Goal: Communication & Community: Share content

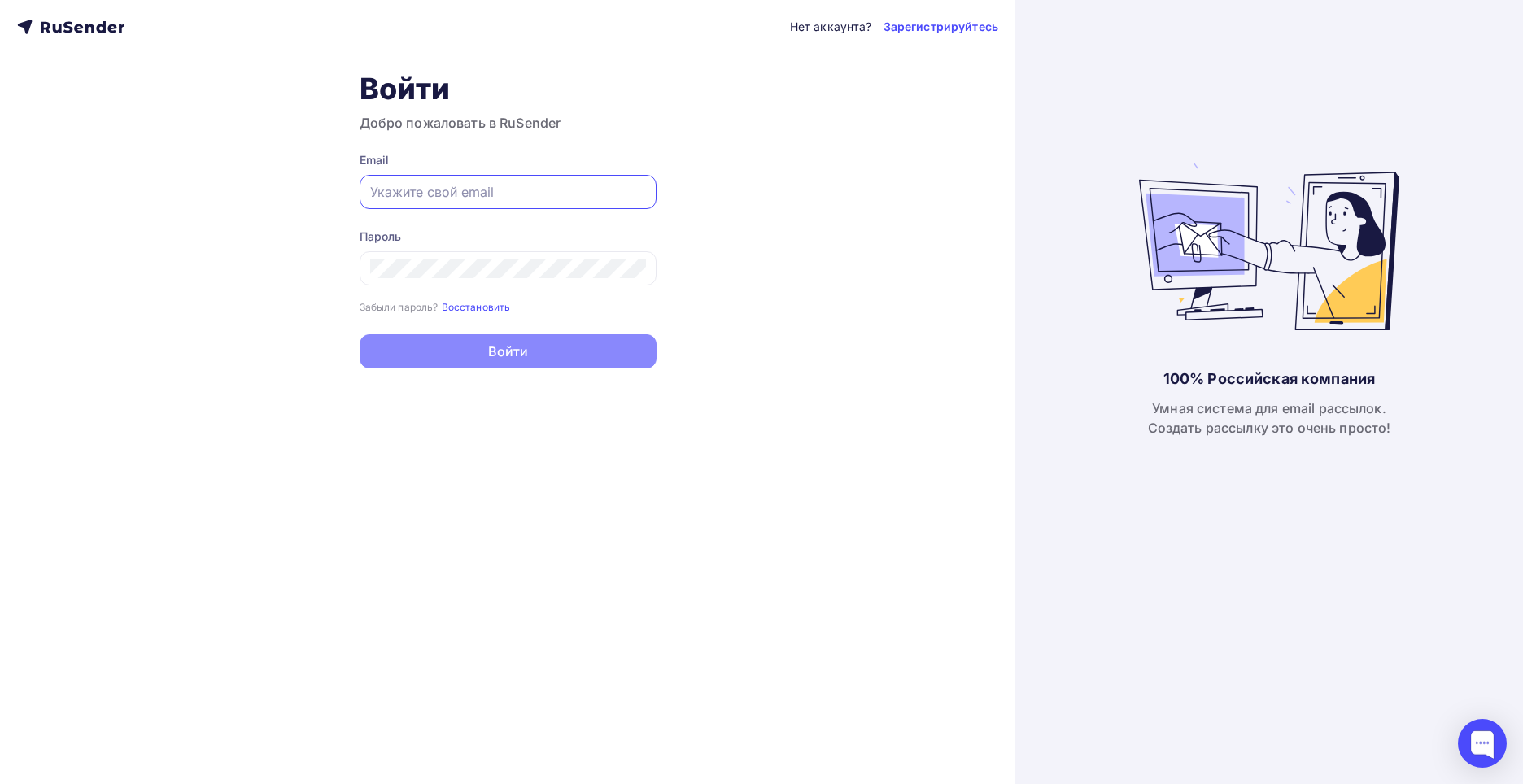
click at [459, 188] on input "text" at bounding box center [507, 192] width 275 height 20
type input "[EMAIL_ADDRESS][DOMAIN_NAME]"
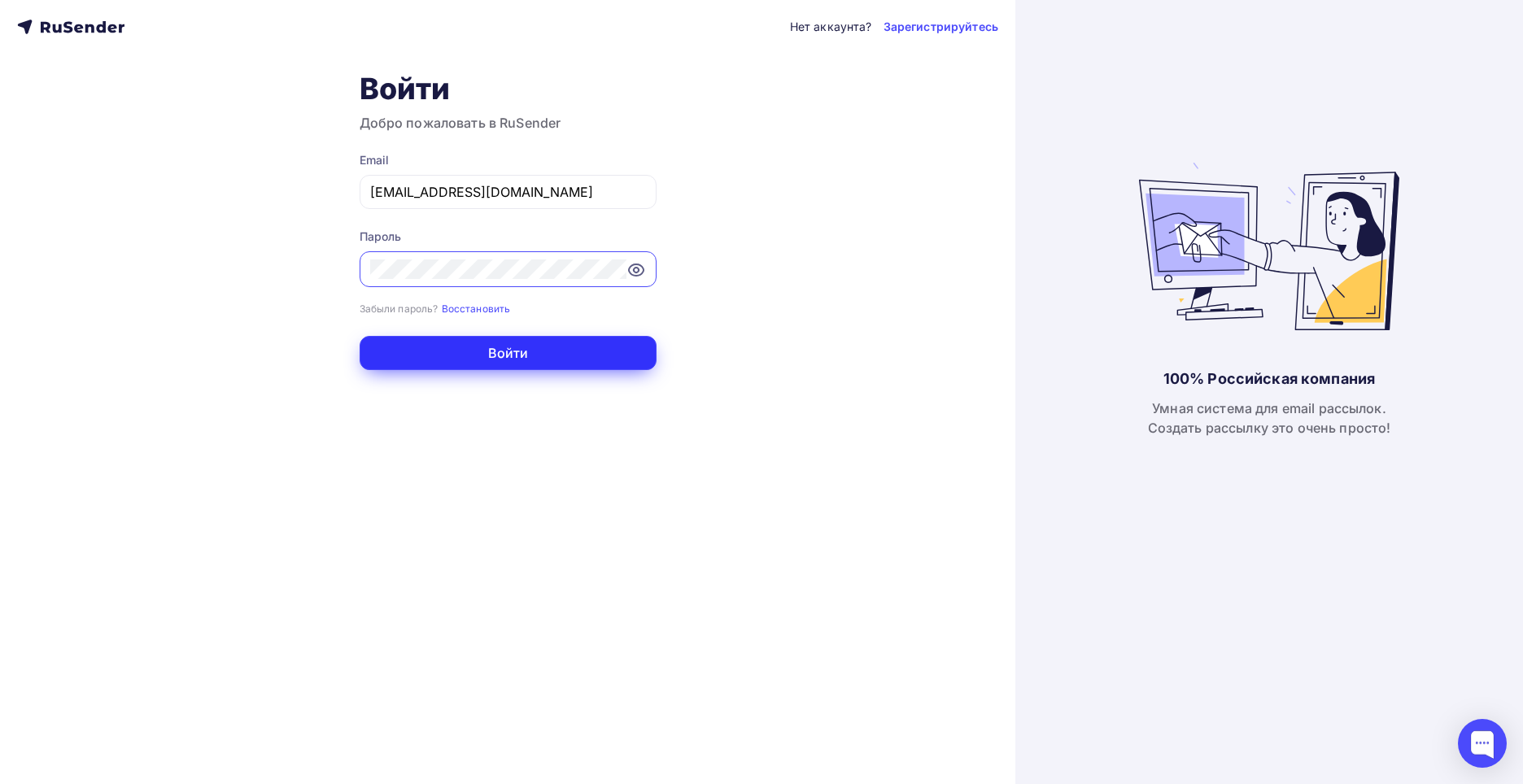
click at [452, 350] on button "Войти" at bounding box center [507, 353] width 297 height 34
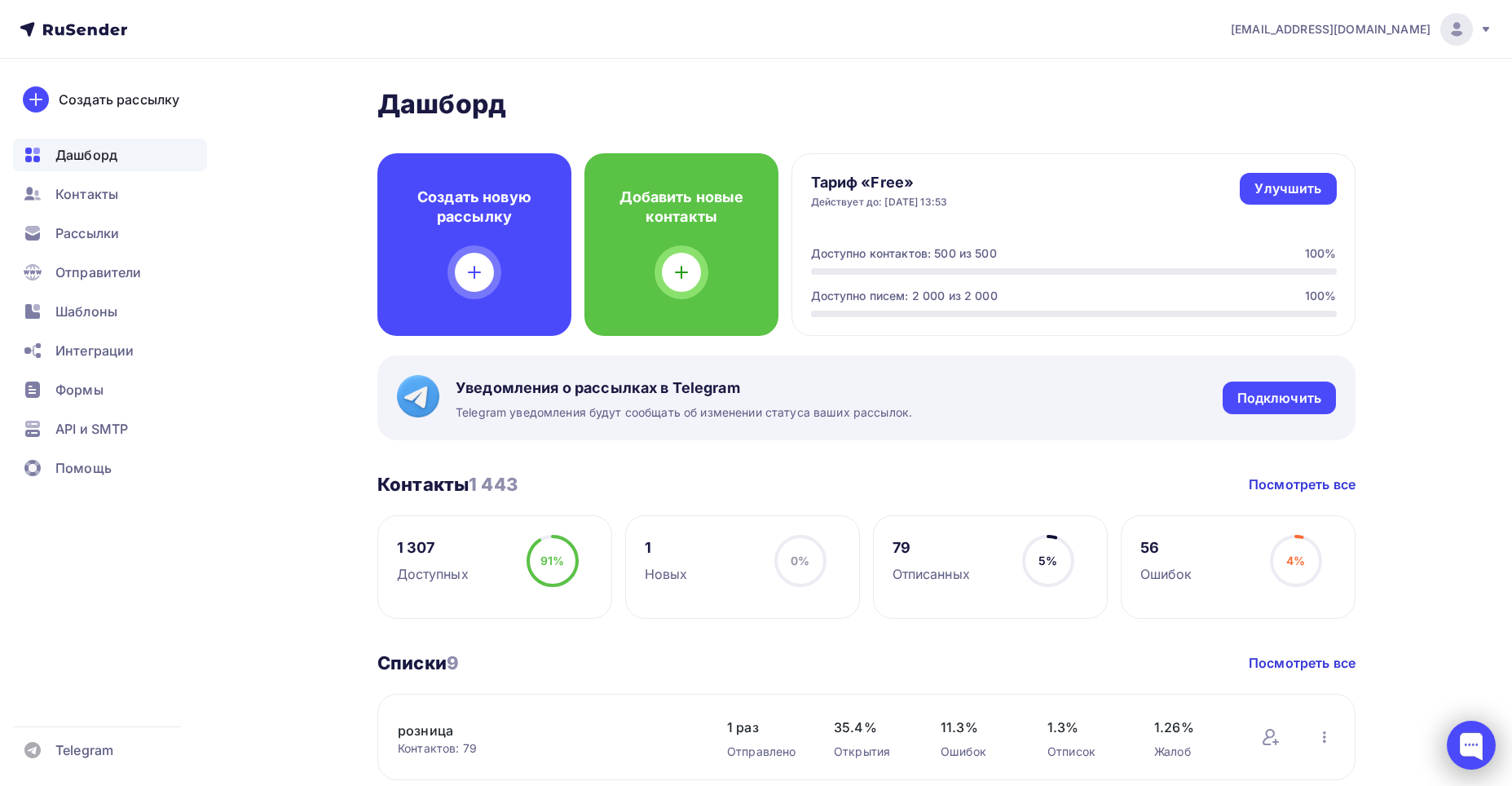
click at [837, 514] on div at bounding box center [1471, 745] width 49 height 49
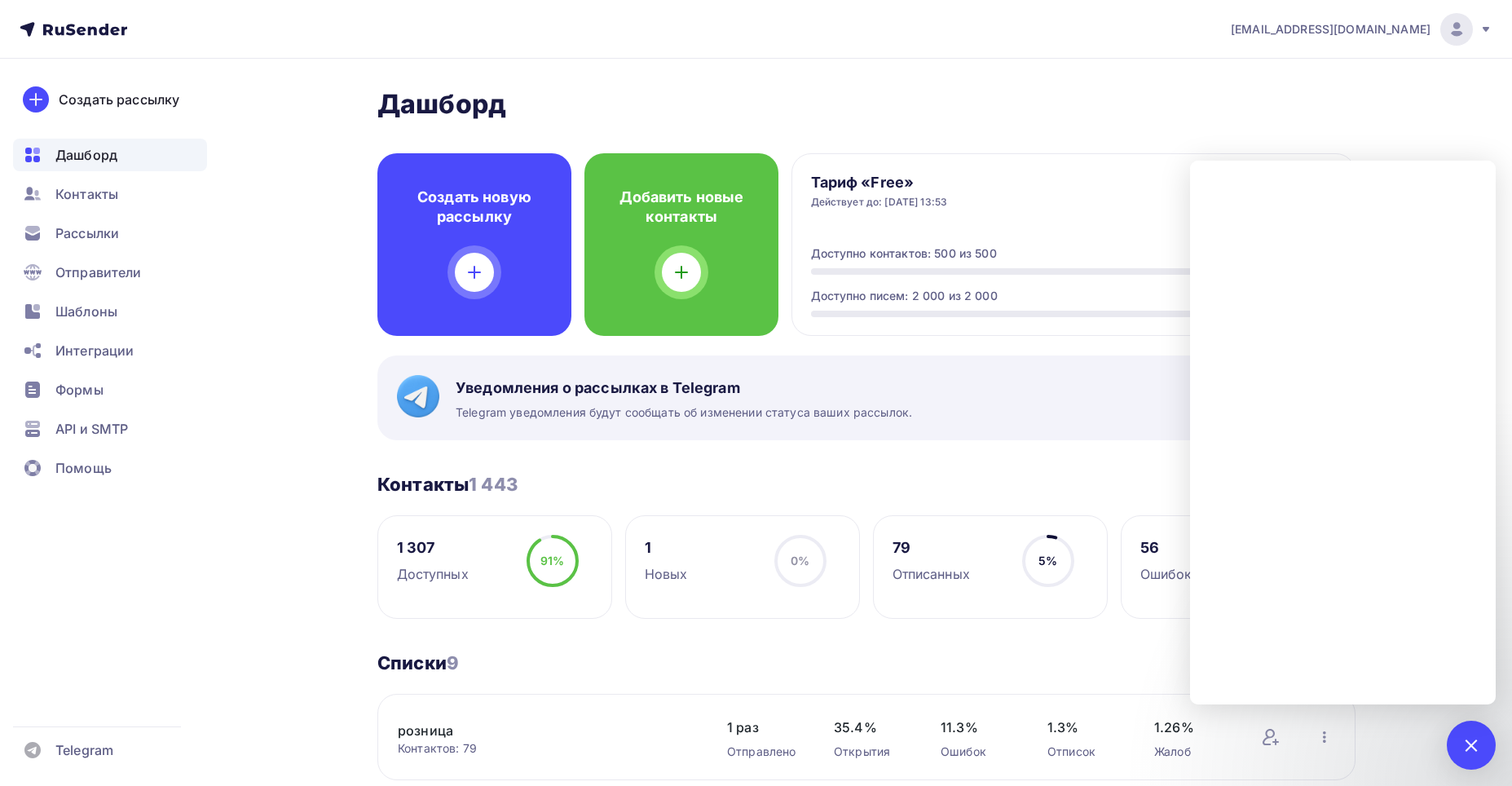
click at [837, 514] on div "Списки 9 Списки 9 Посмотреть все" at bounding box center [866, 663] width 978 height 23
drag, startPoint x: 1471, startPoint y: 746, endPoint x: 1471, endPoint y: 708, distance: 38.0
click at [837, 514] on div at bounding box center [1471, 744] width 22 height 22
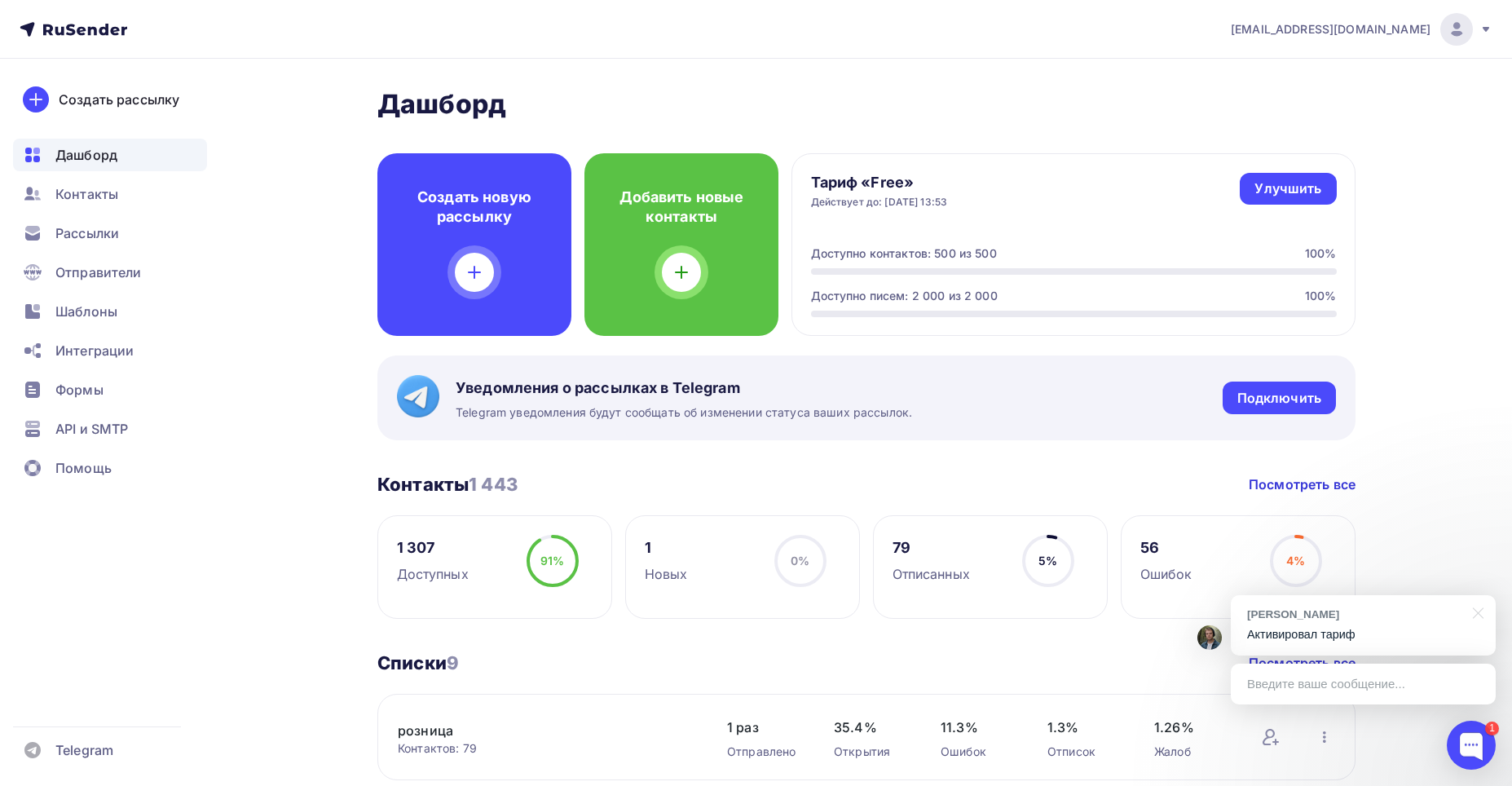
click at [837, 514] on div "Введите ваше сообщение..." at bounding box center [1363, 684] width 265 height 41
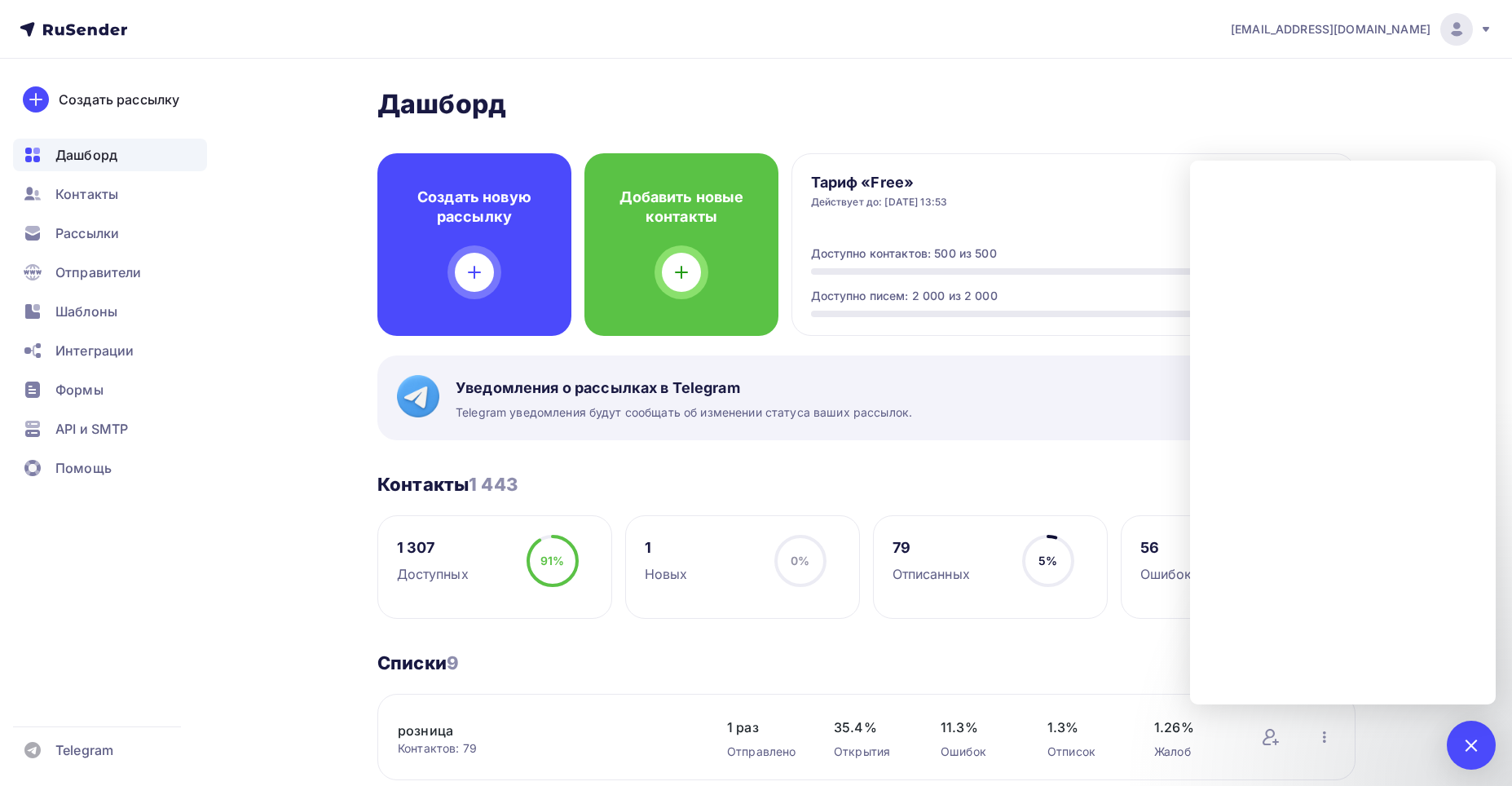
click at [837, 231] on div "Тариф «Free» Действует до: [DATE] 13:53 Улучшить Улучшить Доступно контактов: 5…" at bounding box center [1073, 245] width 564 height 182
drag, startPoint x: 1481, startPoint y: 737, endPoint x: 1474, endPoint y: 697, distance: 40.6
click at [837, 514] on div "1" at bounding box center [1471, 745] width 49 height 49
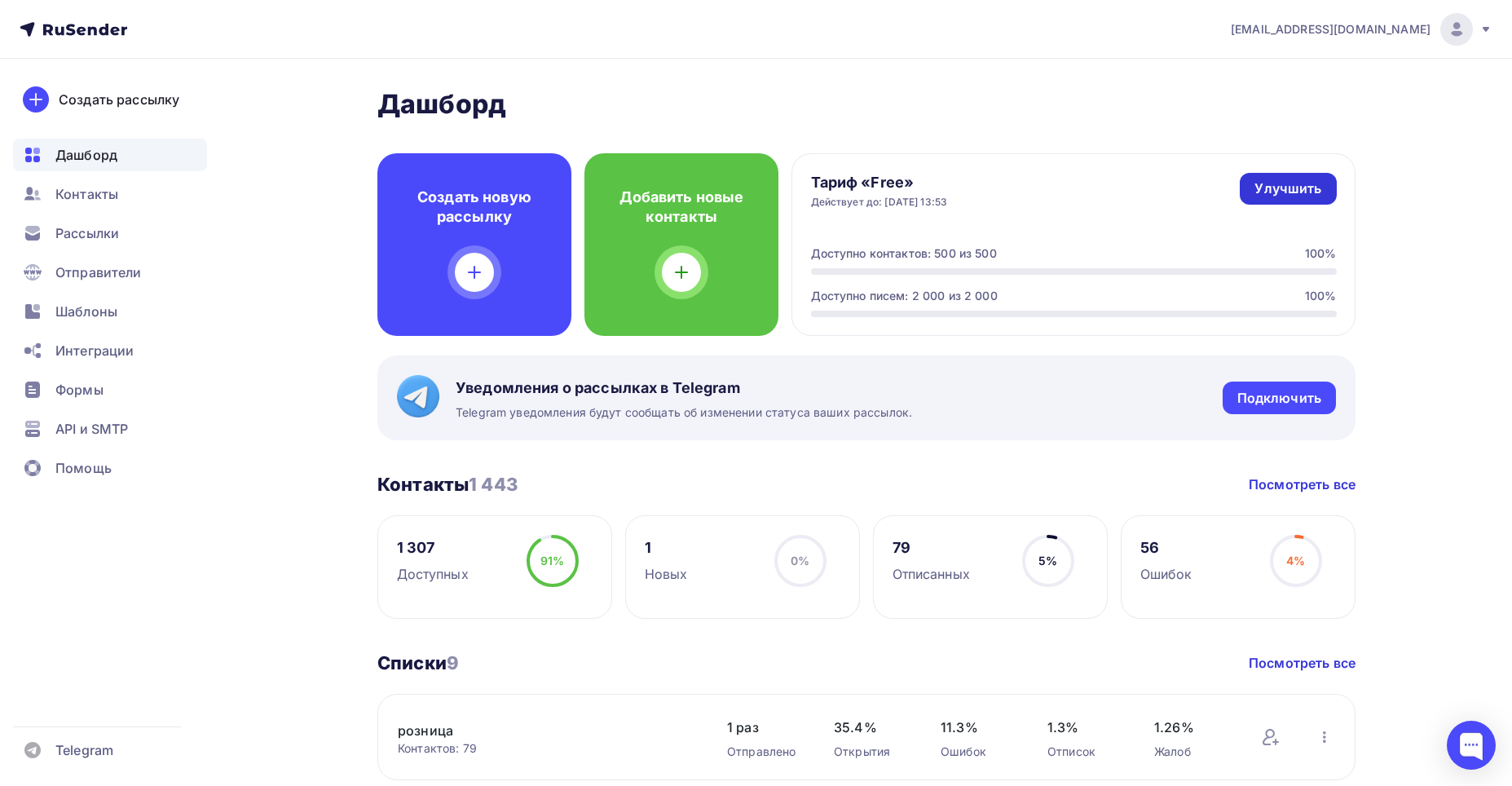
click at [837, 190] on div "Улучшить" at bounding box center [1288, 188] width 67 height 19
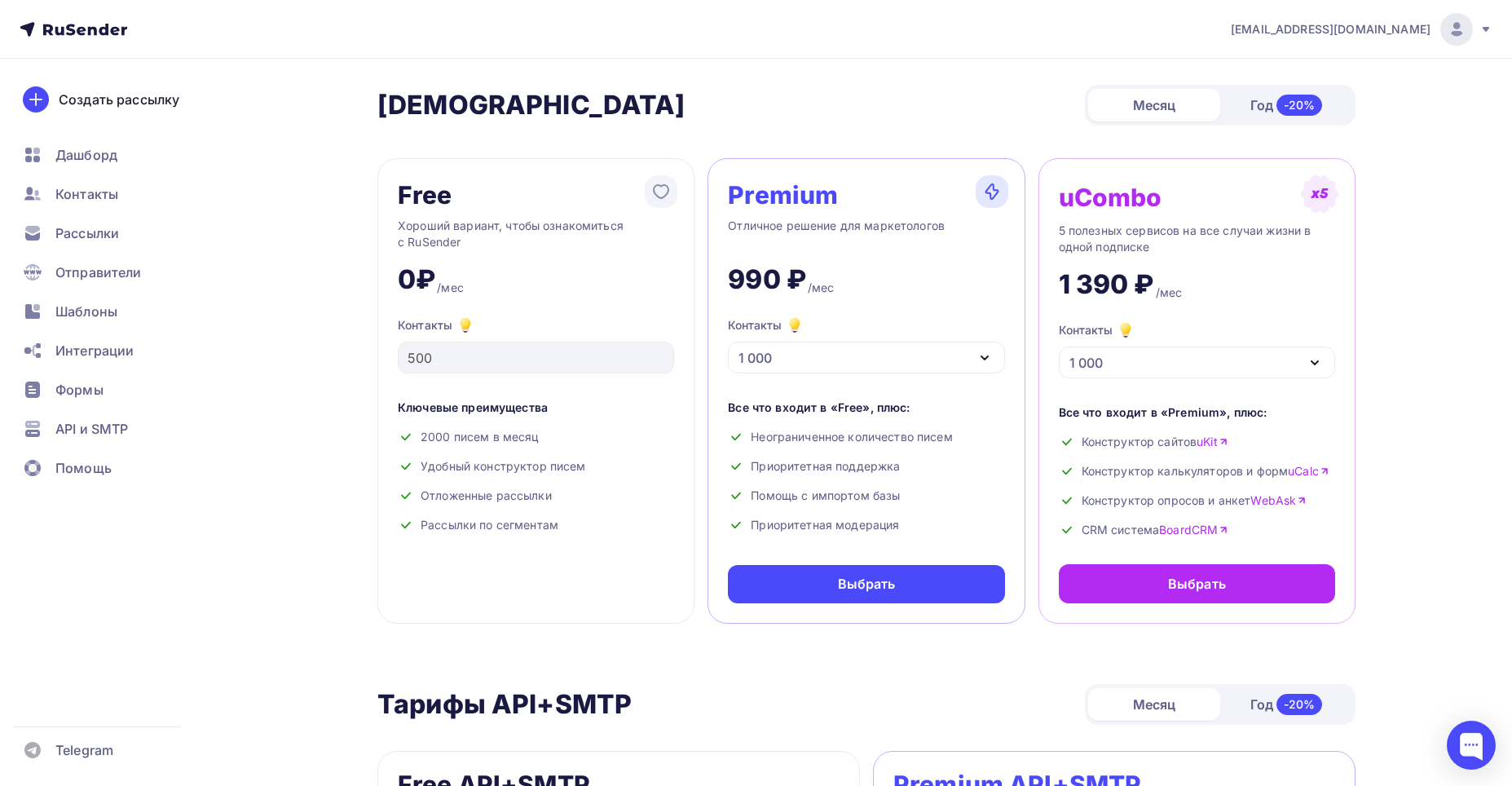
click at [837, 351] on icon "button" at bounding box center [985, 358] width 20 height 20
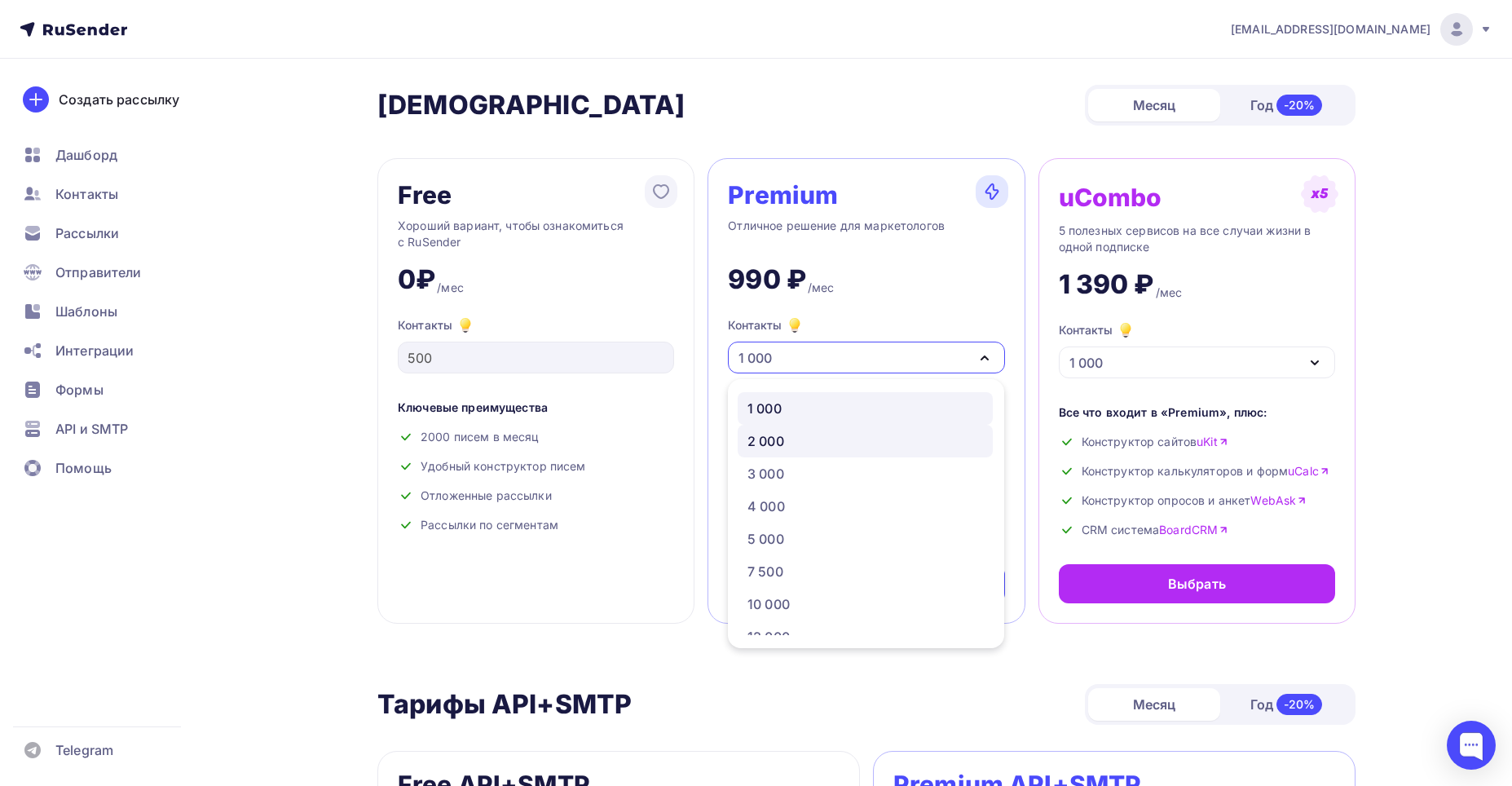
click at [757, 444] on div "2 000" at bounding box center [765, 441] width 37 height 20
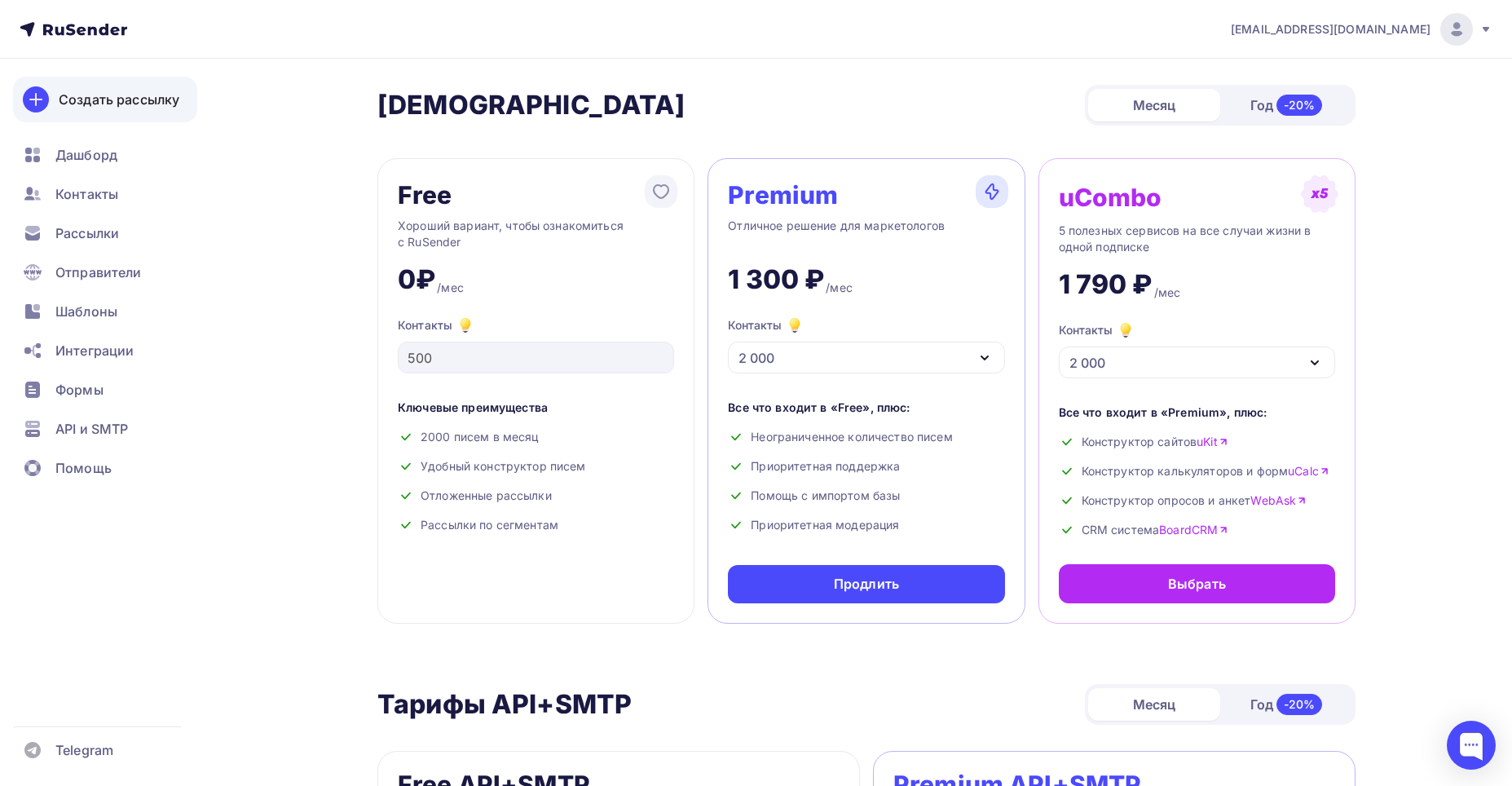
click at [59, 98] on div "Создать рассылку" at bounding box center [119, 99] width 121 height 20
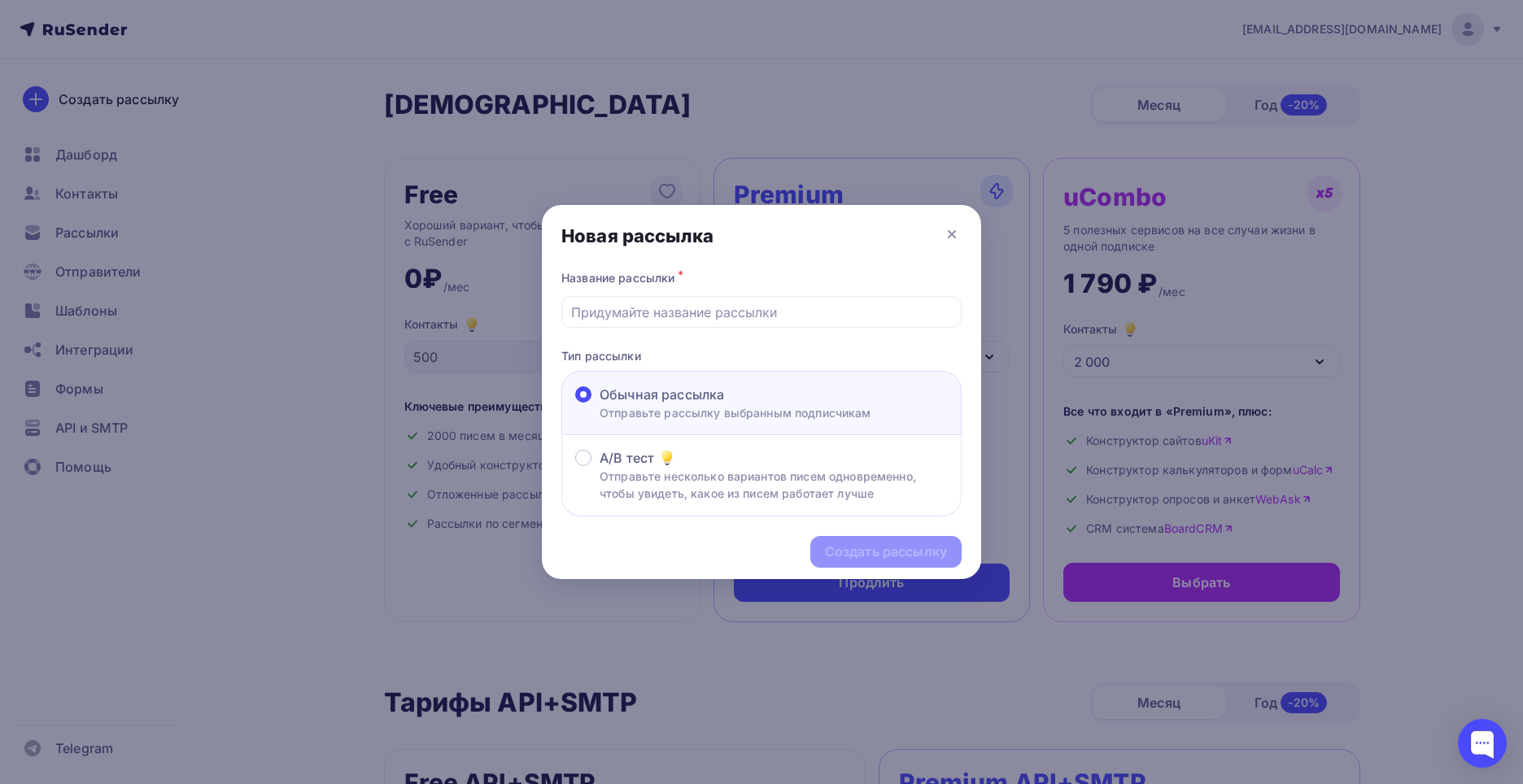
drag, startPoint x: 917, startPoint y: 110, endPoint x: 103, endPoint y: 182, distance: 817.2
click at [835, 94] on div at bounding box center [761, 392] width 1523 height 784
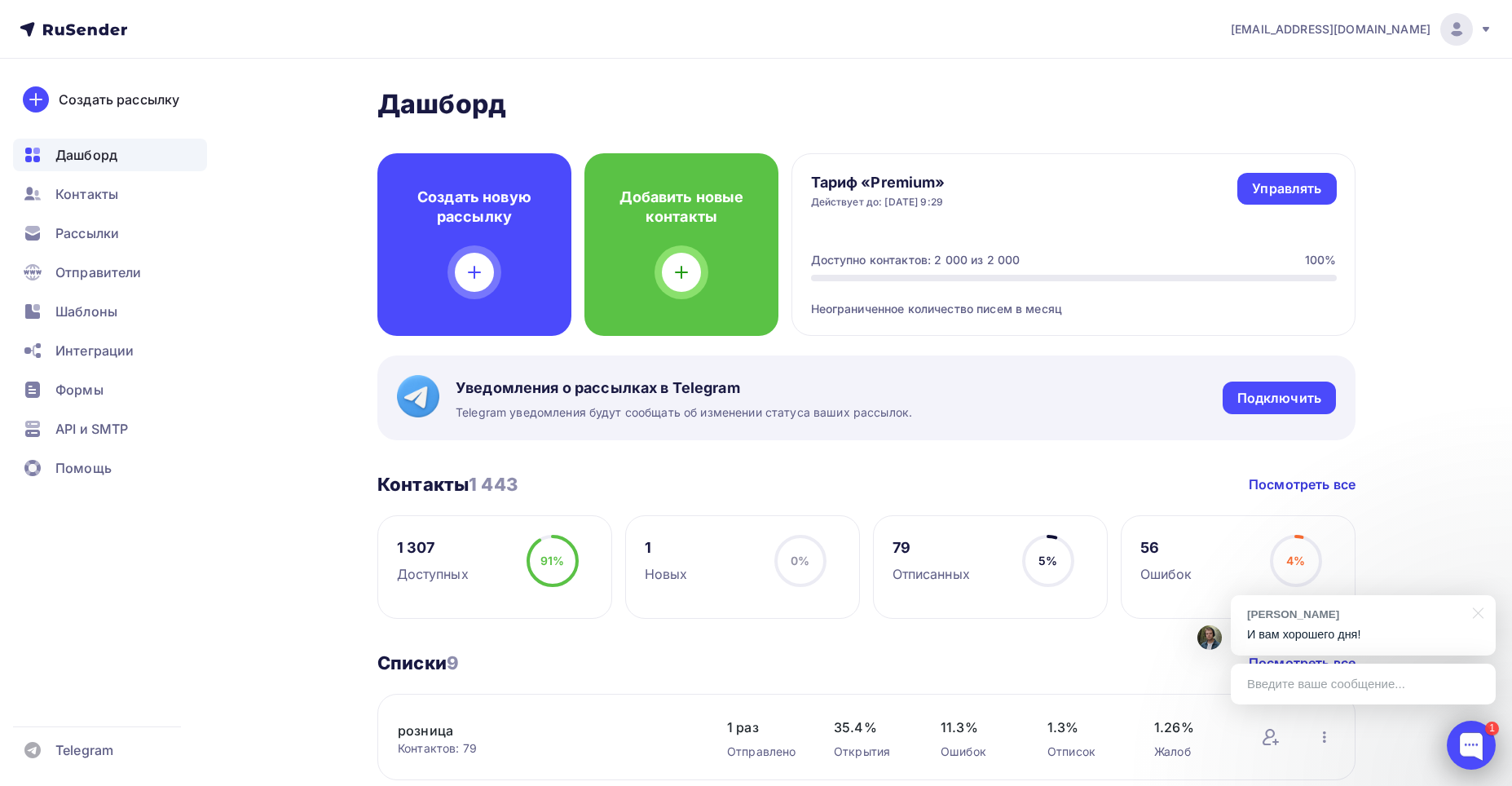
click at [837, 514] on div at bounding box center [1471, 745] width 49 height 49
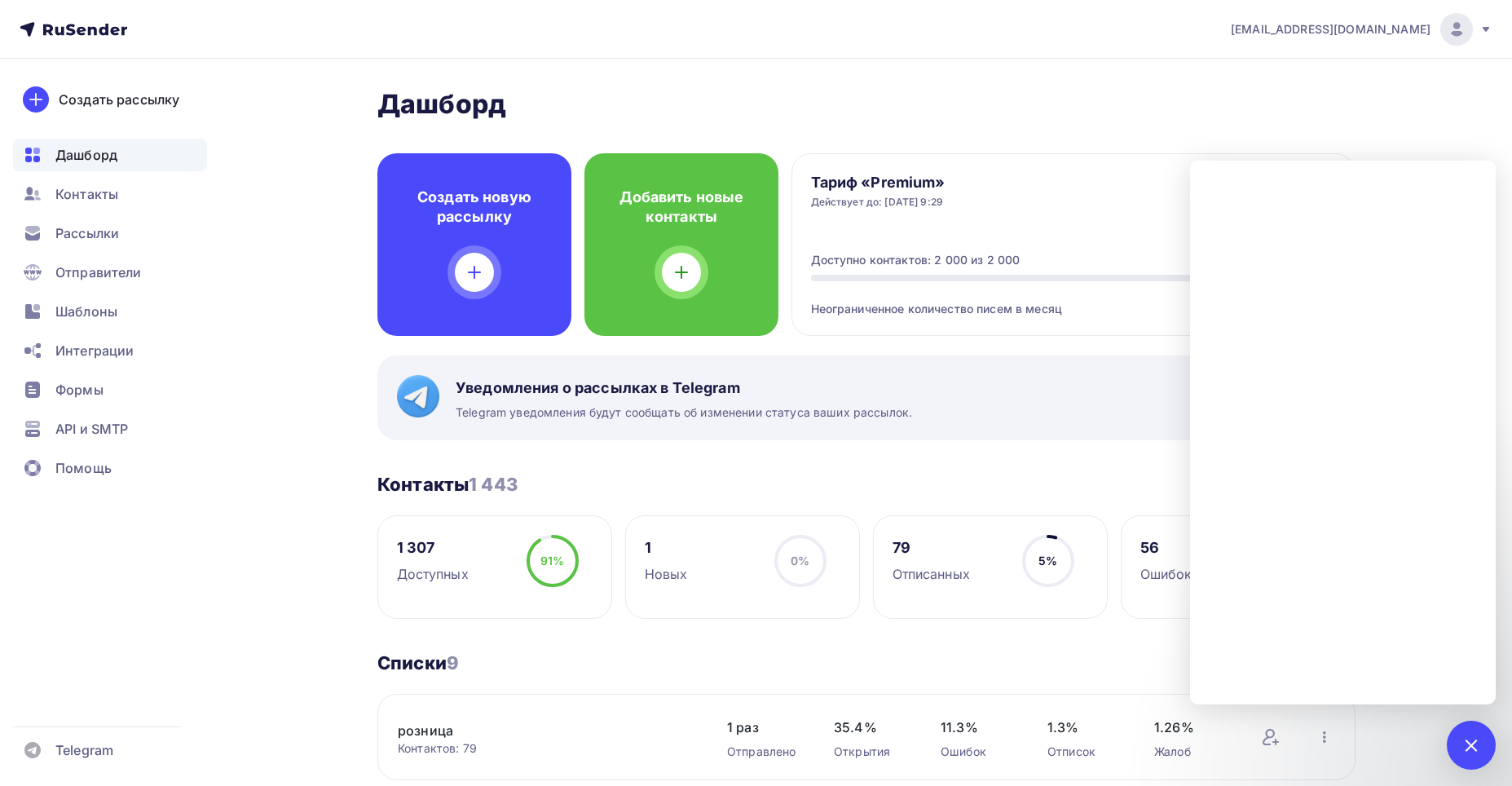
click at [837, 514] on div at bounding box center [1471, 744] width 22 height 22
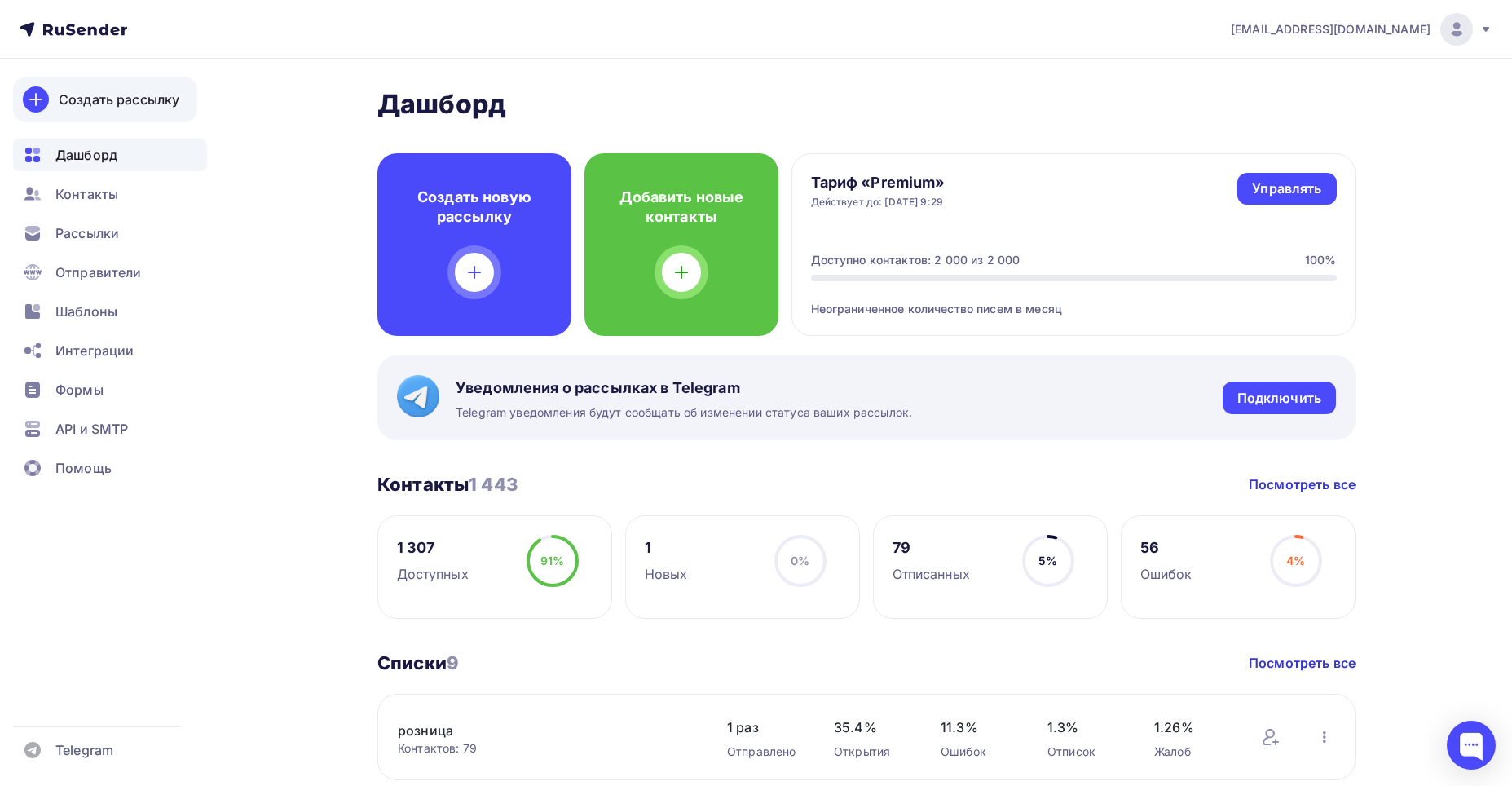
click at [100, 93] on div "Создать рассылку" at bounding box center [119, 99] width 121 height 20
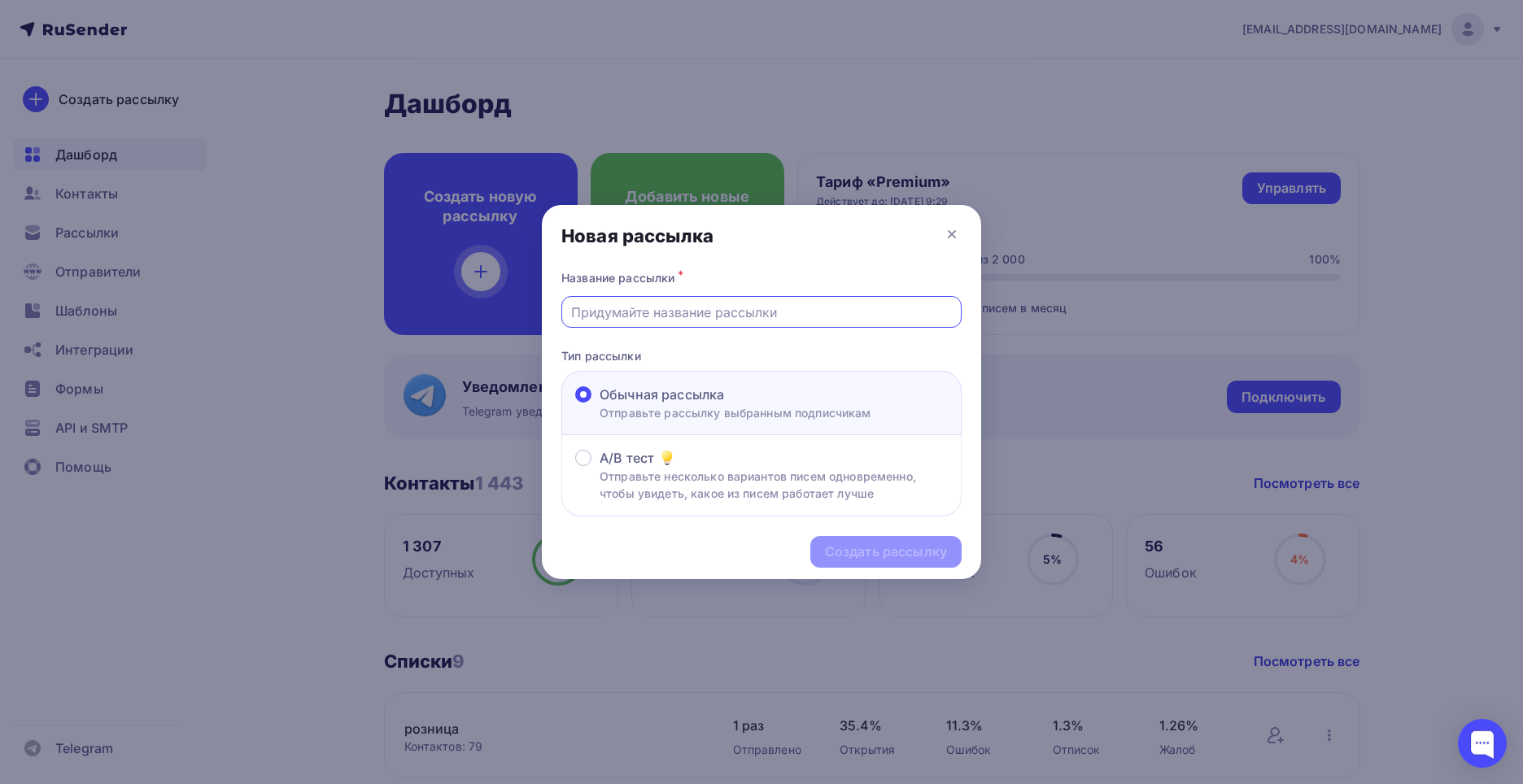
click at [632, 309] on input "text" at bounding box center [762, 313] width 381 height 20
type input "Информация"
click at [835, 513] on div "Создать рассылку" at bounding box center [886, 551] width 122 height 19
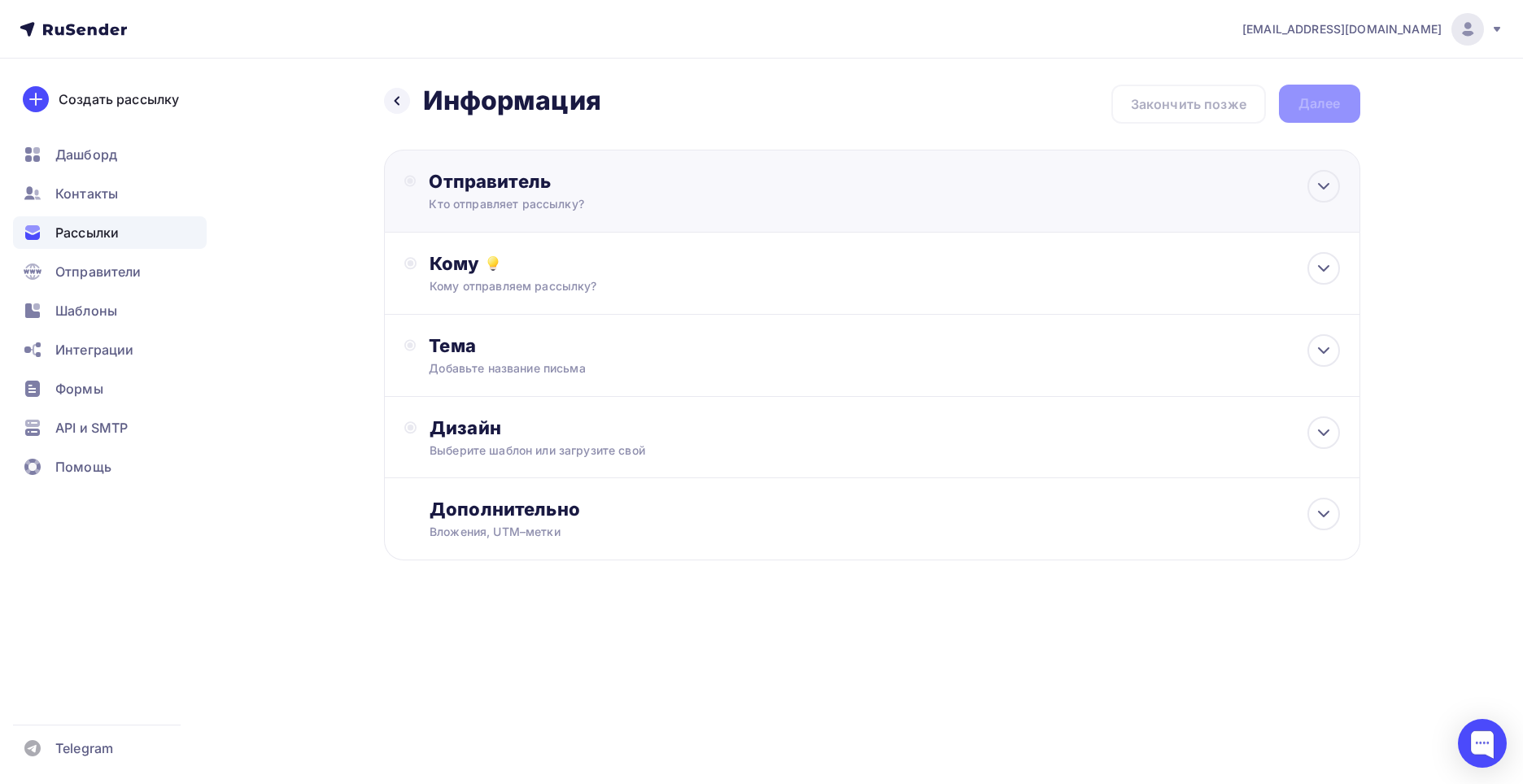
click at [520, 176] on div "Отправитель" at bounding box center [604, 182] width 352 height 23
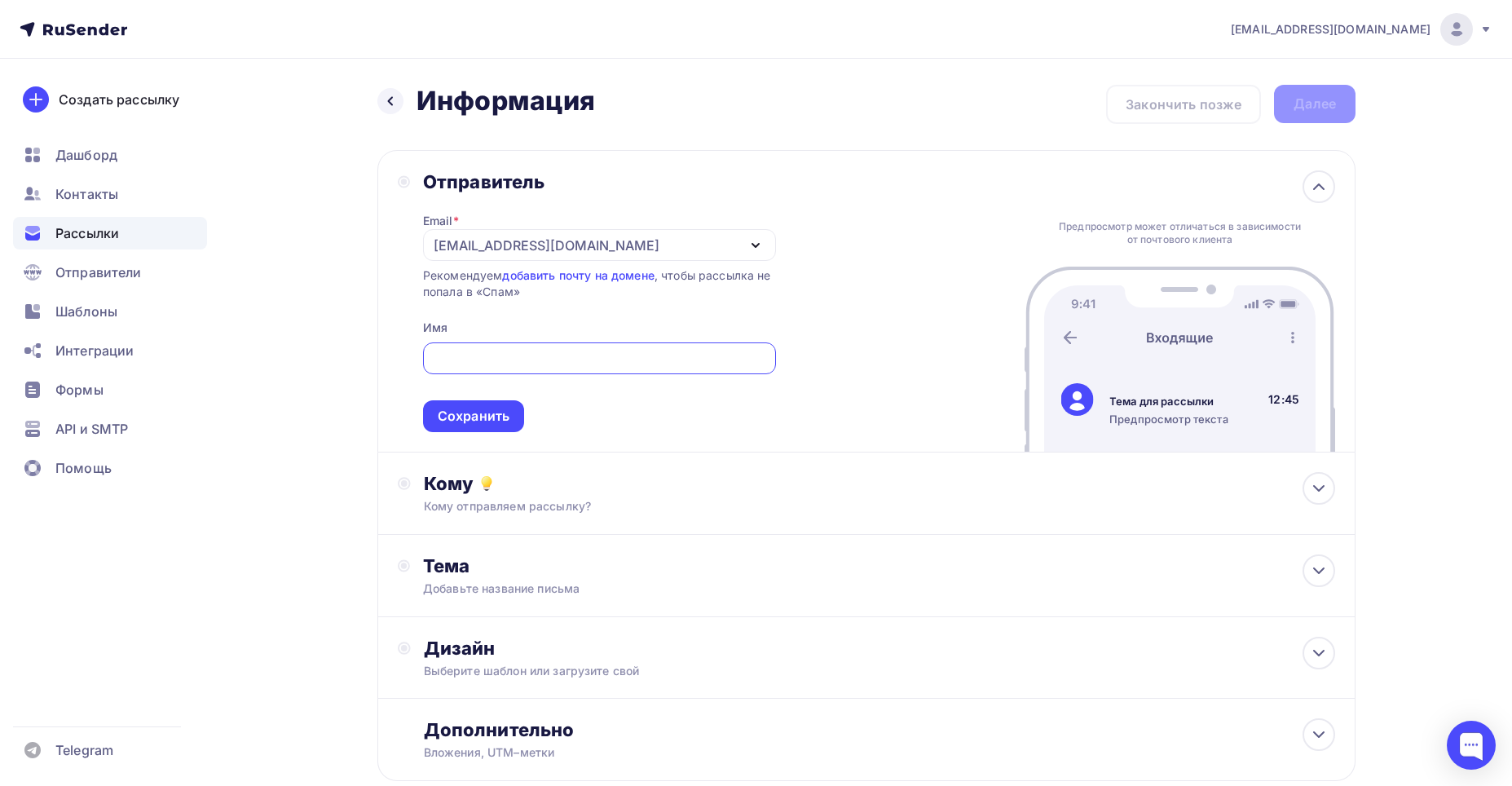
click at [471, 359] on input "text" at bounding box center [599, 359] width 334 height 20
type input "[PERSON_NAME]"
click at [474, 414] on div "Сохранить" at bounding box center [473, 415] width 71 height 19
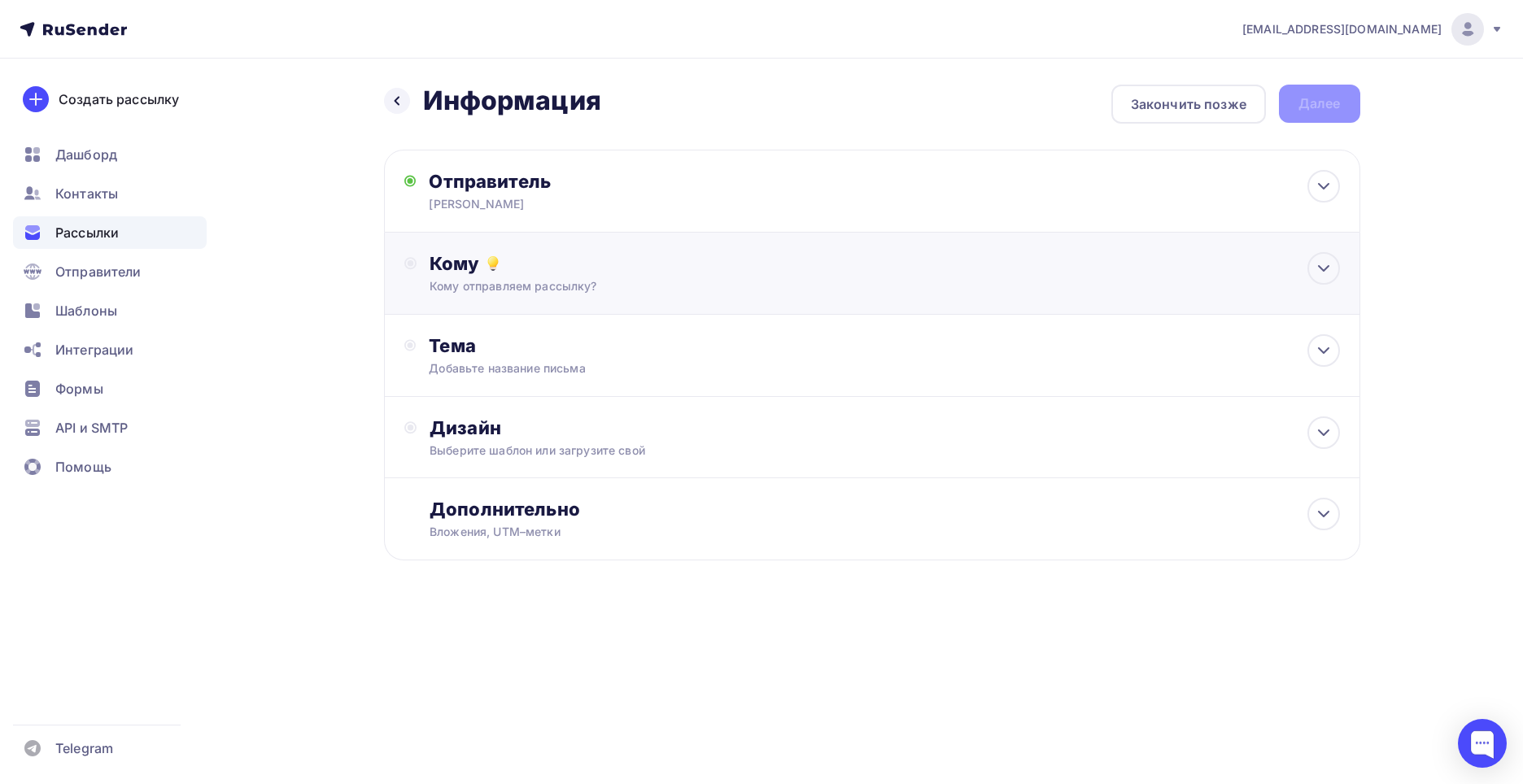
click at [456, 264] on div "Кому" at bounding box center [884, 264] width 909 height 23
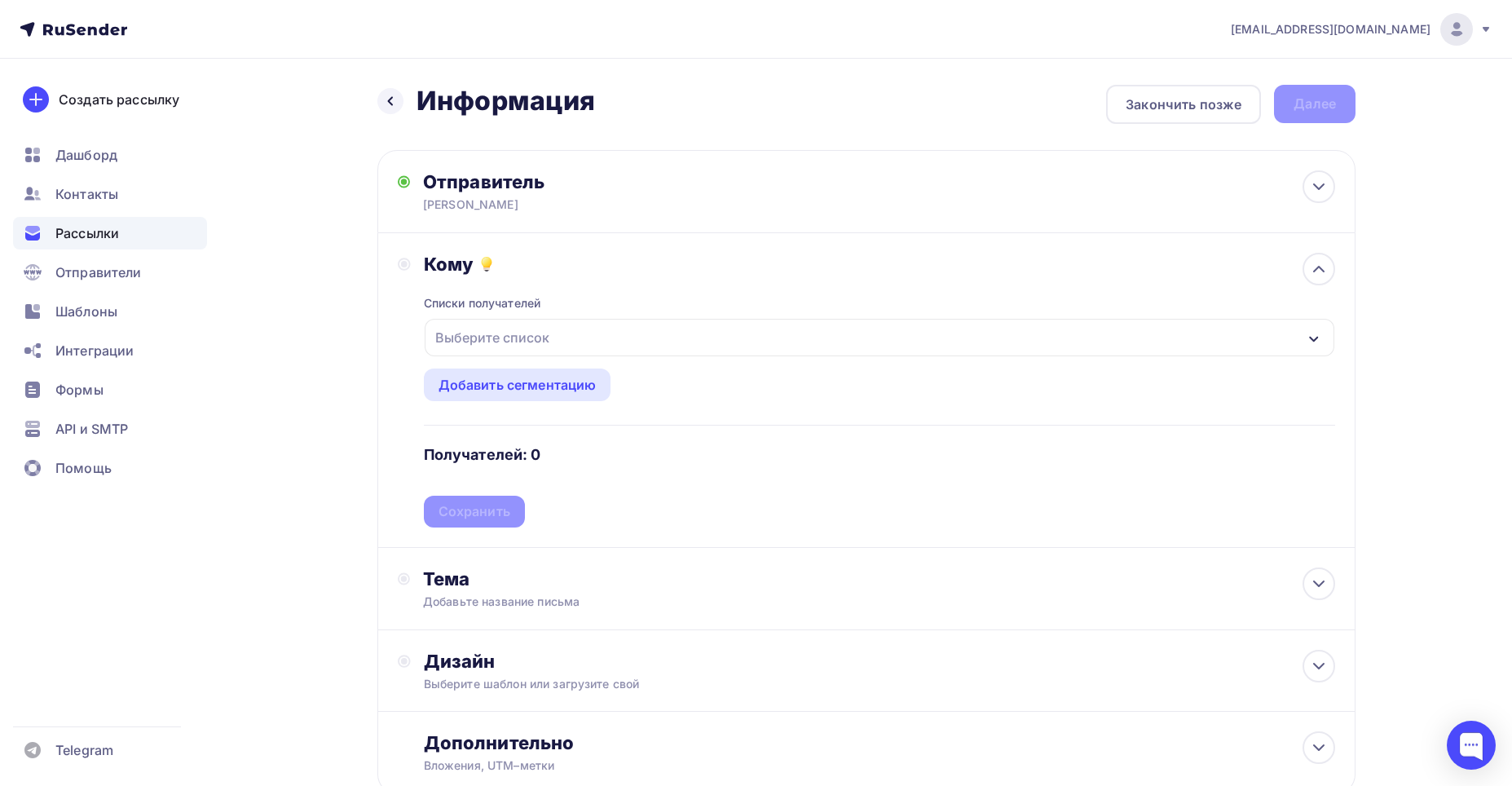
click at [837, 334] on icon "button" at bounding box center [1314, 339] width 13 height 13
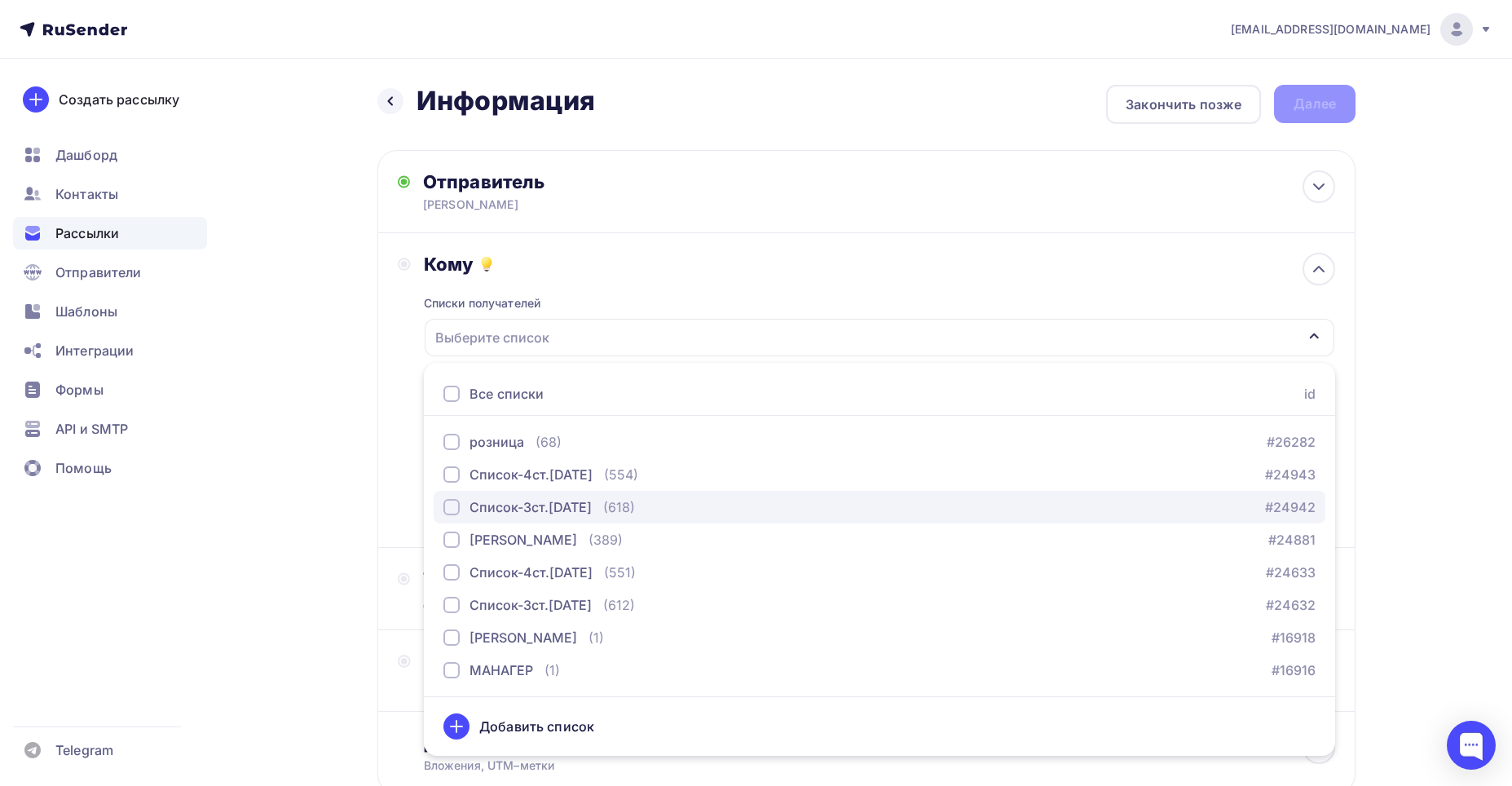
click at [453, 500] on div "button" at bounding box center [452, 507] width 16 height 16
click at [613, 329] on div "Список-3ст.[DATE]" at bounding box center [880, 338] width 910 height 38
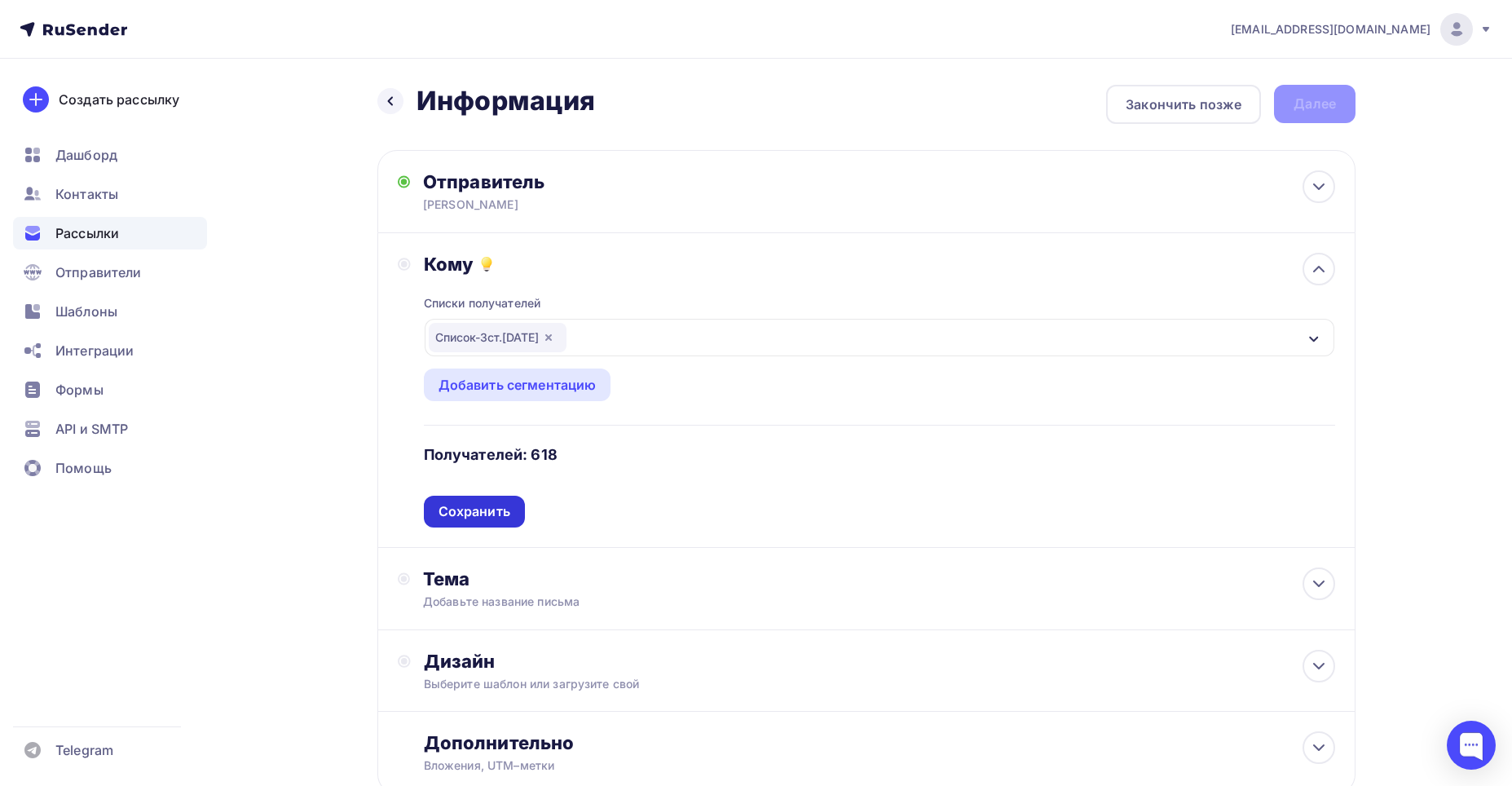
click at [463, 509] on div "Сохранить" at bounding box center [474, 511] width 71 height 19
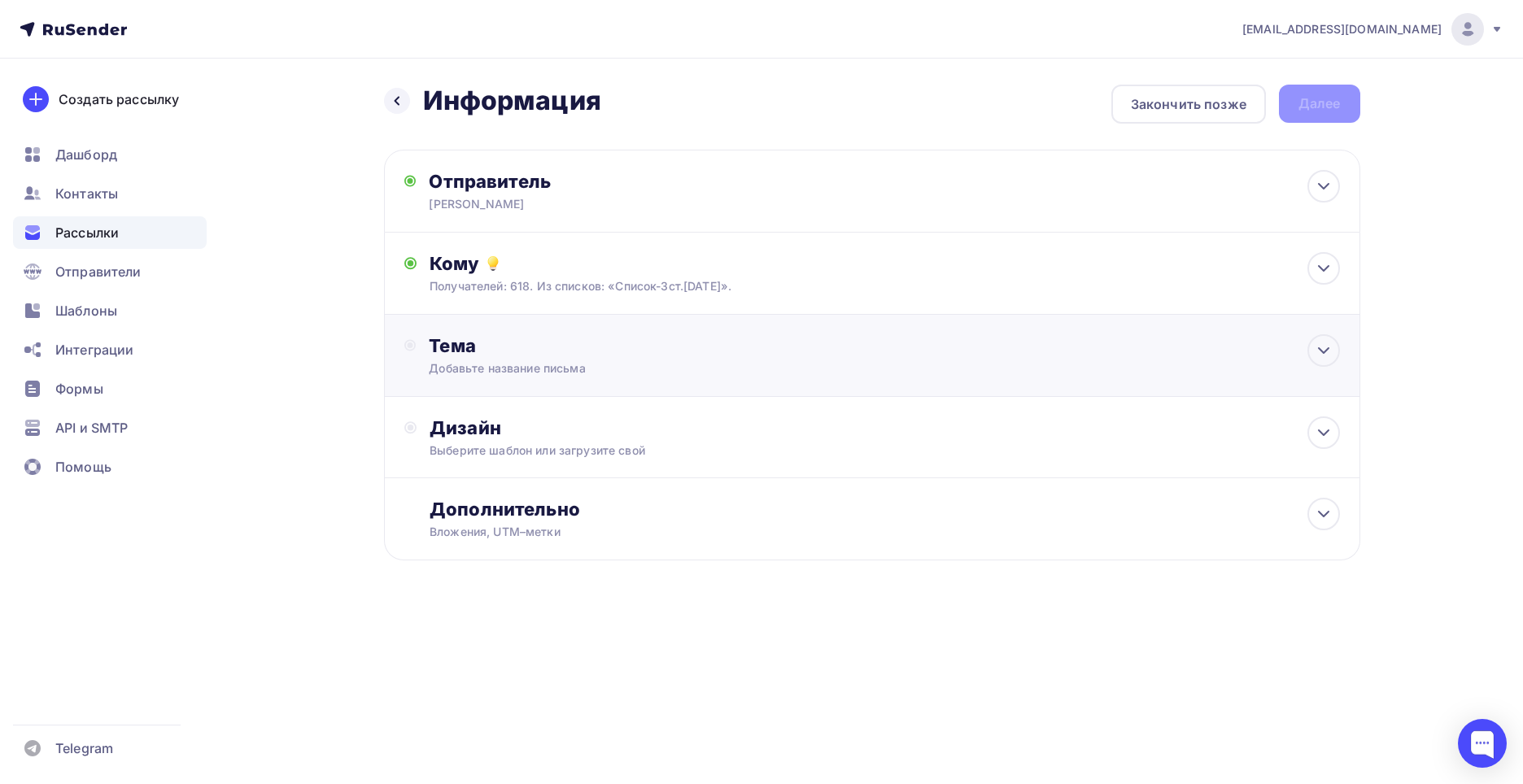
click at [452, 343] on div "Тема" at bounding box center [589, 346] width 322 height 23
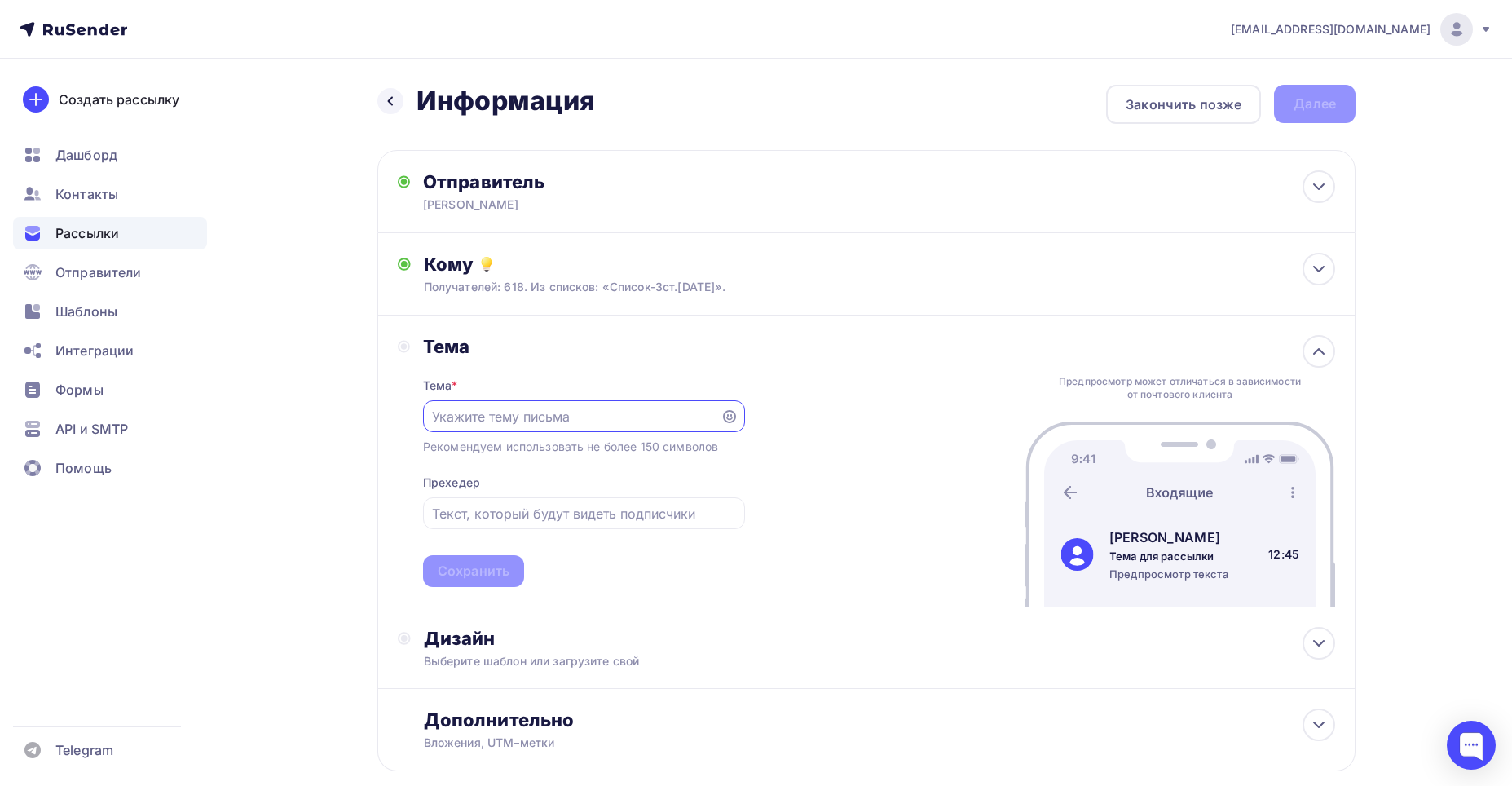
click at [447, 417] on input "text" at bounding box center [572, 416] width 279 height 20
type input "и"
click at [567, 414] on input "Информация по остакам и ценам." at bounding box center [572, 416] width 279 height 20
type input "Информация по остаткам и ценам."
drag, startPoint x: 672, startPoint y: 492, endPoint x: 655, endPoint y: 486, distance: 18.0
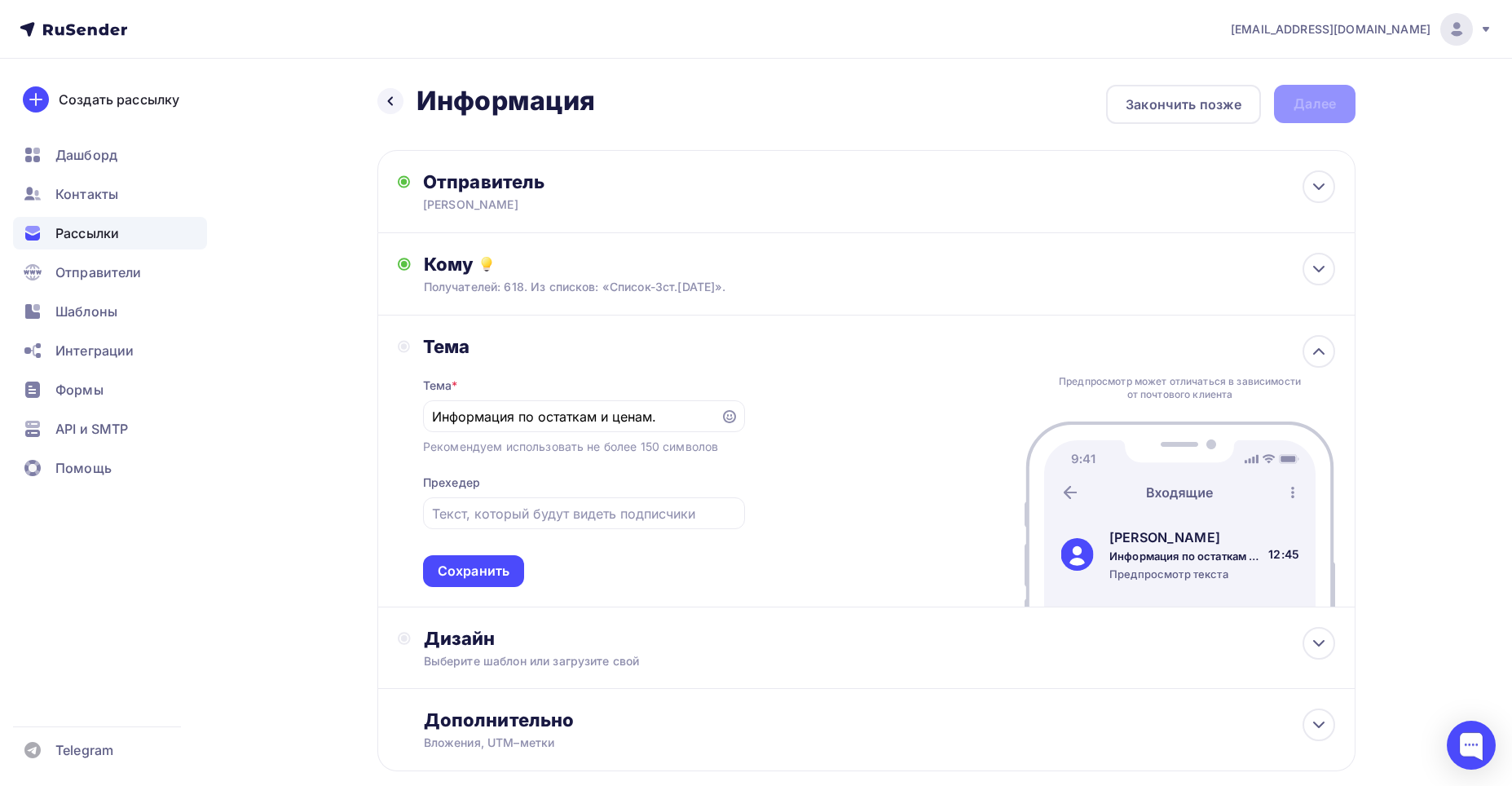
click at [668, 490] on div "Тема * Информация по остаткам и ценам. Рекомендуем использовать не более 150 си…" at bounding box center [584, 472] width 322 height 229
click at [478, 514] on div "Сохранить" at bounding box center [473, 571] width 71 height 19
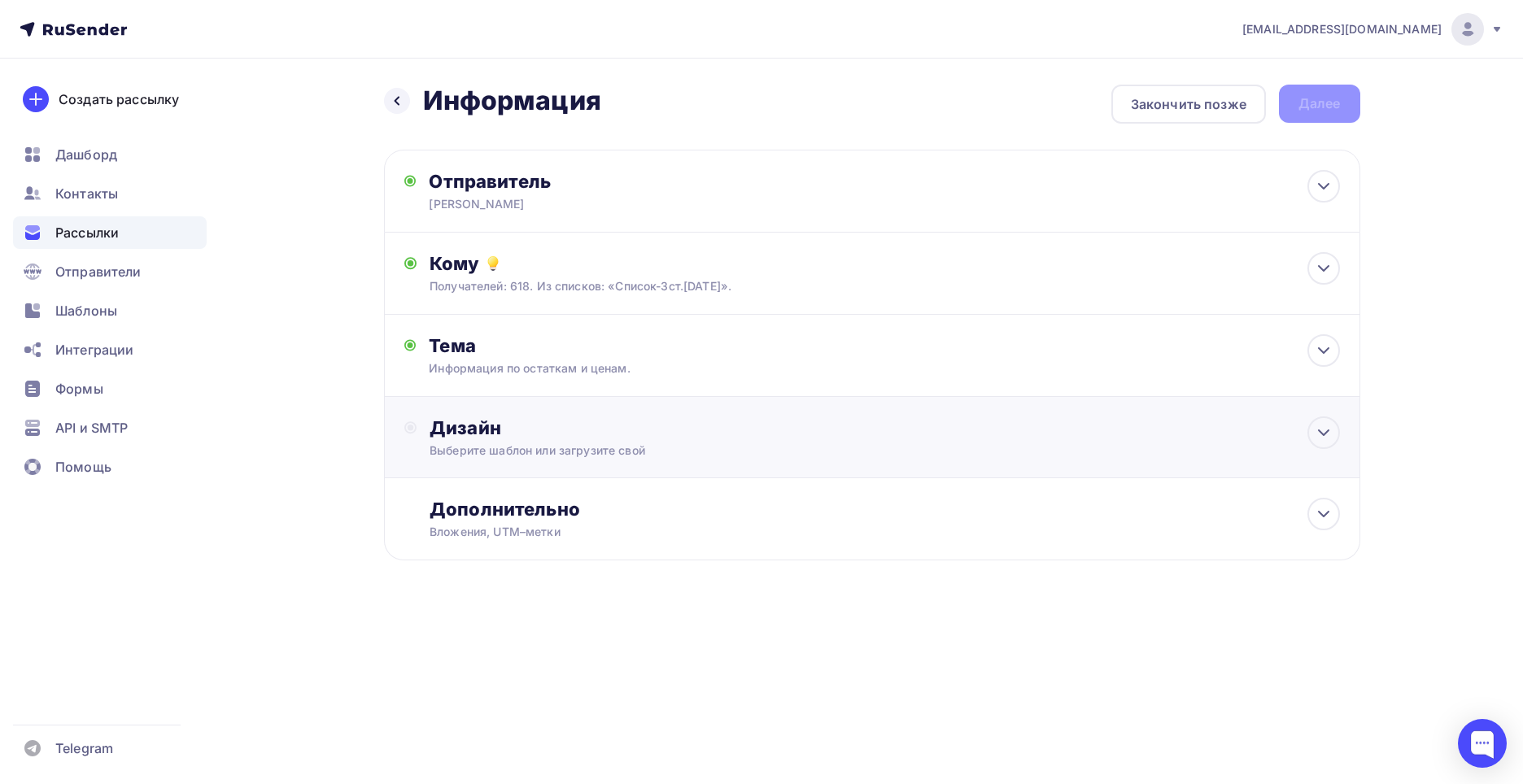
click at [473, 430] on div "Дизайн" at bounding box center [884, 428] width 909 height 23
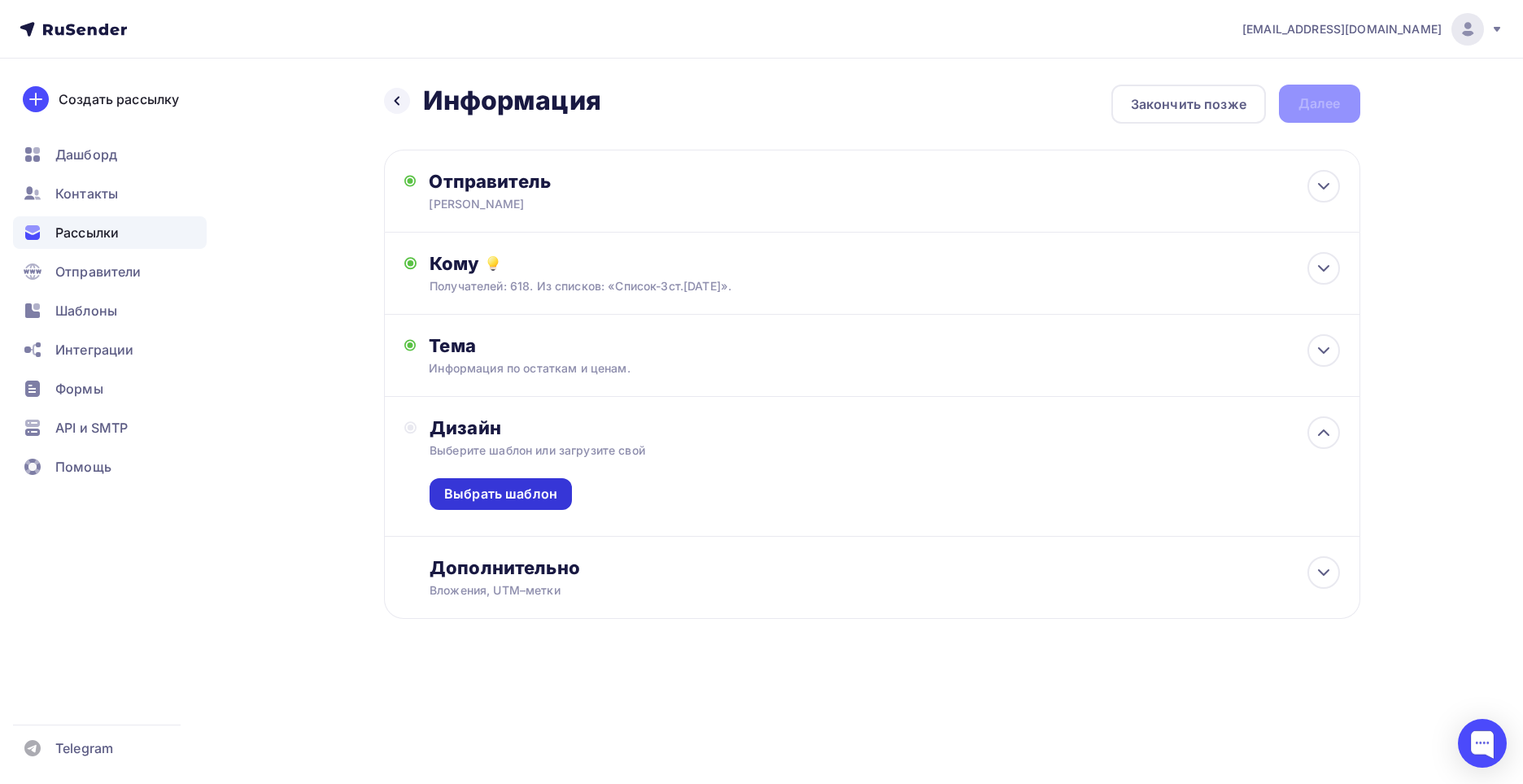
click at [507, 494] on div "Выбрать шаблон" at bounding box center [500, 494] width 113 height 19
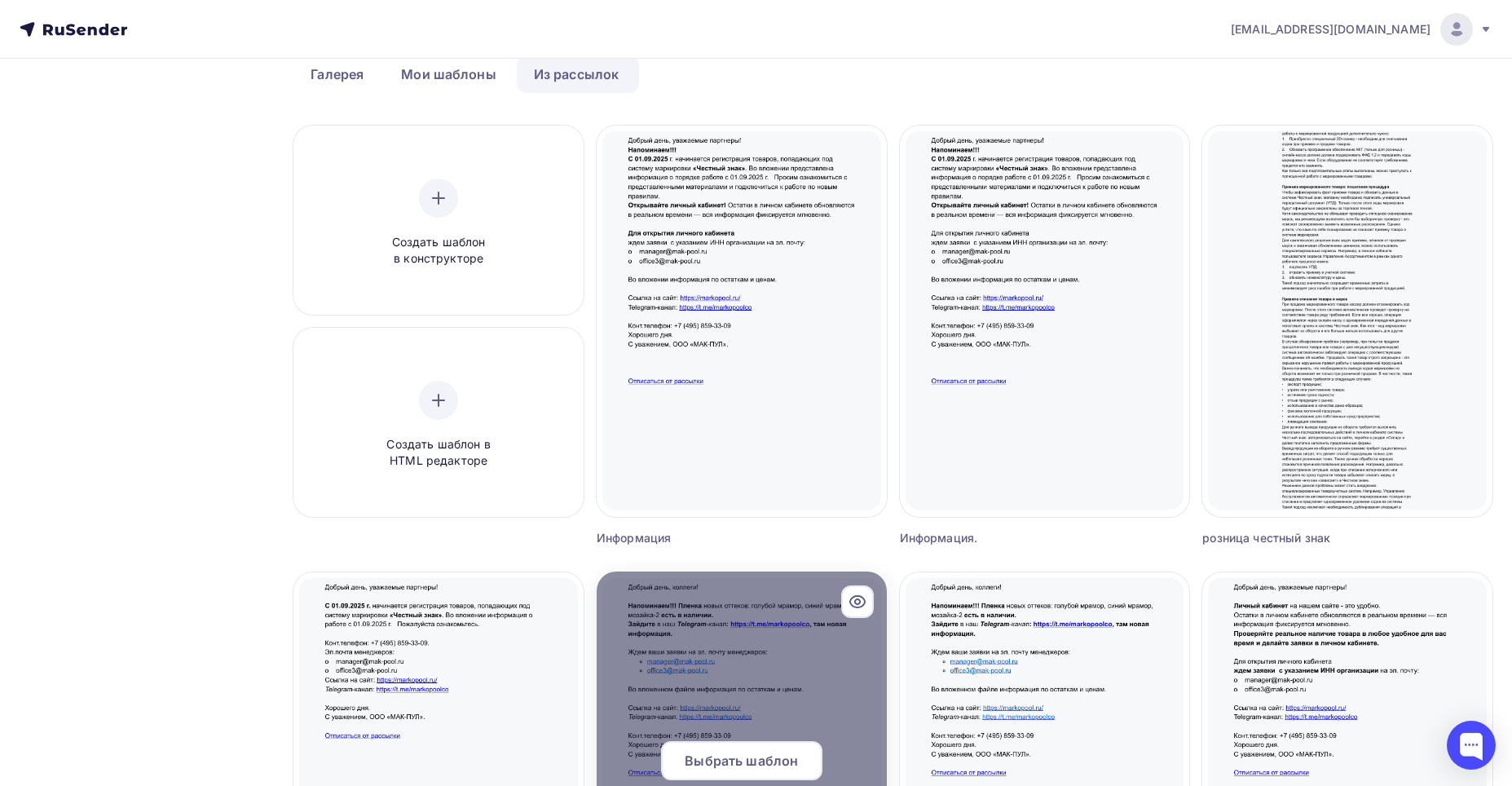
scroll to position [163, 0]
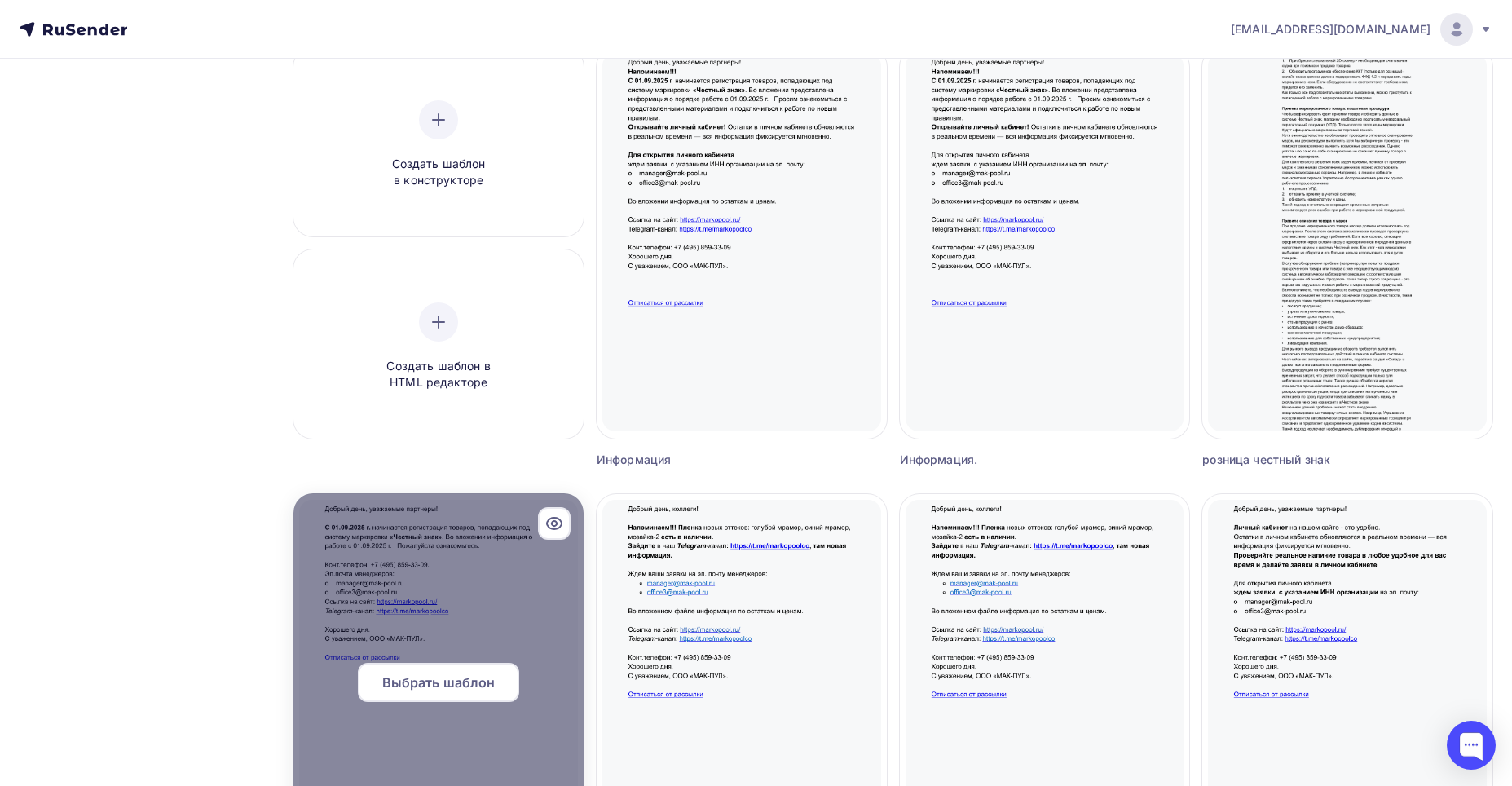
click at [430, 514] on span "Выбрать шаблон" at bounding box center [439, 682] width 113 height 20
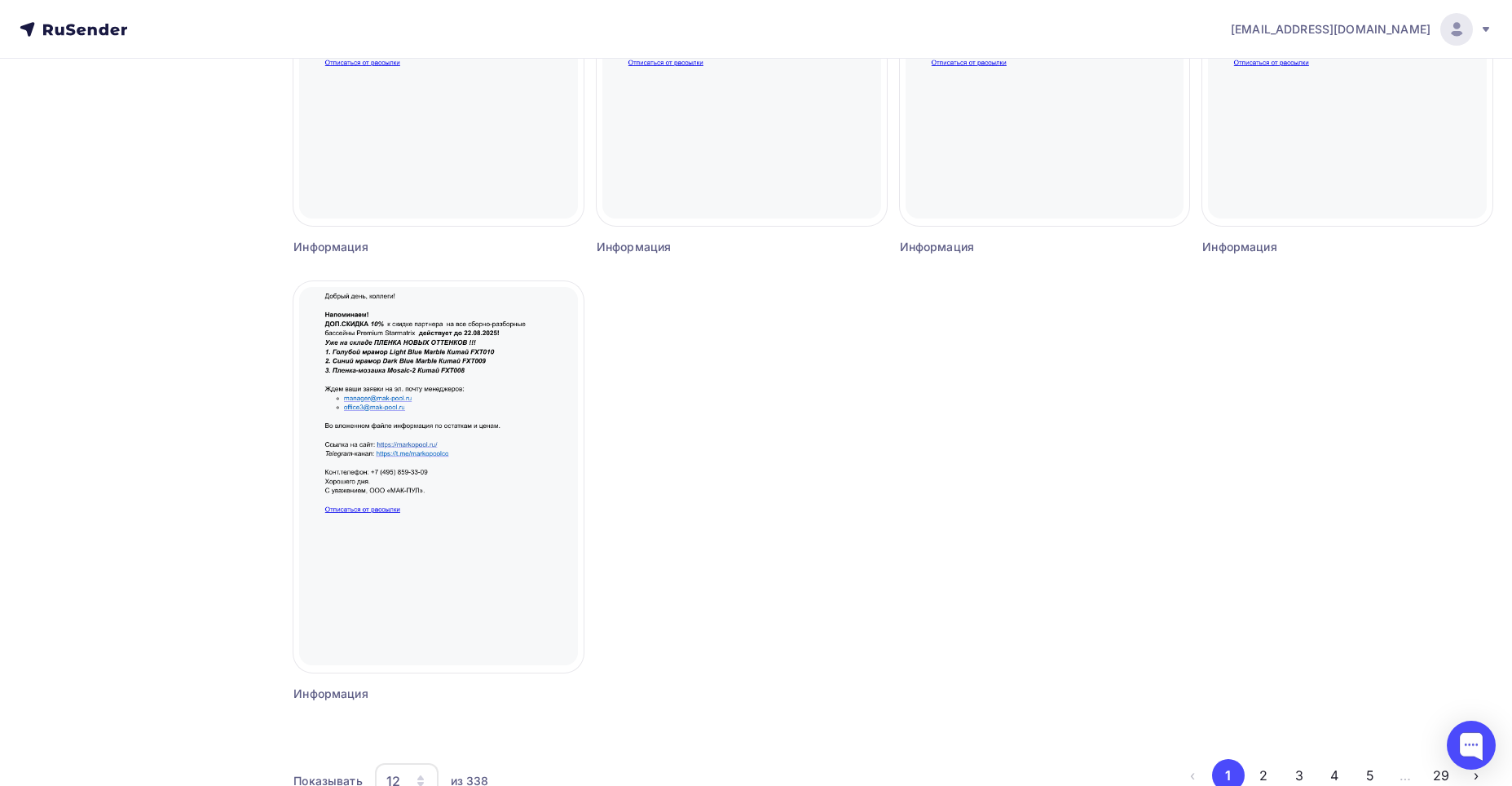
scroll to position [1333, 0]
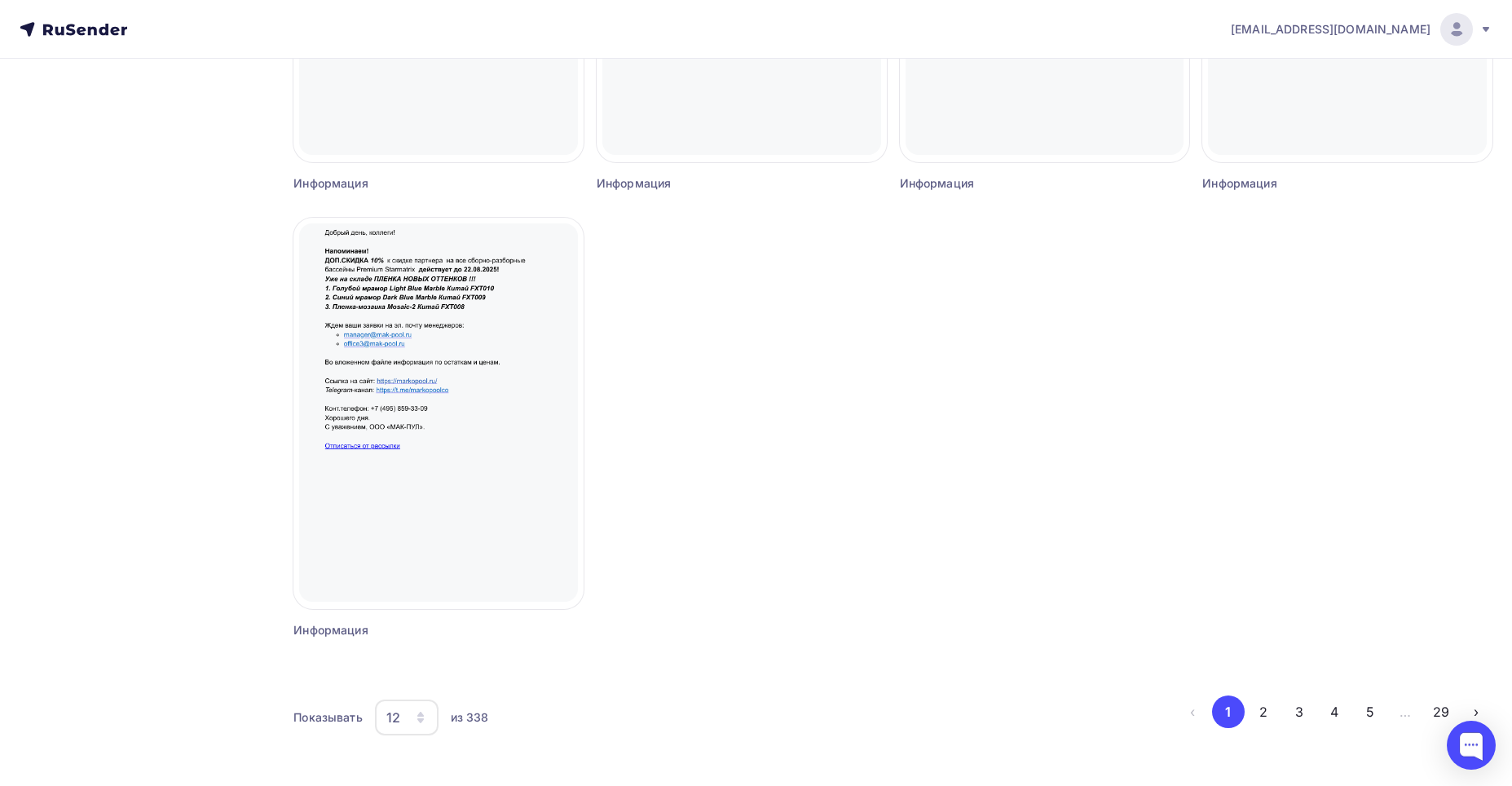
click at [419, 514] on div "12" at bounding box center [406, 717] width 63 height 36
click at [406, 514] on div "24" at bounding box center [472, 602] width 156 height 20
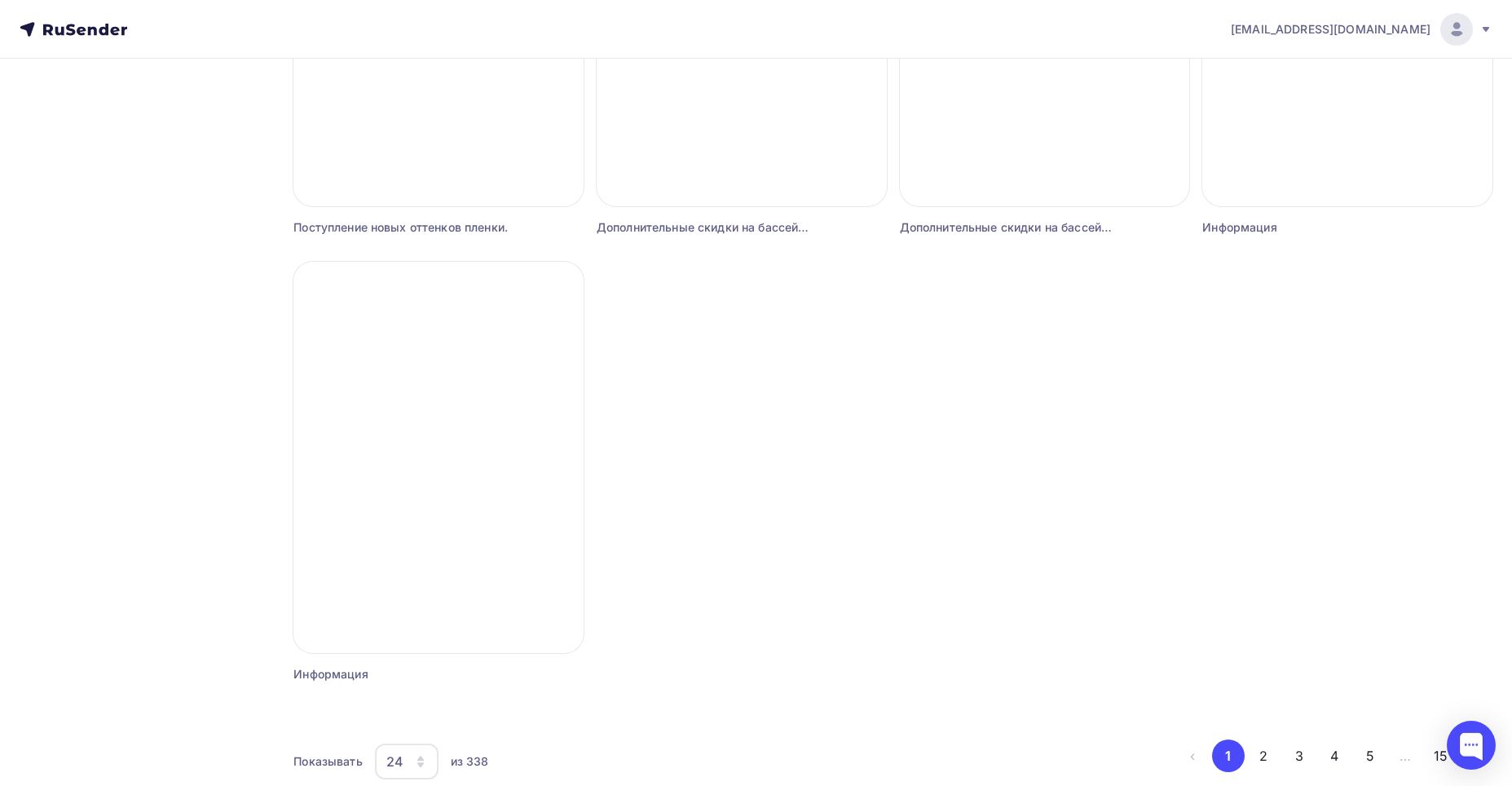
scroll to position [2673, 0]
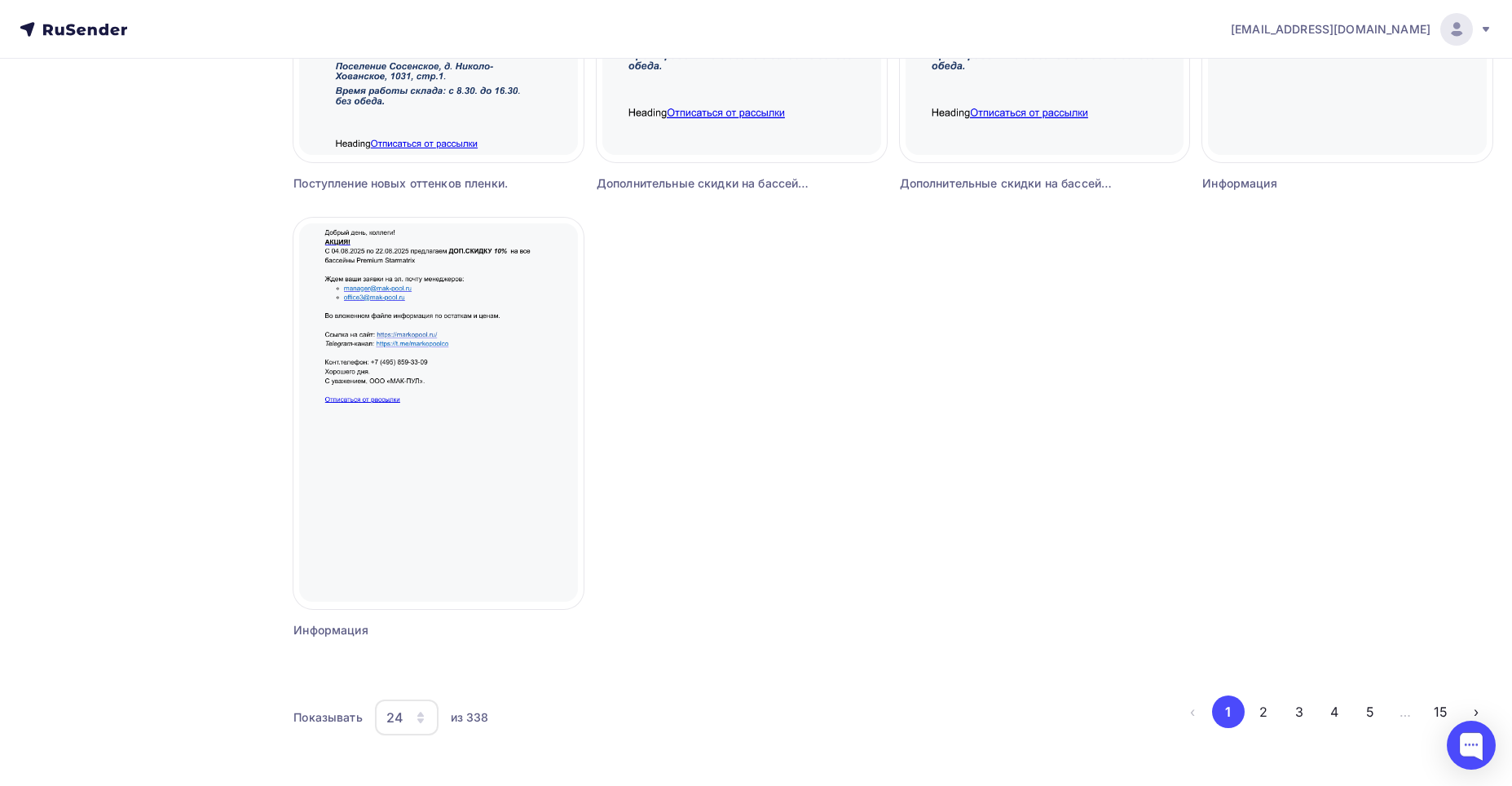
click at [423, 514] on icon "button" at bounding box center [421, 717] width 13 height 13
click at [407, 514] on div "36" at bounding box center [472, 667] width 156 height 20
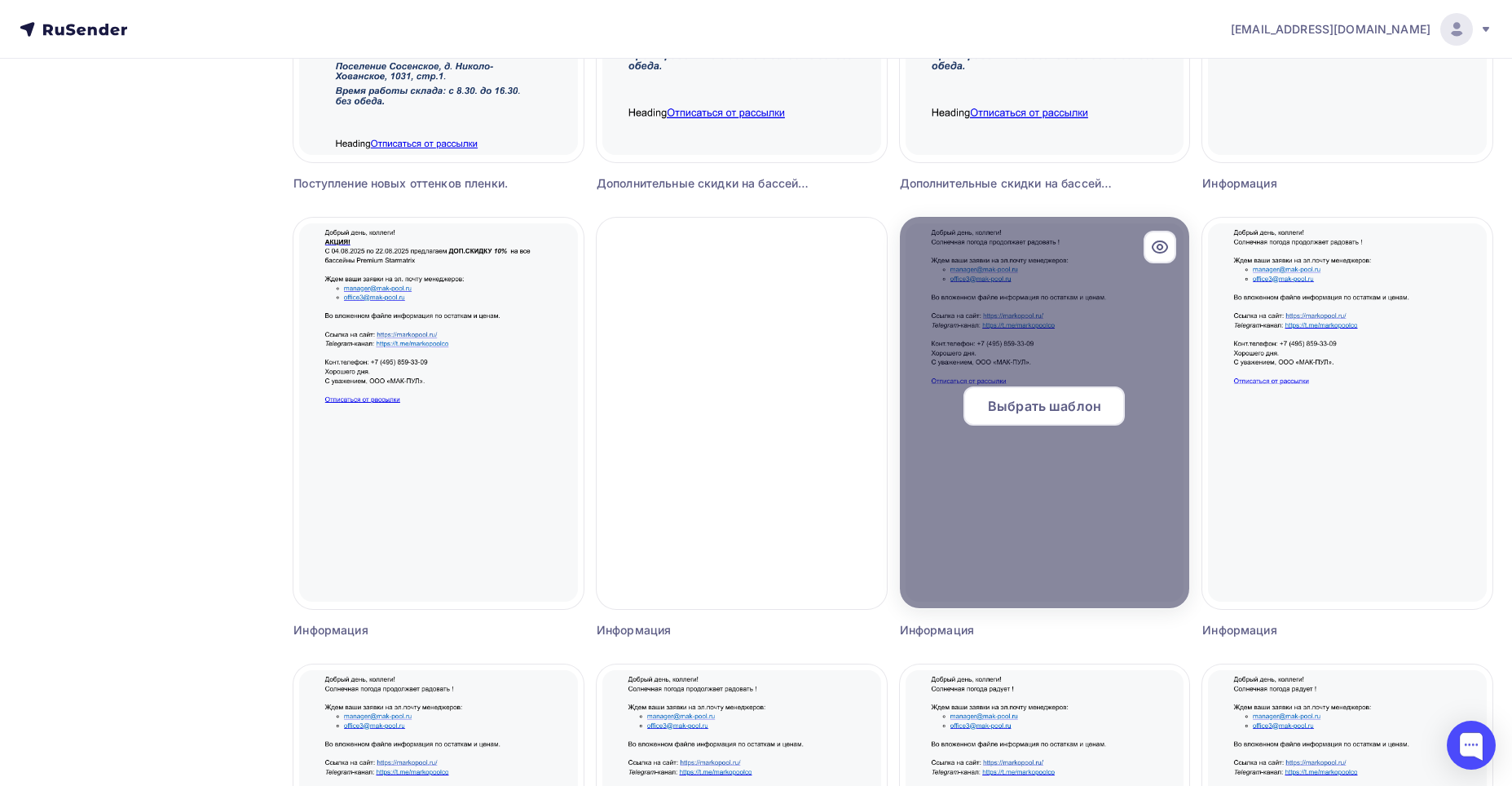
click at [837, 385] on div at bounding box center [1045, 413] width 290 height 391
click at [837, 404] on span "Выбрать шаблон" at bounding box center [1044, 406] width 113 height 20
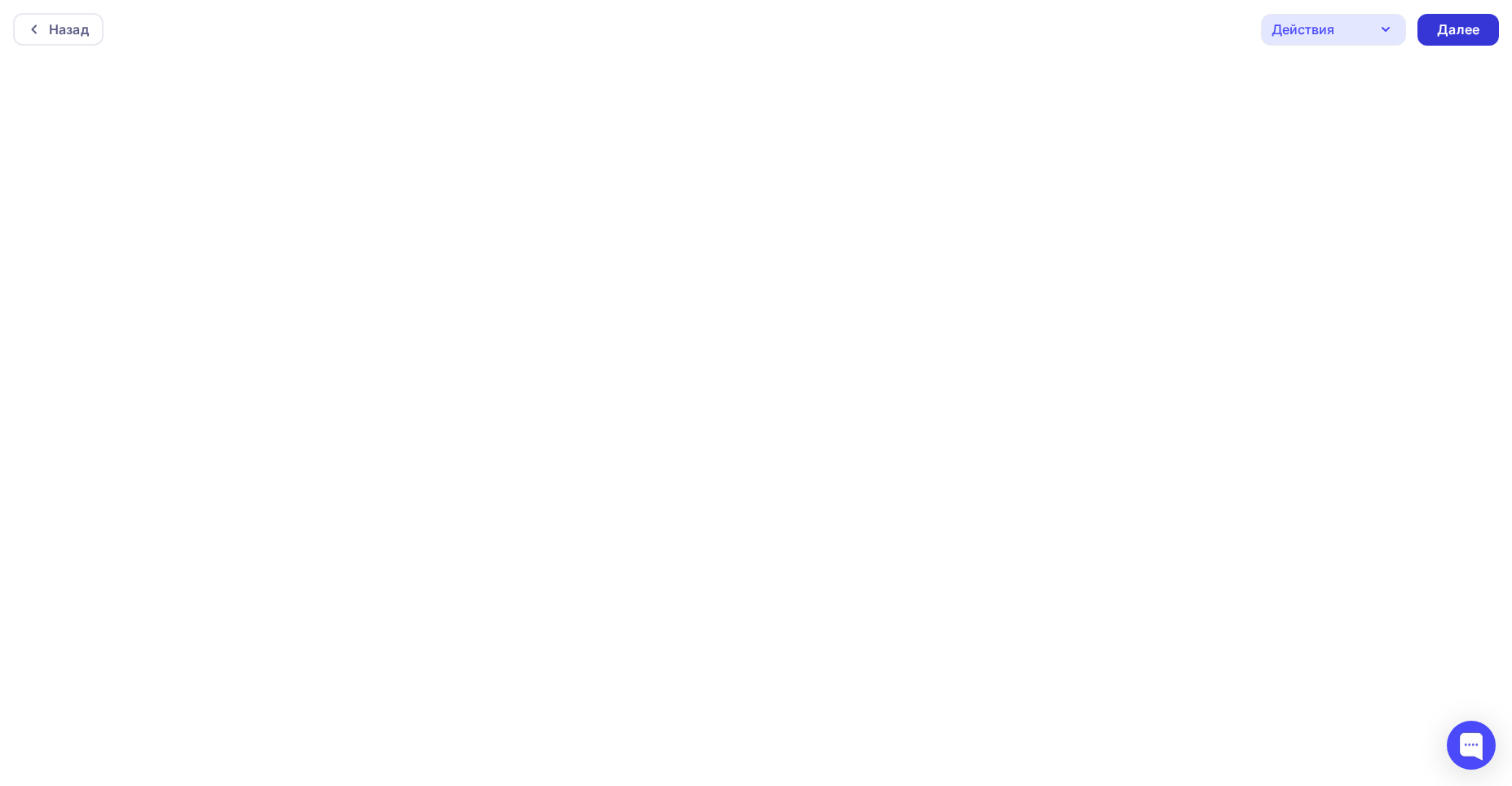
click at [837, 26] on div "Далее" at bounding box center [1458, 29] width 42 height 19
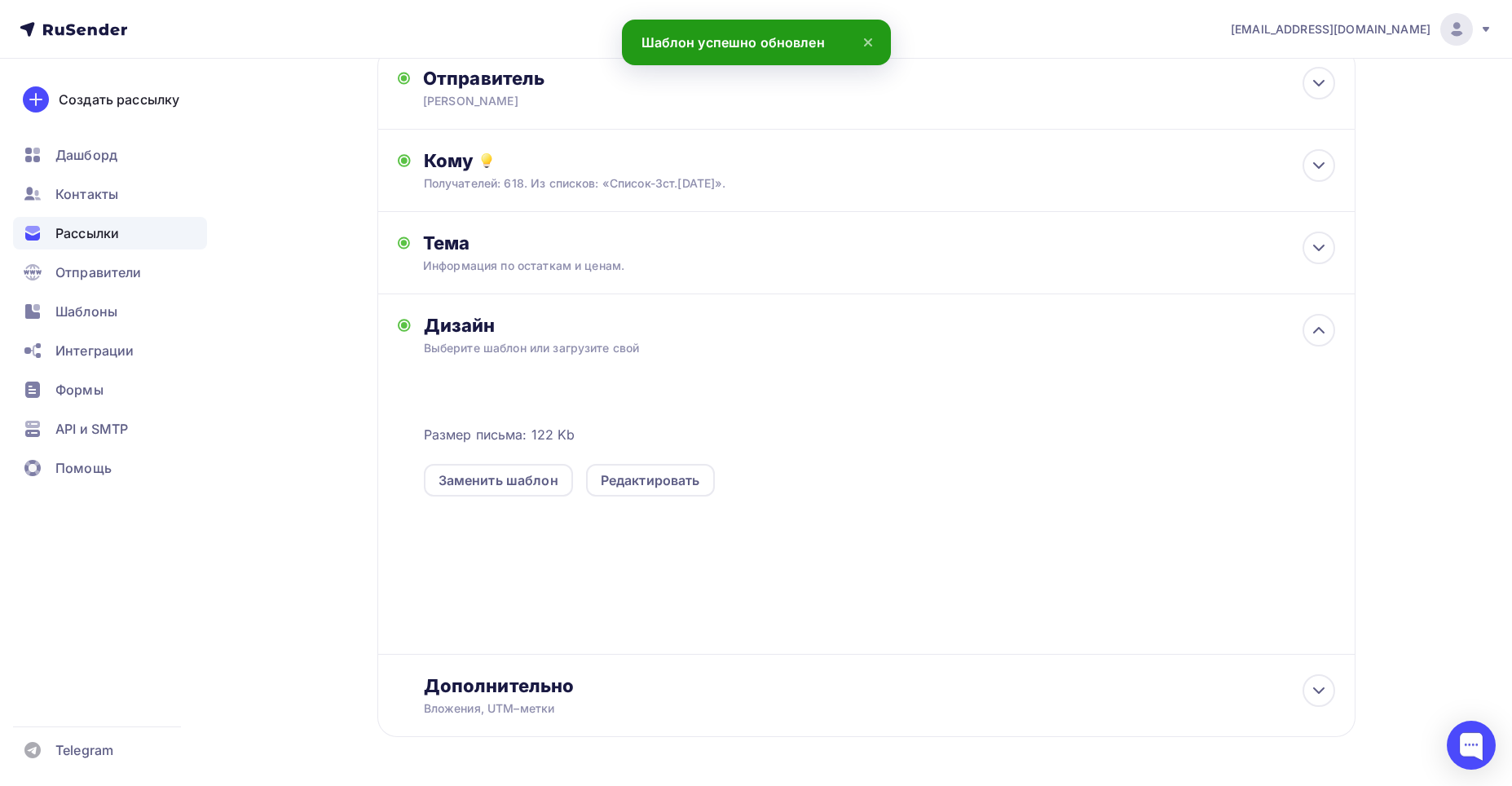
scroll to position [160, 0]
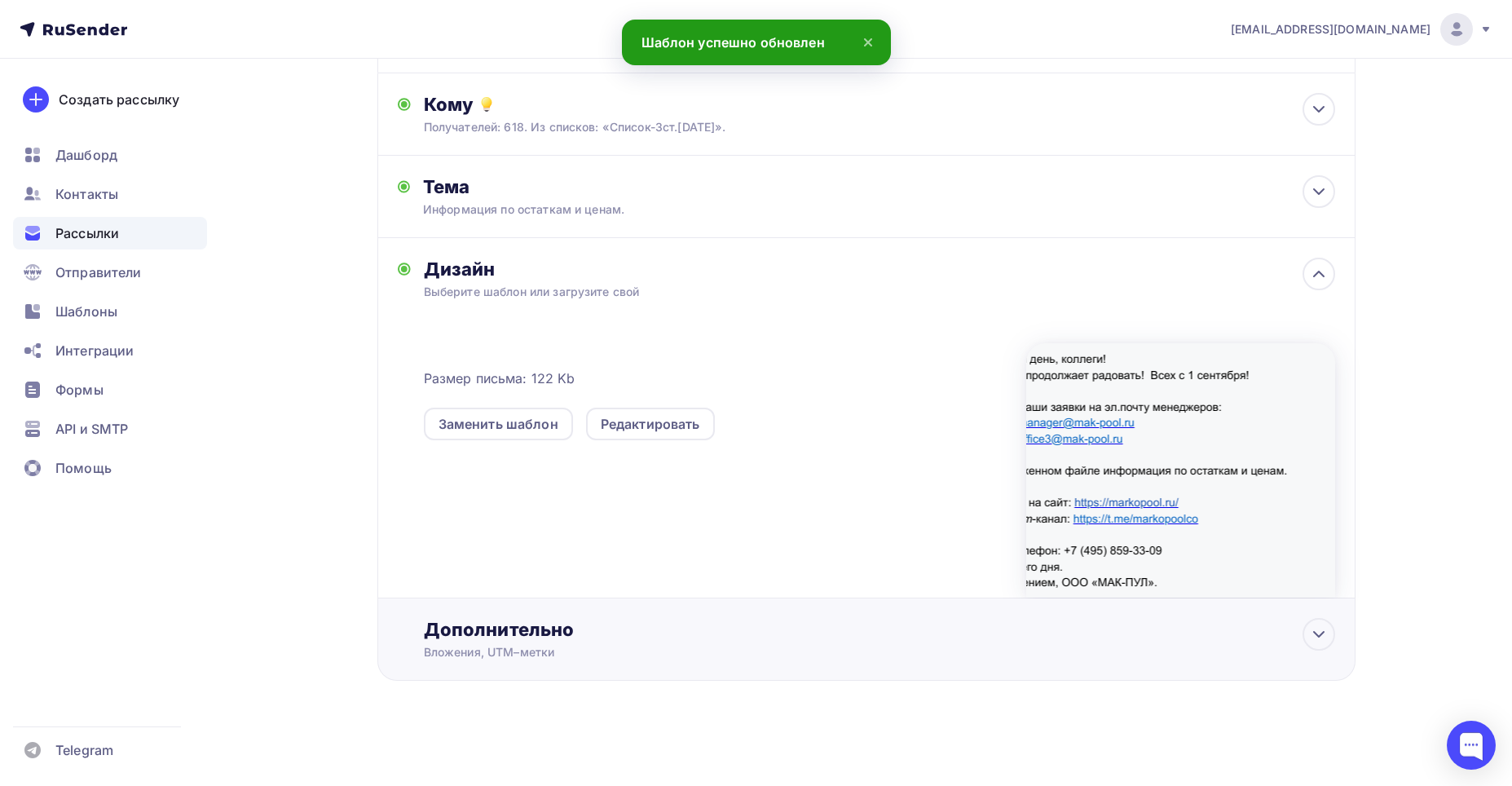
click at [471, 514] on div "Дополнительно" at bounding box center [880, 630] width 911 height 23
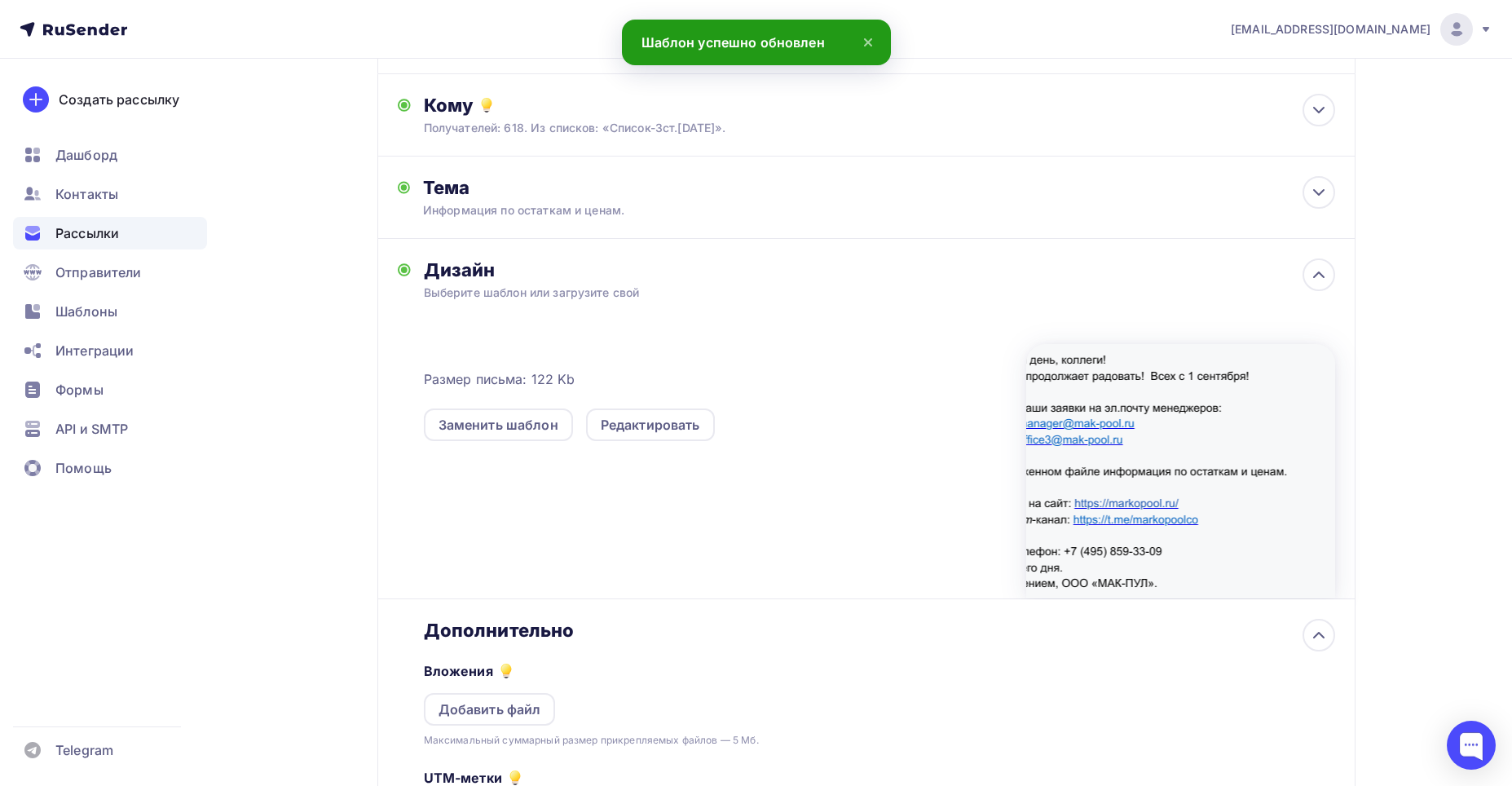
scroll to position [0, 0]
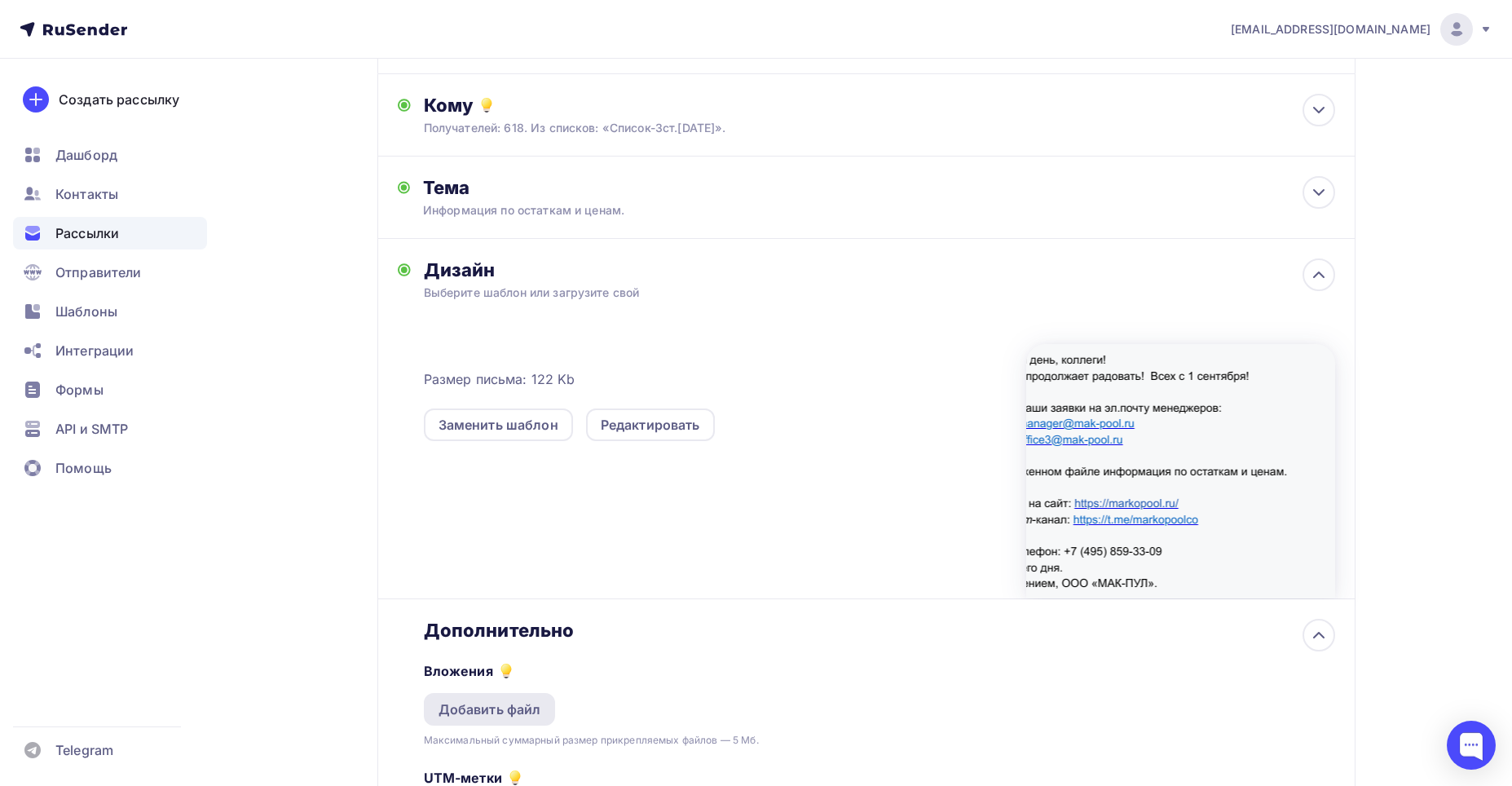
click at [492, 514] on div "Добавить файл" at bounding box center [489, 709] width 103 height 20
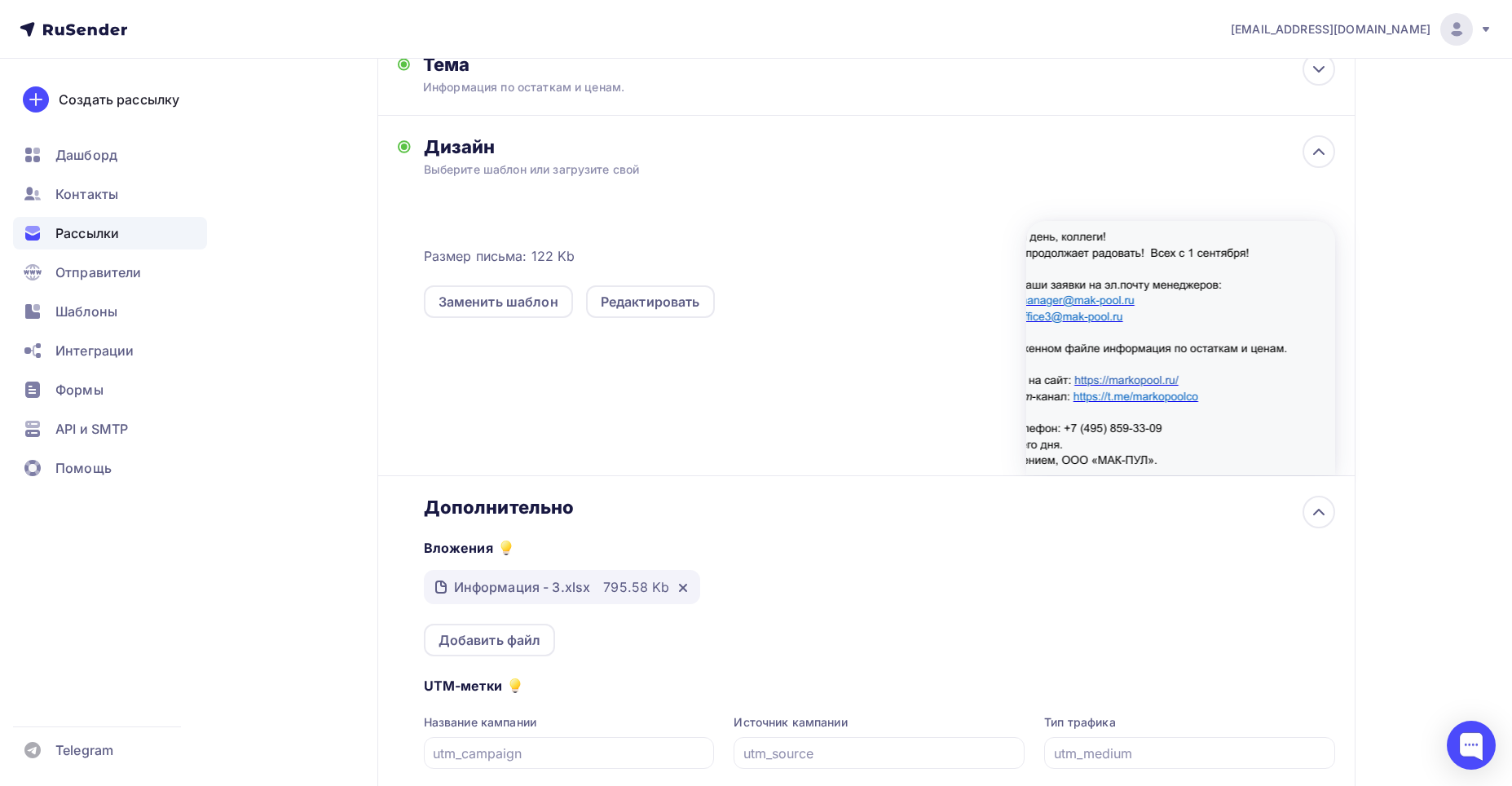
scroll to position [448, 0]
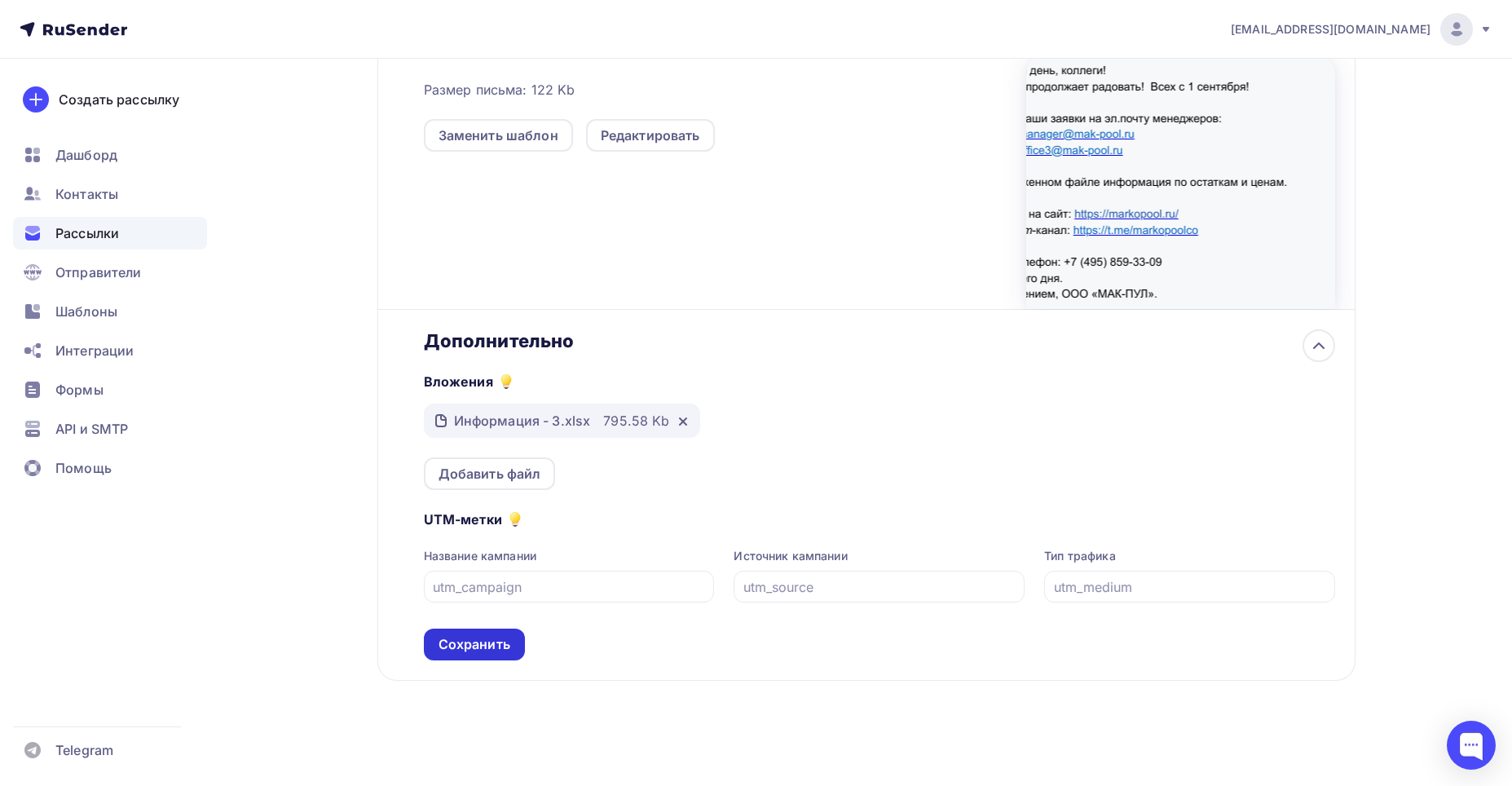
click at [472, 514] on div "Сохранить" at bounding box center [474, 644] width 71 height 19
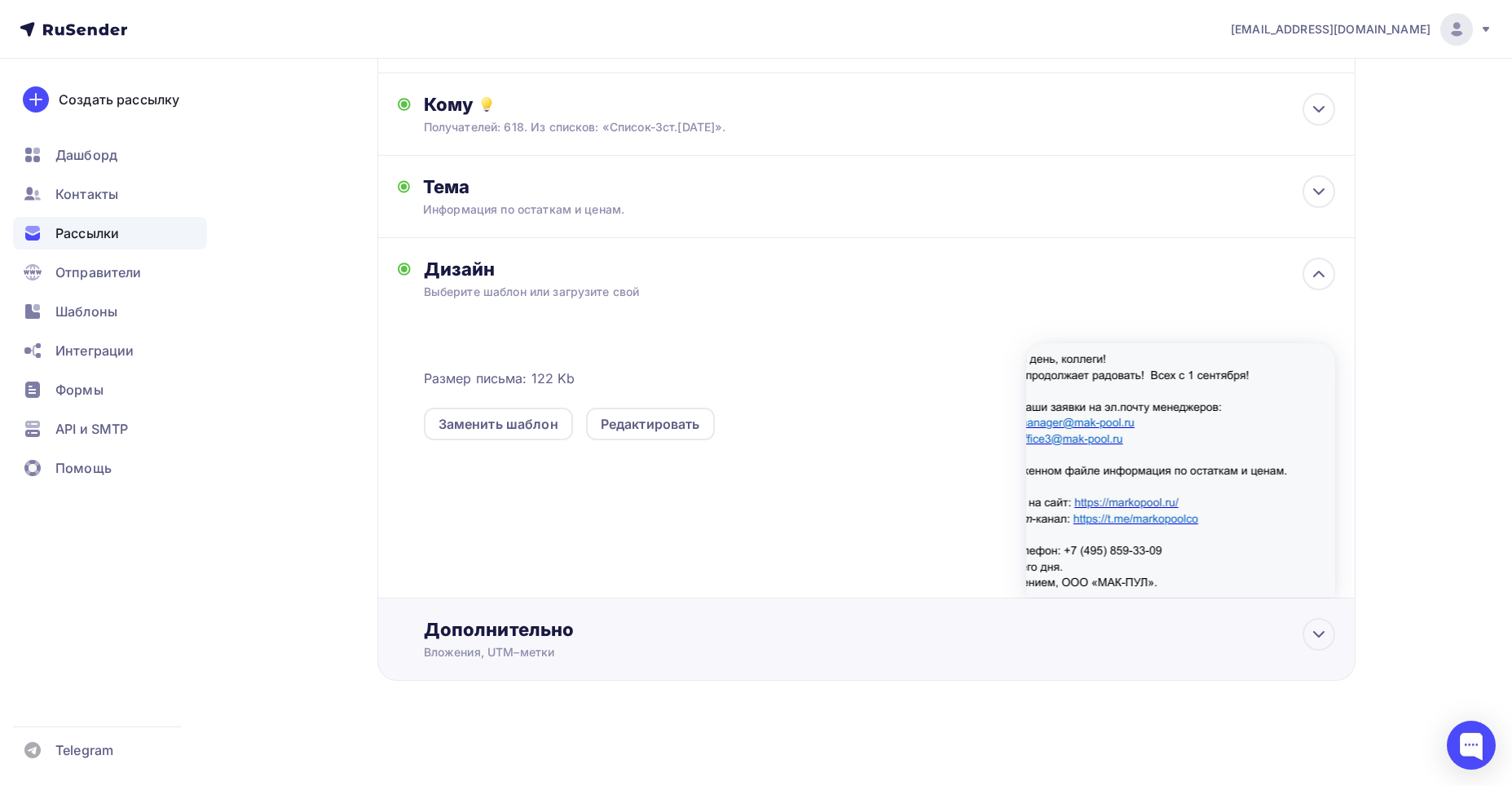
scroll to position [160, 0]
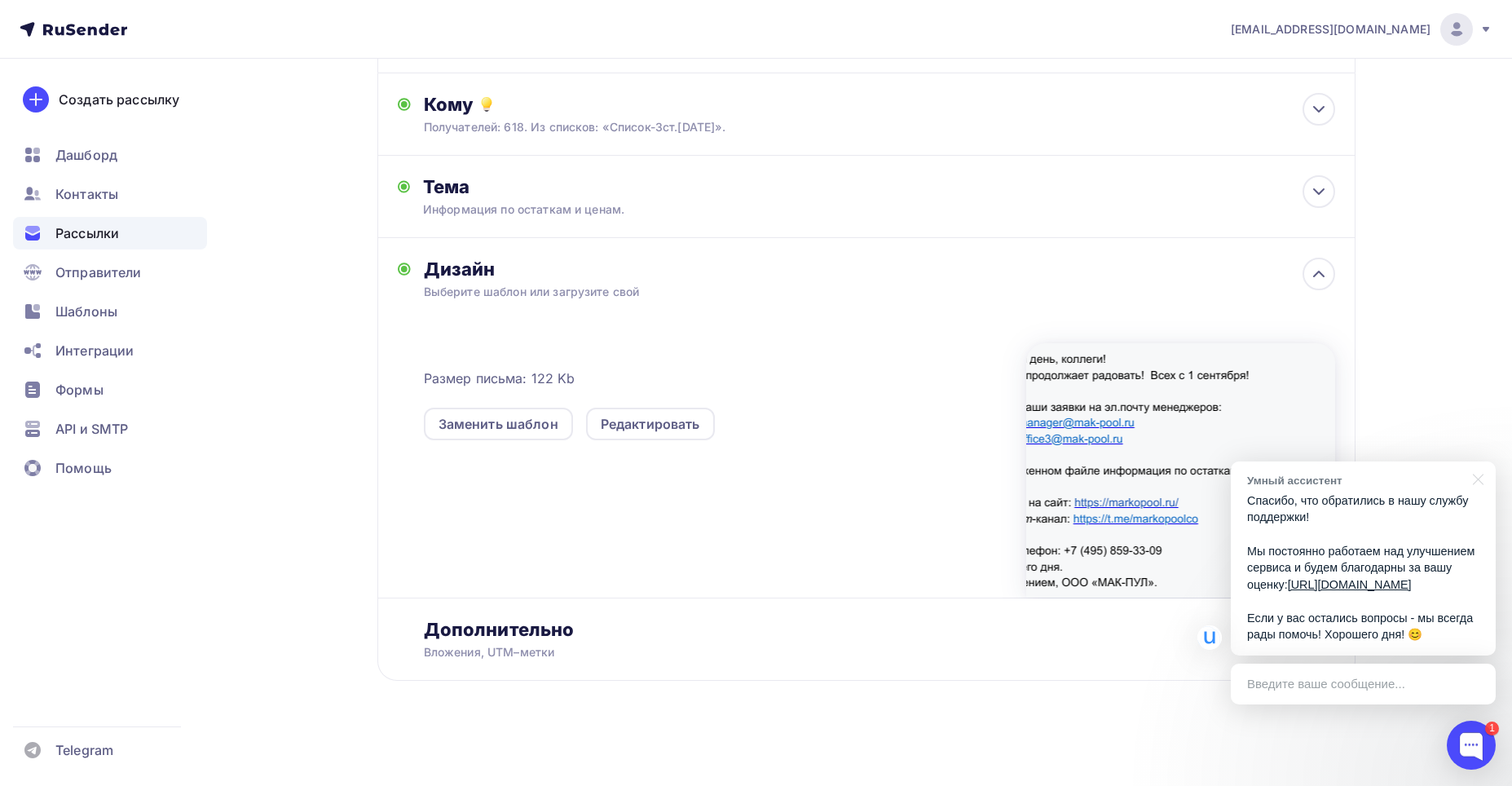
click at [837, 462] on div at bounding box center [1475, 478] width 41 height 33
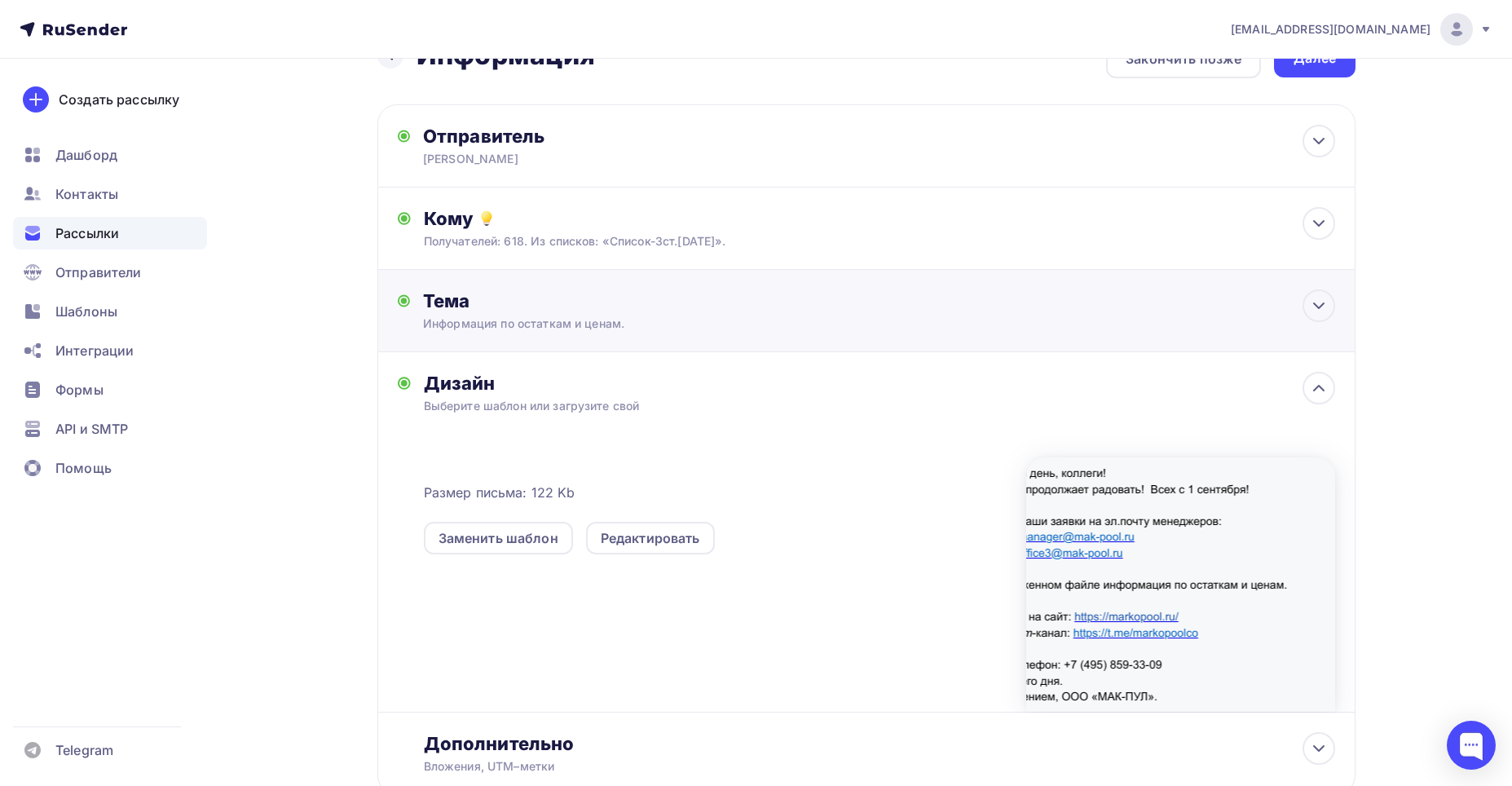
scroll to position [0, 0]
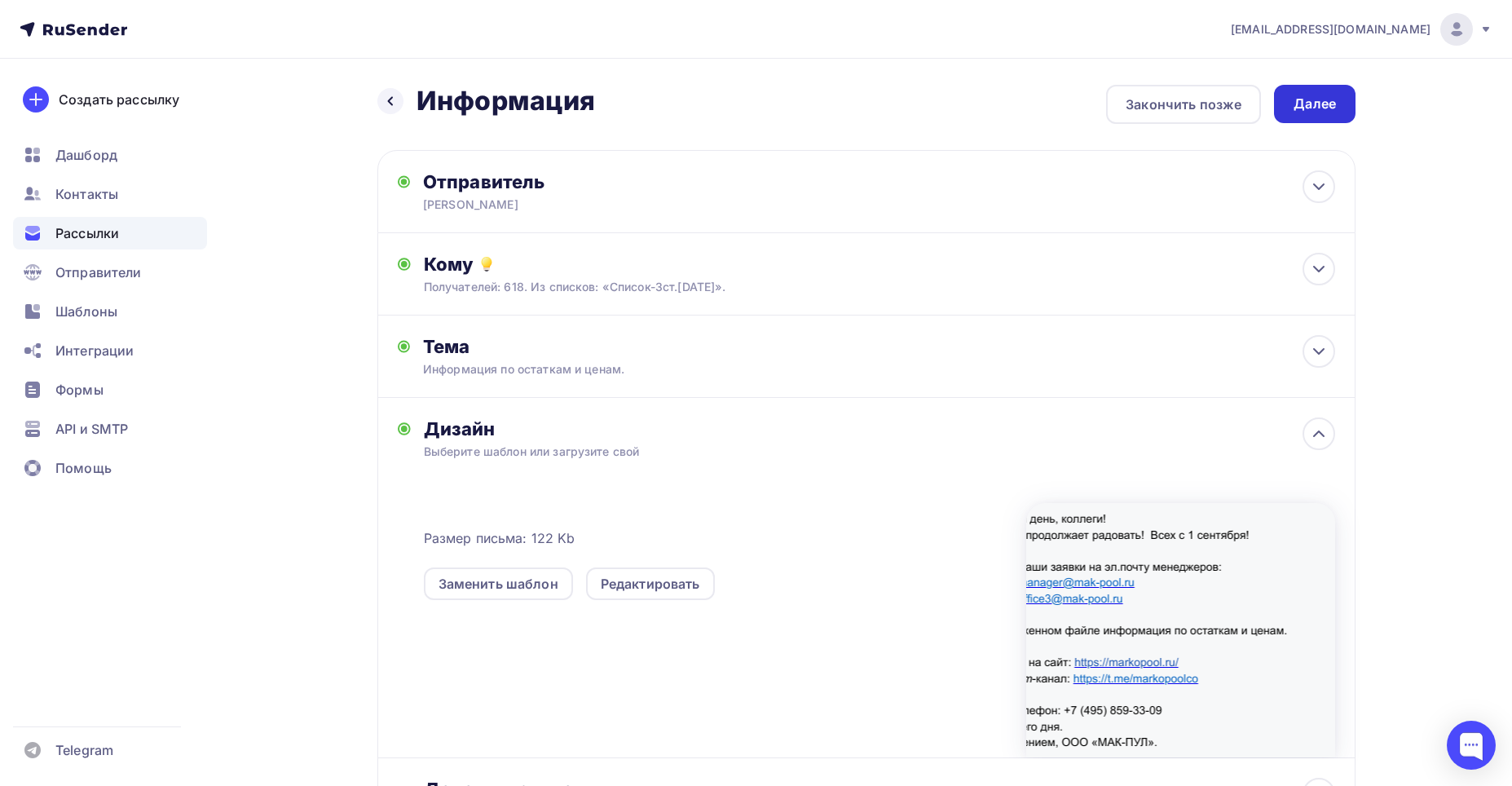
click at [837, 98] on div "Далее" at bounding box center [1315, 104] width 42 height 19
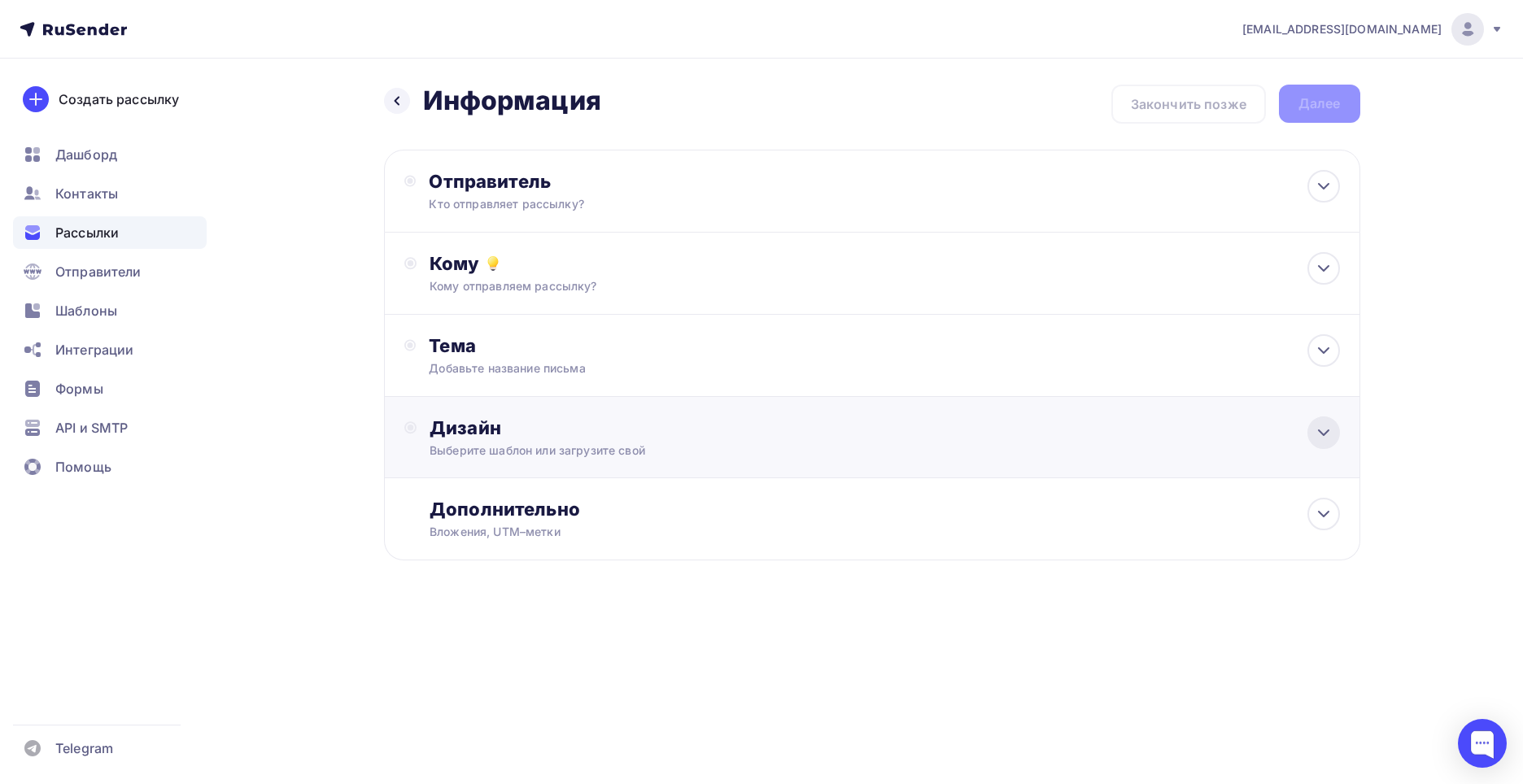
click at [835, 429] on div at bounding box center [1323, 432] width 33 height 33
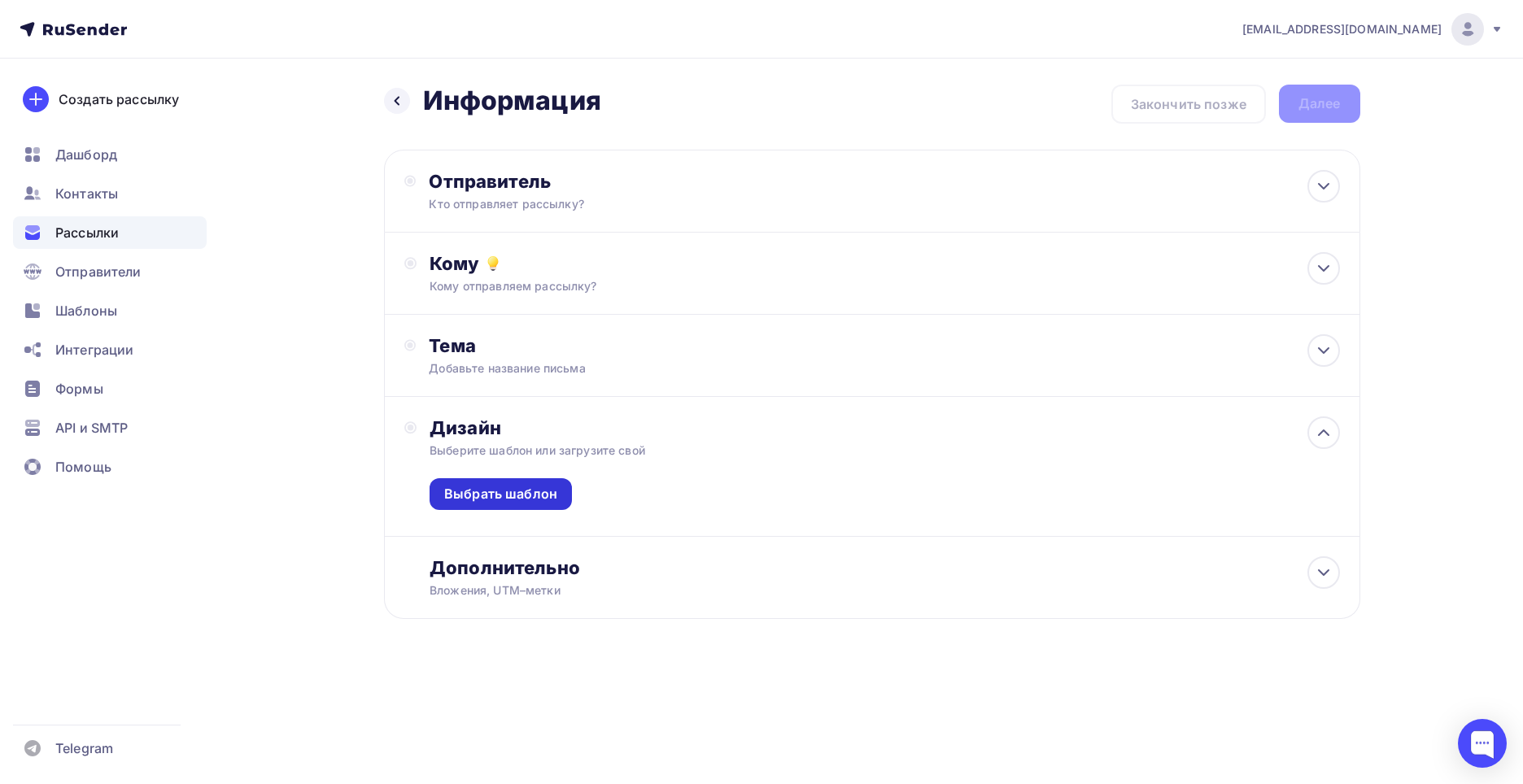
click at [519, 495] on div "Выбрать шаблон" at bounding box center [500, 494] width 113 height 19
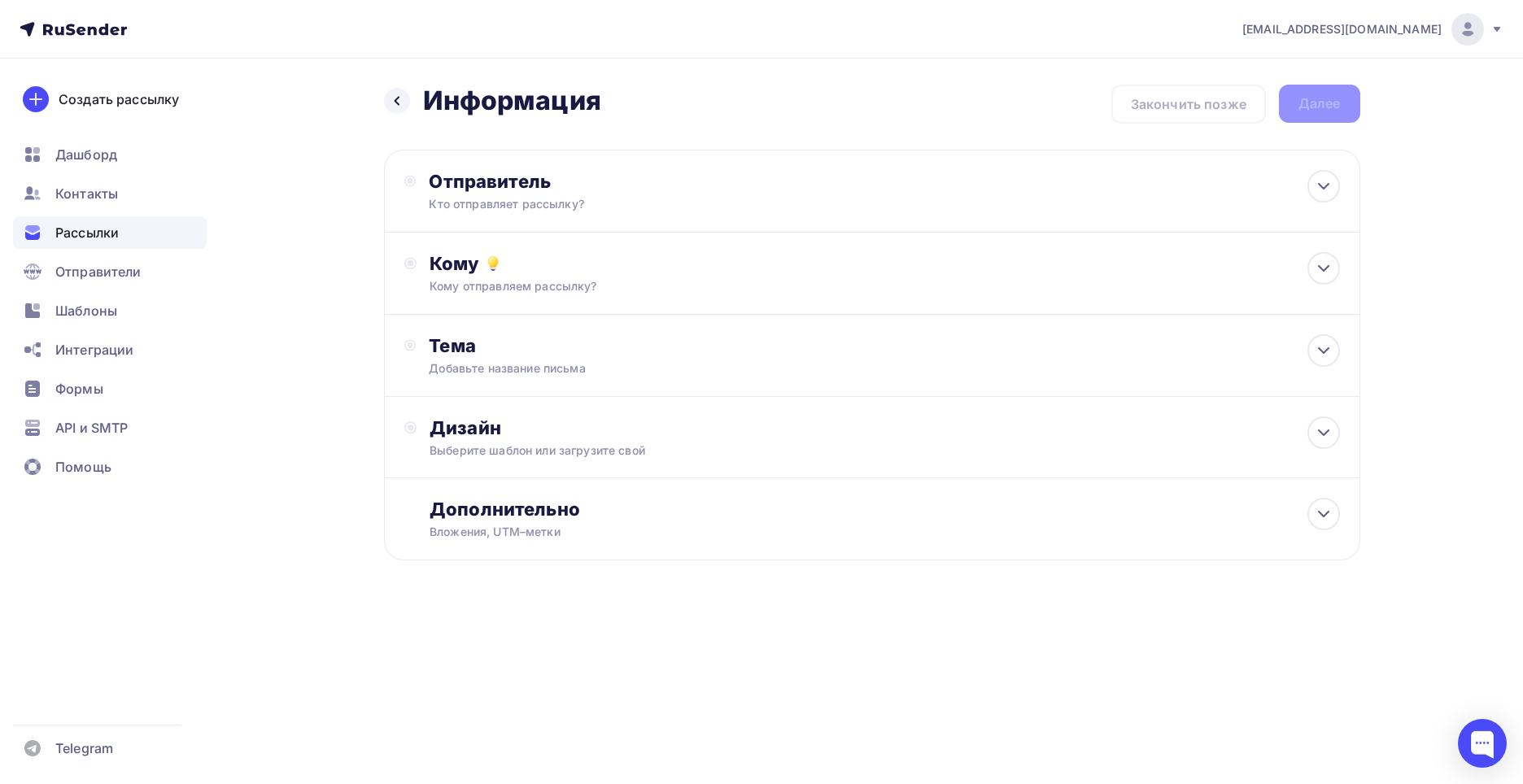
click at [78, 238] on span "Рассылки" at bounding box center [86, 233] width 63 height 20
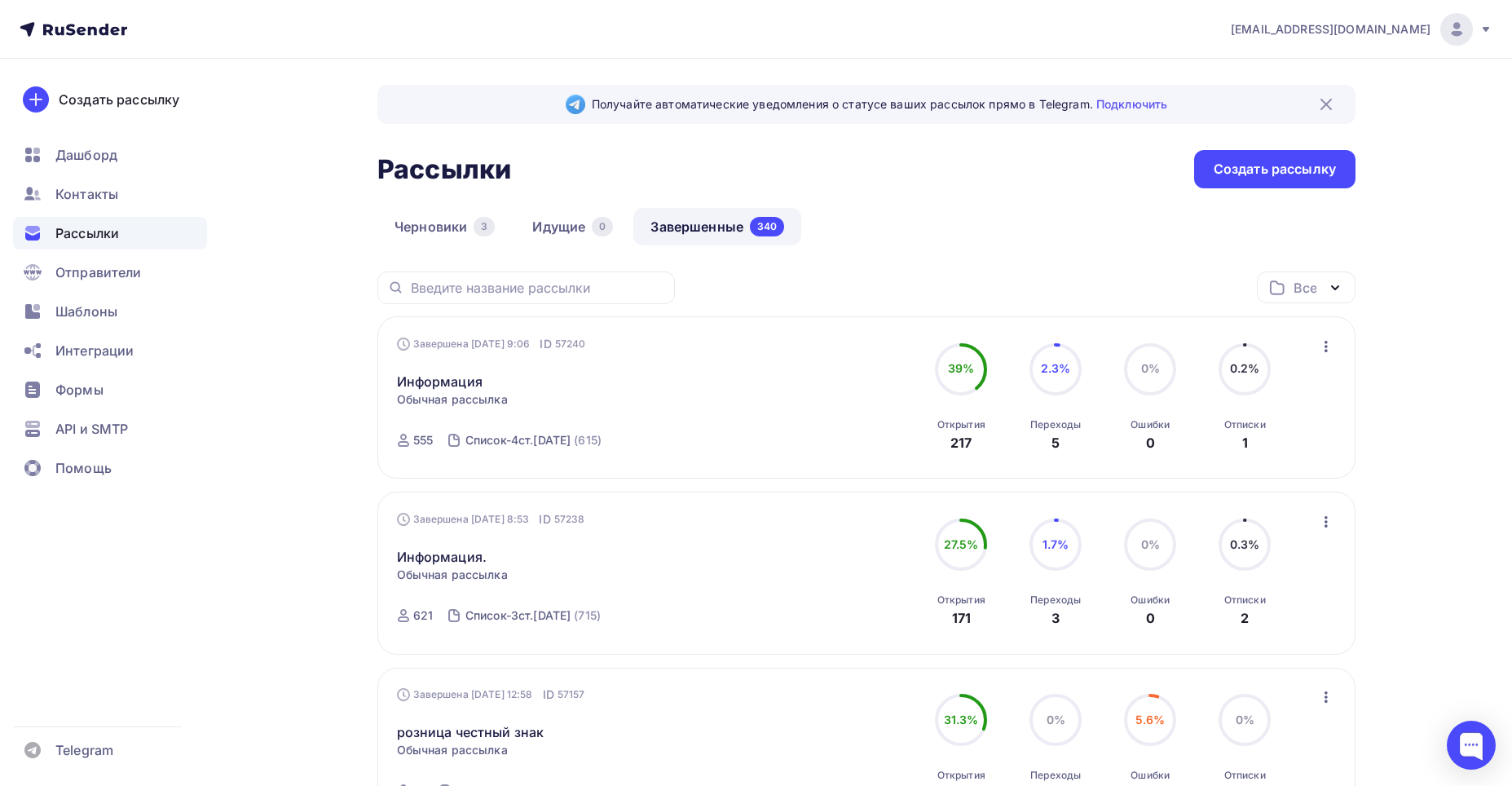
click at [93, 230] on span "Рассылки" at bounding box center [87, 233] width 63 height 20
click at [449, 230] on link "Черновики 3" at bounding box center [445, 227] width 135 height 38
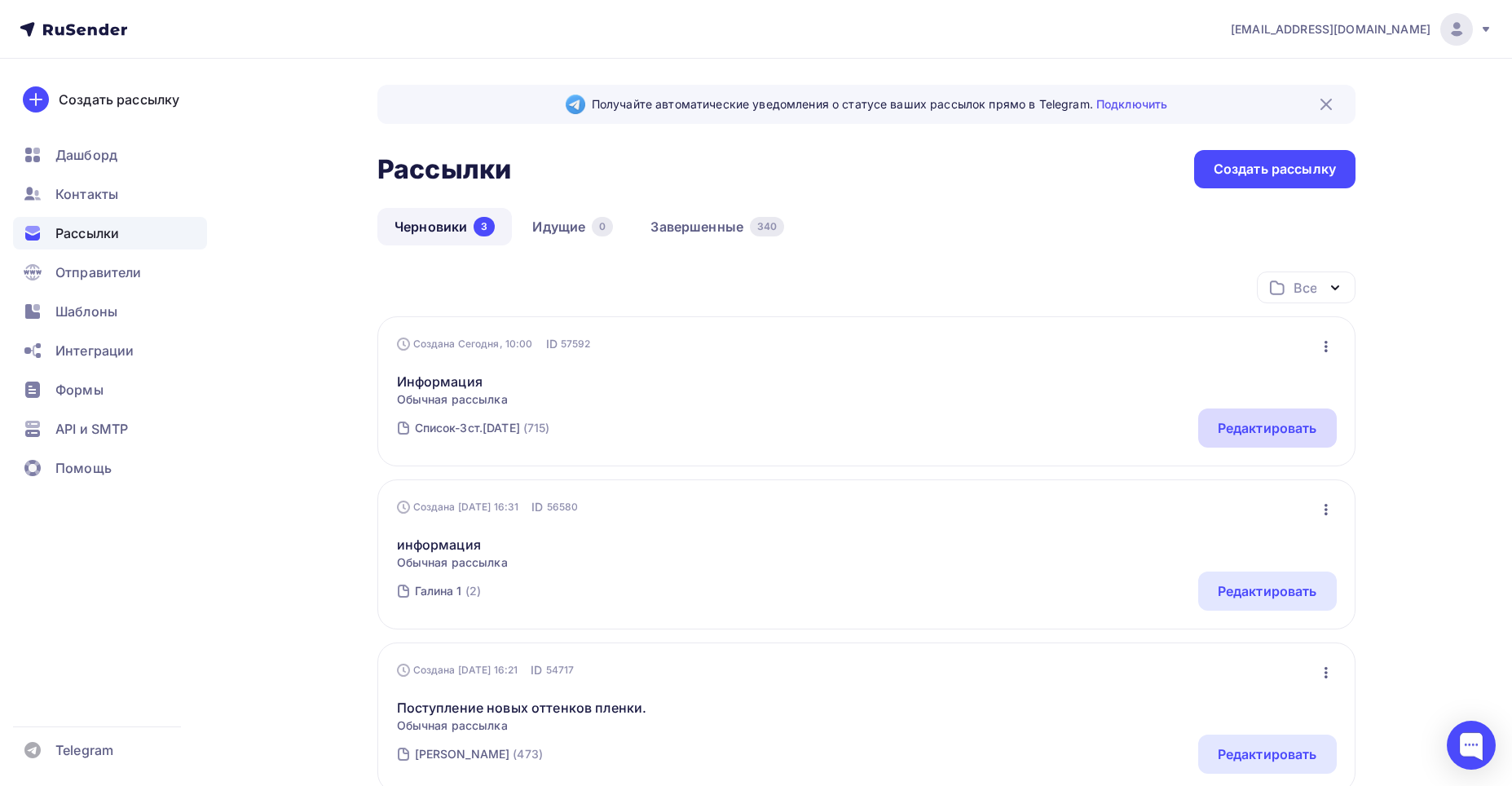
click at [837, 432] on div "Редактировать" at bounding box center [1267, 428] width 99 height 20
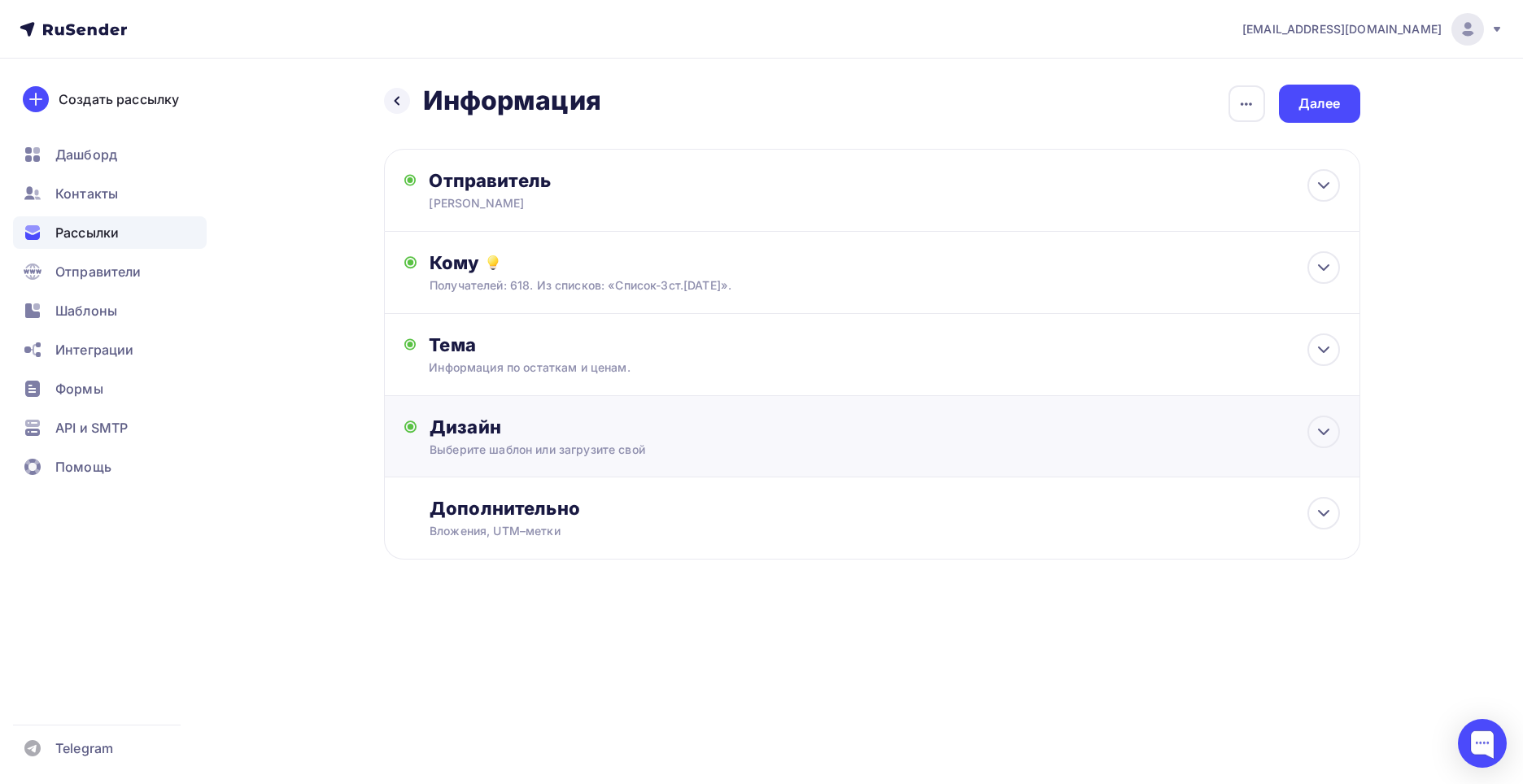
click at [472, 431] on div "Дизайн" at bounding box center [884, 427] width 909 height 23
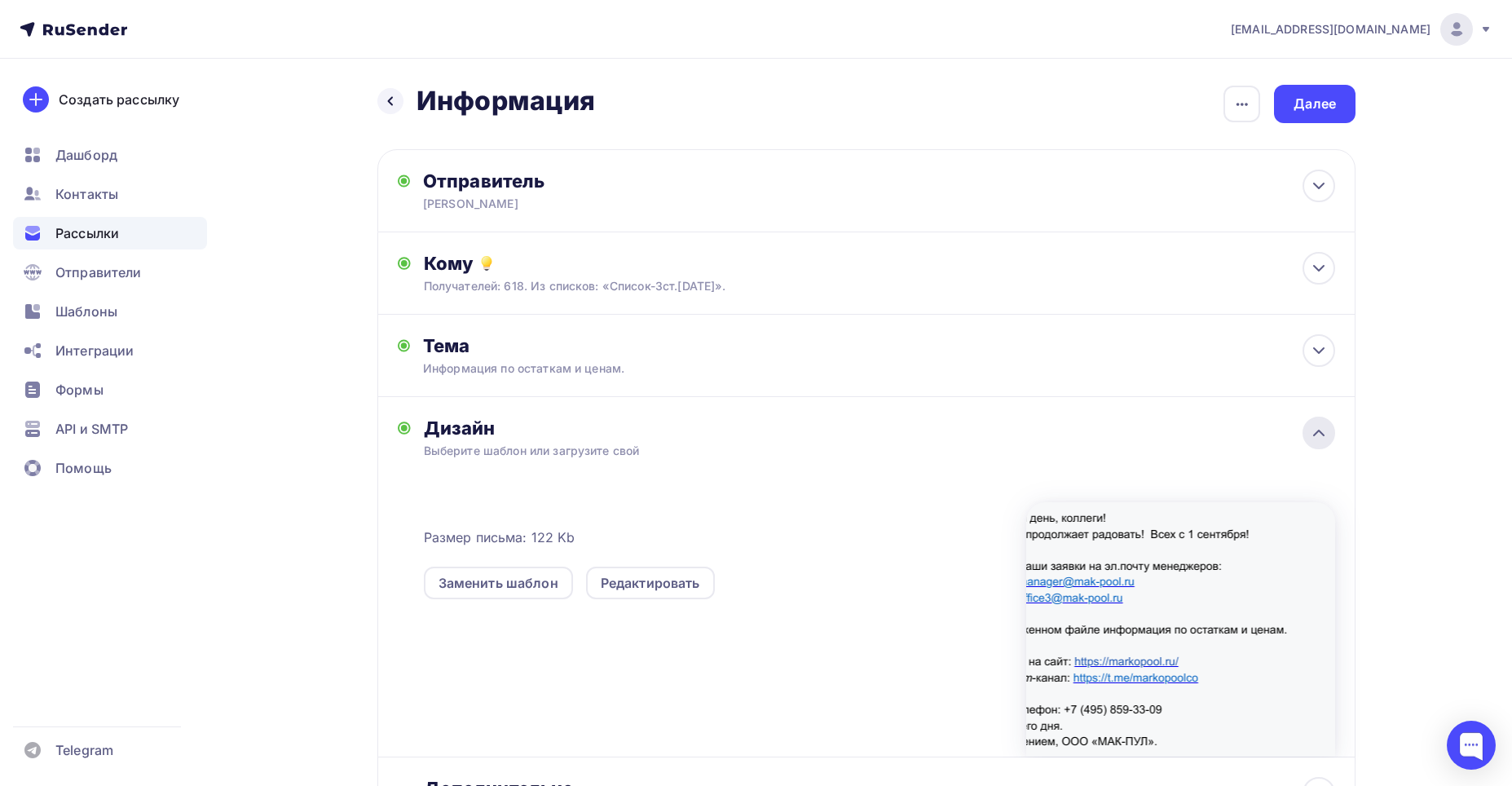
click at [837, 428] on icon at bounding box center [1319, 433] width 20 height 20
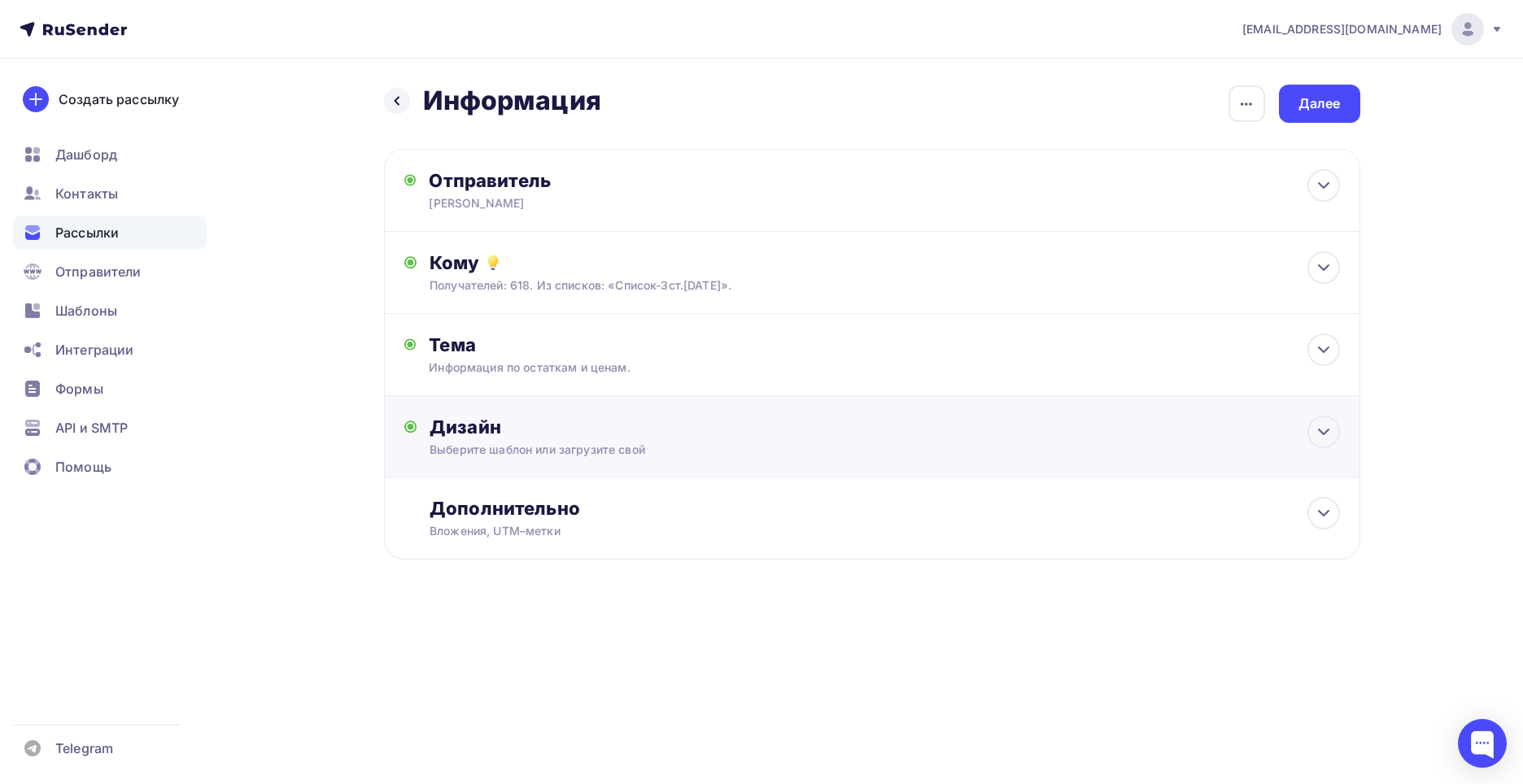
click at [475, 433] on div "Дизайн" at bounding box center [884, 427] width 909 height 23
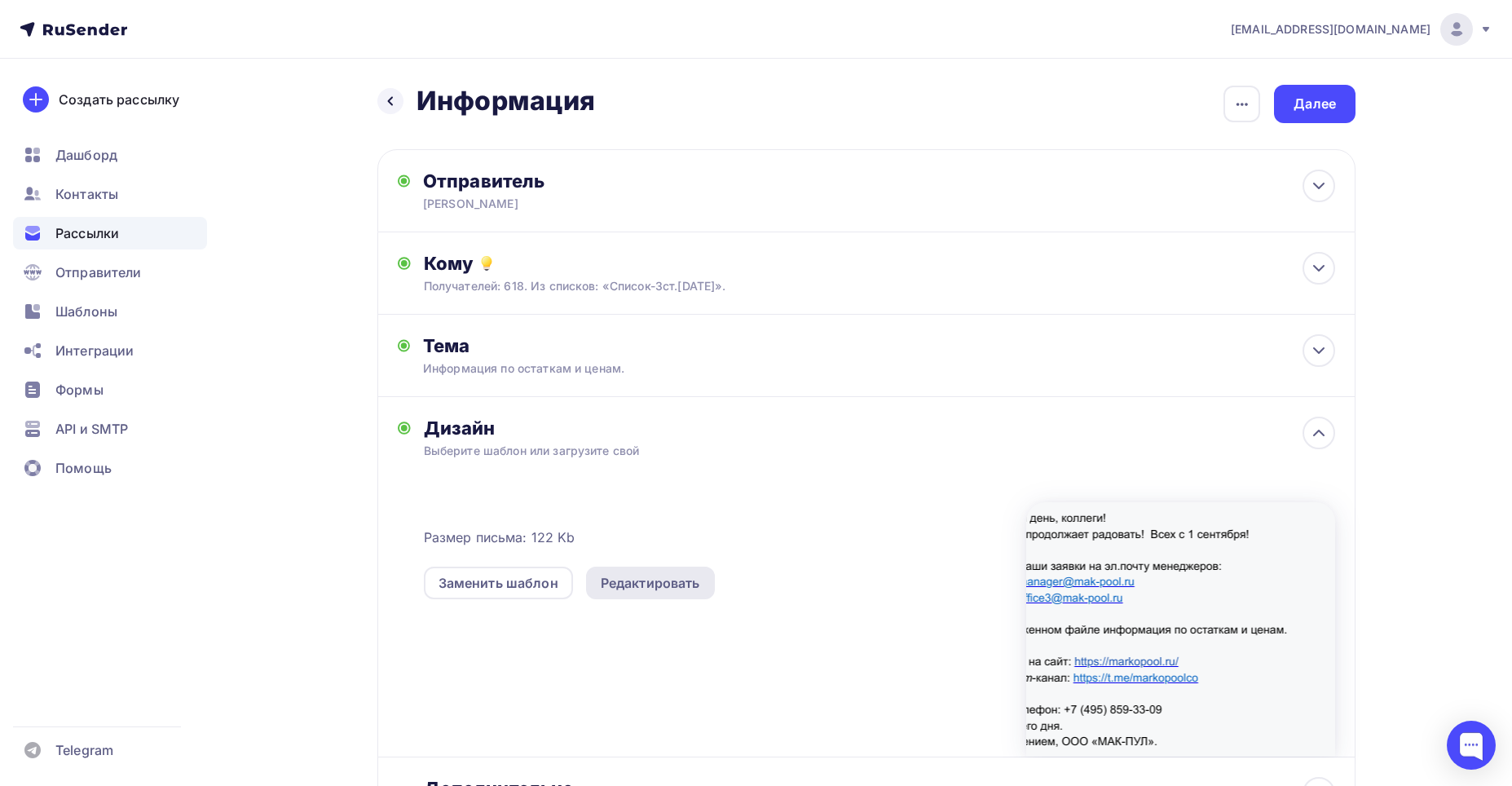
click at [617, 514] on div "Редактировать" at bounding box center [650, 583] width 99 height 20
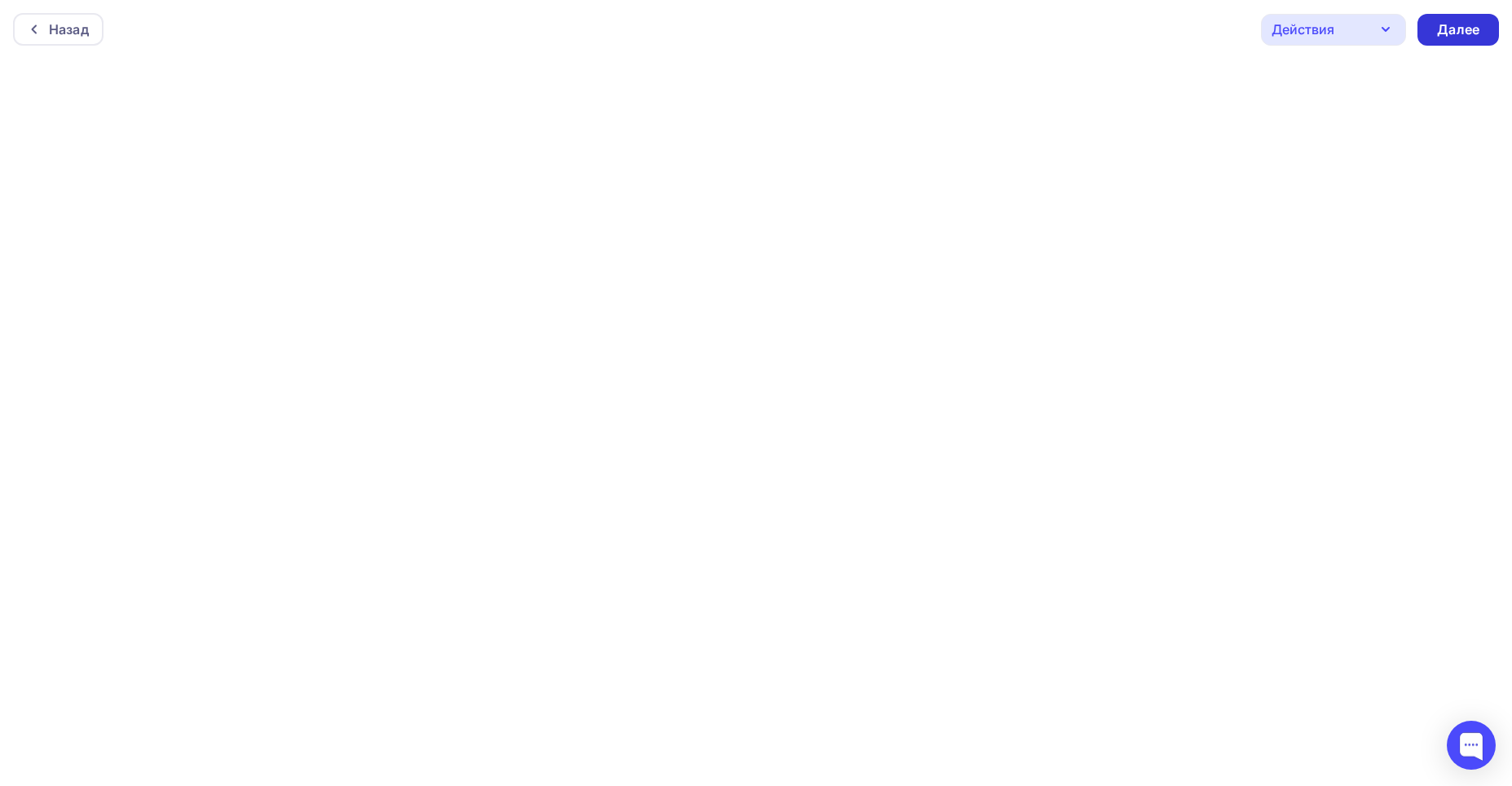
click at [837, 29] on div "Далее" at bounding box center [1458, 29] width 42 height 19
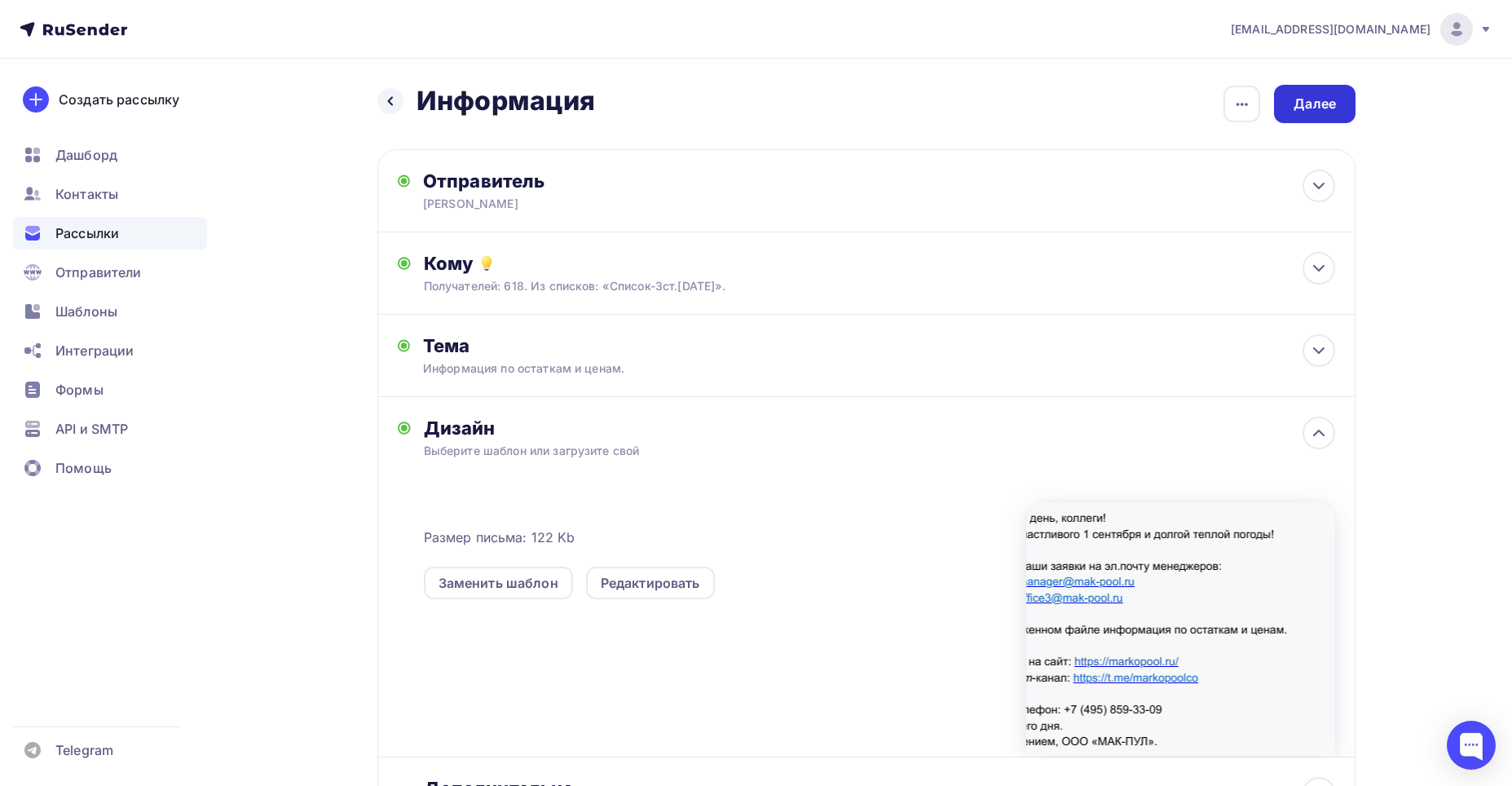
click at [837, 98] on div "Далее" at bounding box center [1315, 104] width 42 height 19
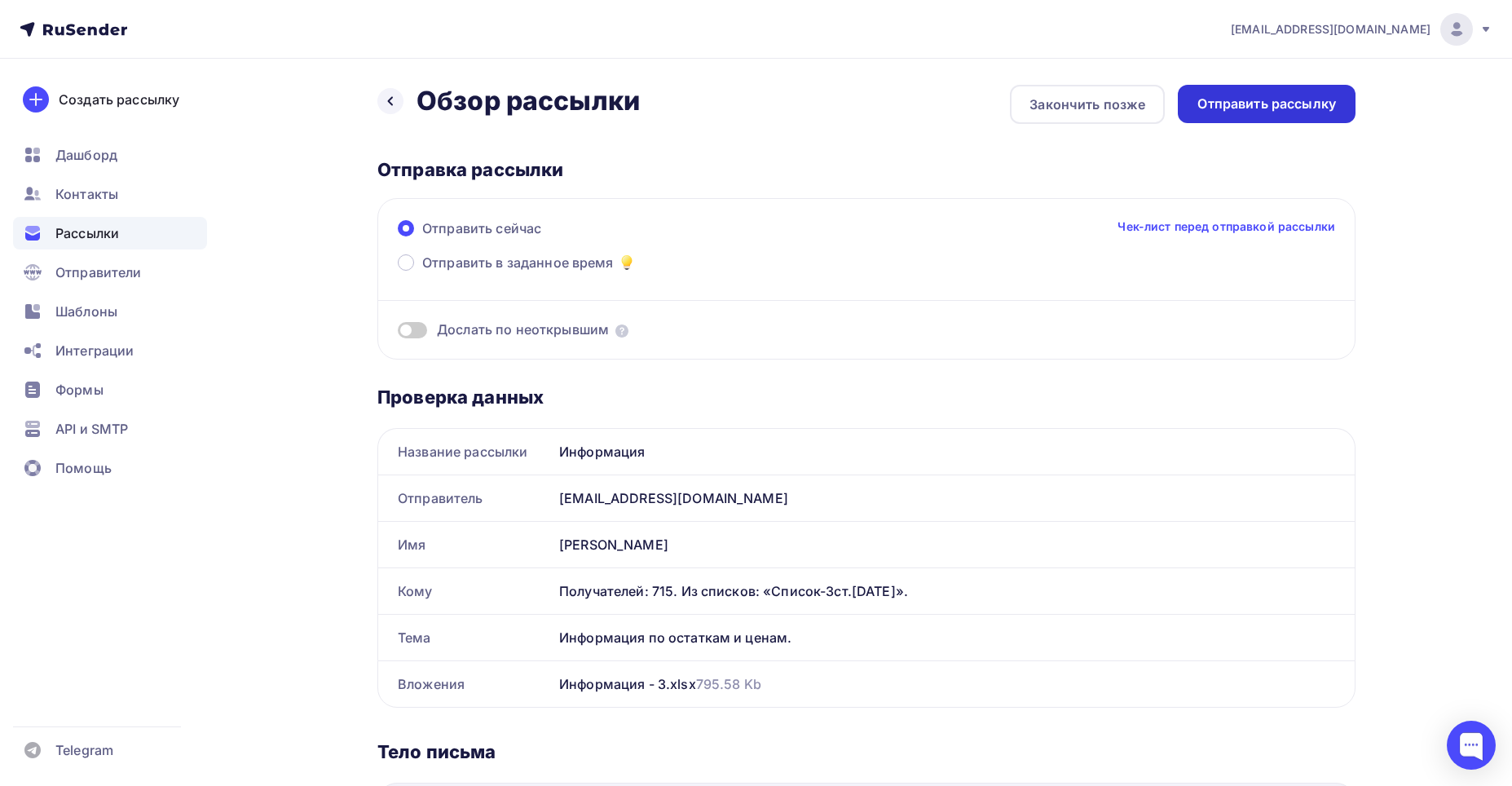
click at [837, 98] on div "Отправить рассылку" at bounding box center [1266, 104] width 138 height 19
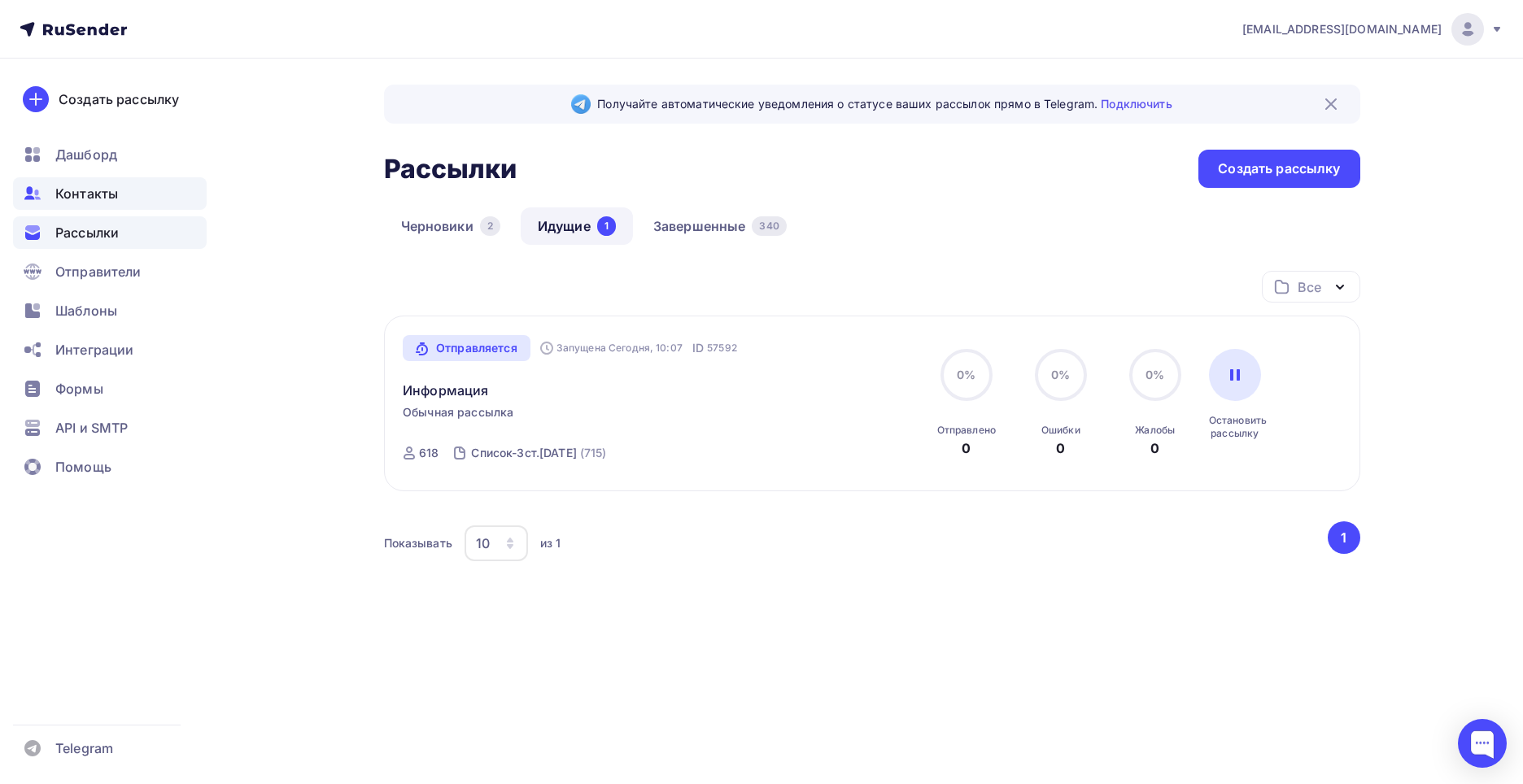
click at [113, 194] on span "Контакты" at bounding box center [86, 193] width 62 height 20
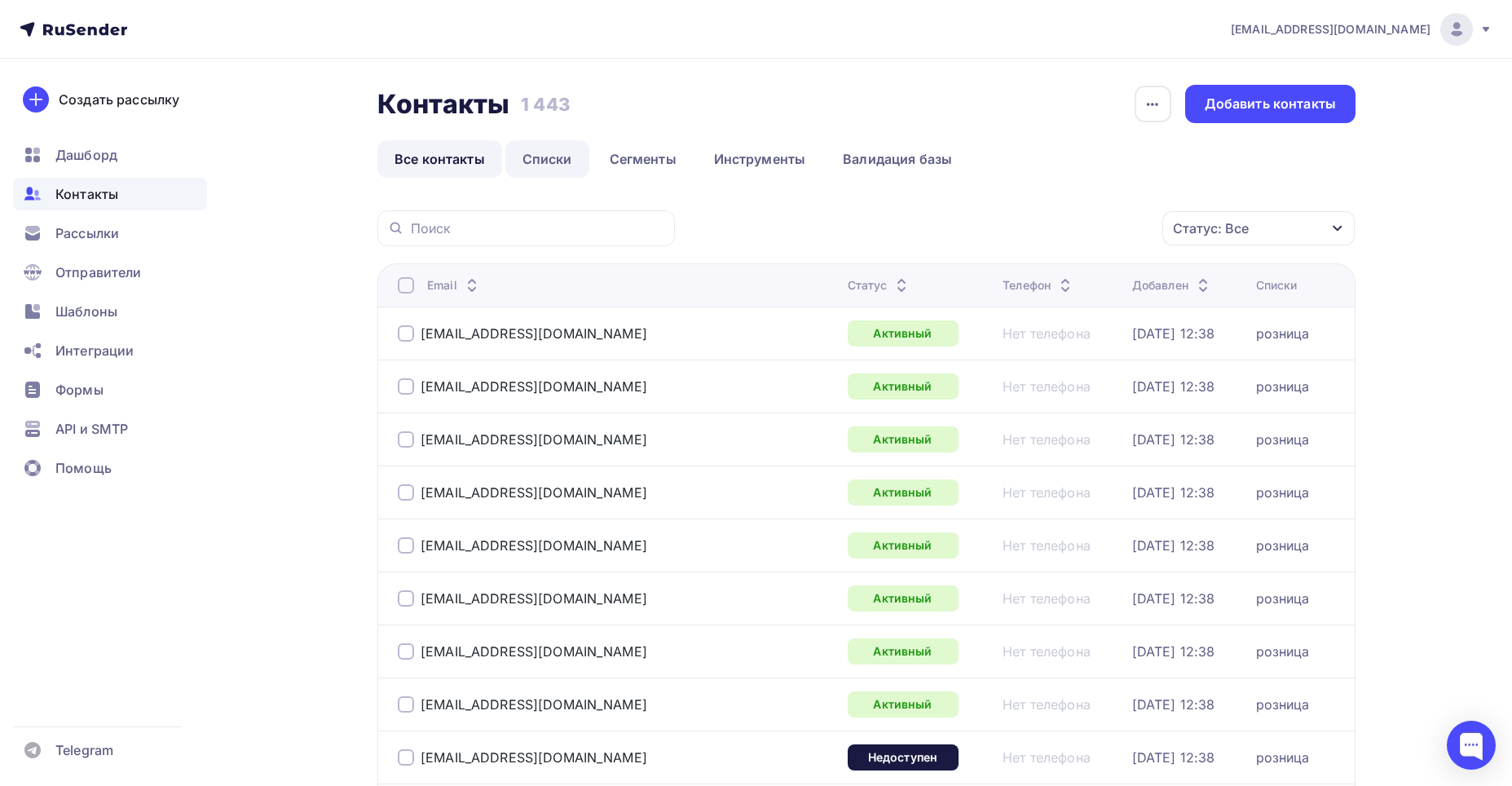
click at [564, 158] on link "Списки" at bounding box center [547, 159] width 84 height 38
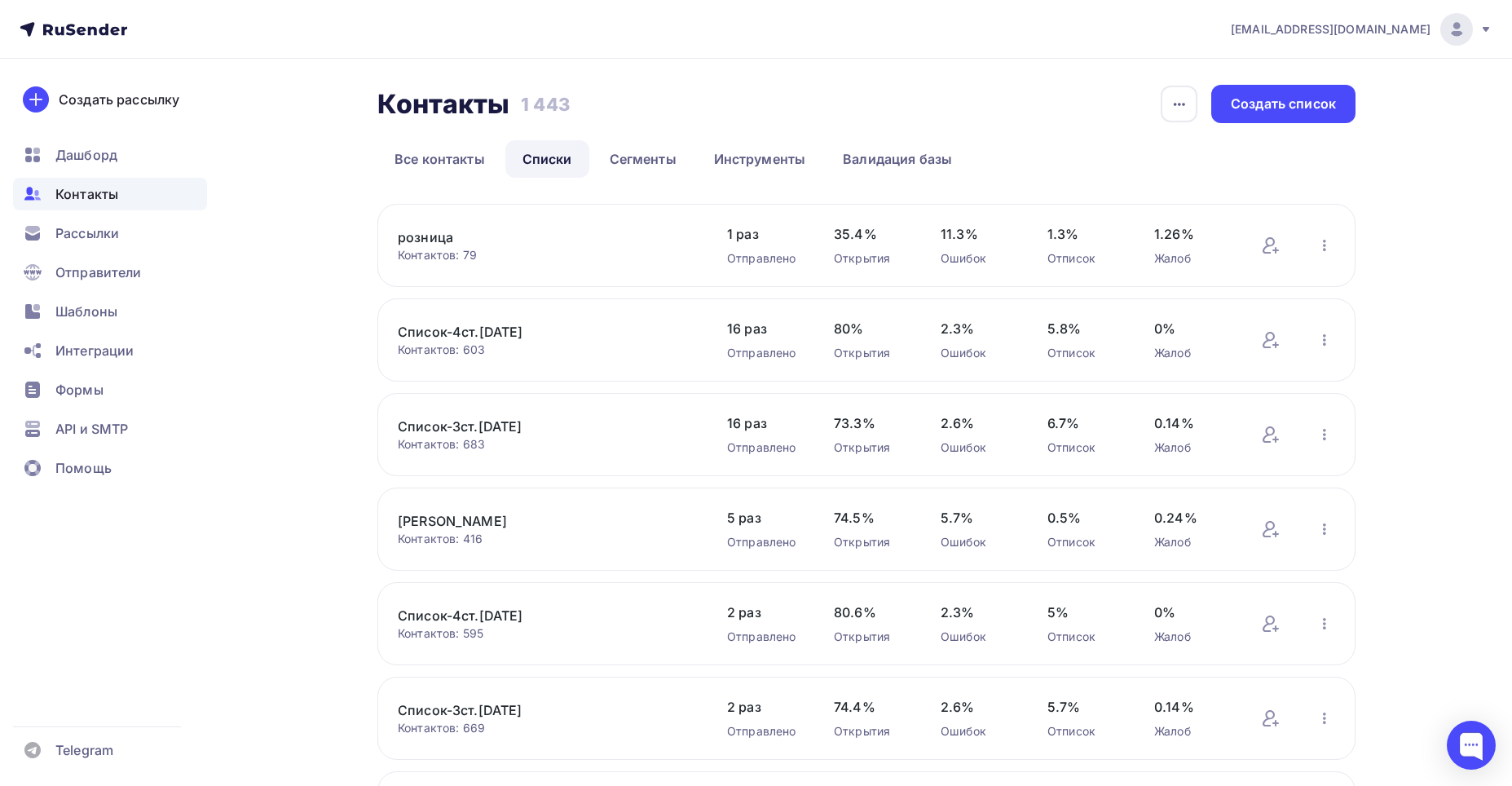
click at [431, 332] on link "Список-4ст.[DATE]" at bounding box center [536, 332] width 277 height 20
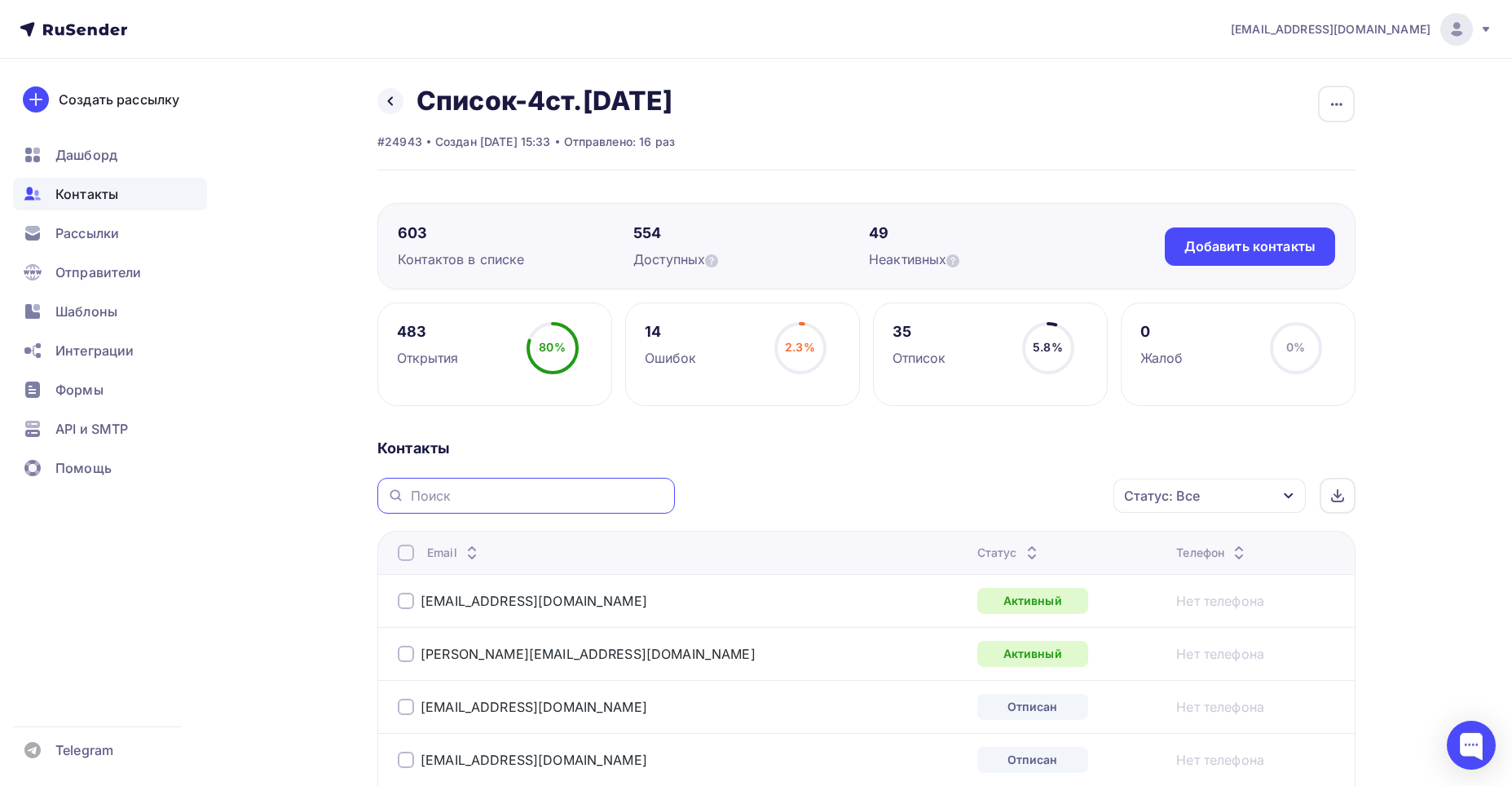
click at [462, 489] on input "text" at bounding box center [538, 496] width 255 height 18
type input "info@mak"
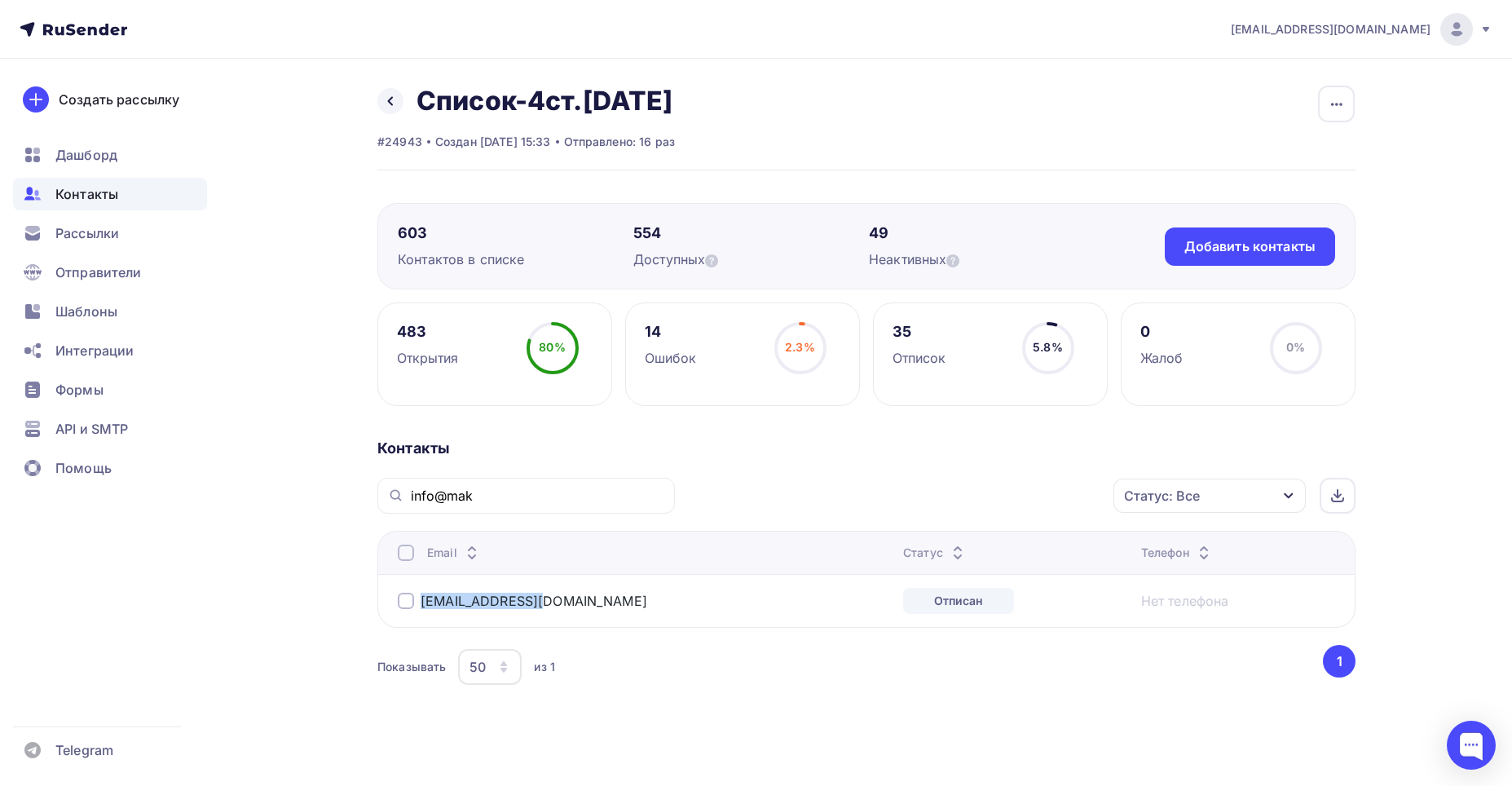
drag, startPoint x: 418, startPoint y: 600, endPoint x: 527, endPoint y: 615, distance: 110.0
click at [539, 514] on td "[EMAIL_ADDRESS][DOMAIN_NAME]" at bounding box center [637, 600] width 519 height 53
drag, startPoint x: 704, startPoint y: 600, endPoint x: 581, endPoint y: 546, distance: 134.3
click at [659, 514] on td "[EMAIL_ADDRESS][DOMAIN_NAME]" at bounding box center [637, 600] width 519 height 53
drag, startPoint x: 413, startPoint y: 594, endPoint x: 873, endPoint y: 609, distance: 460.2
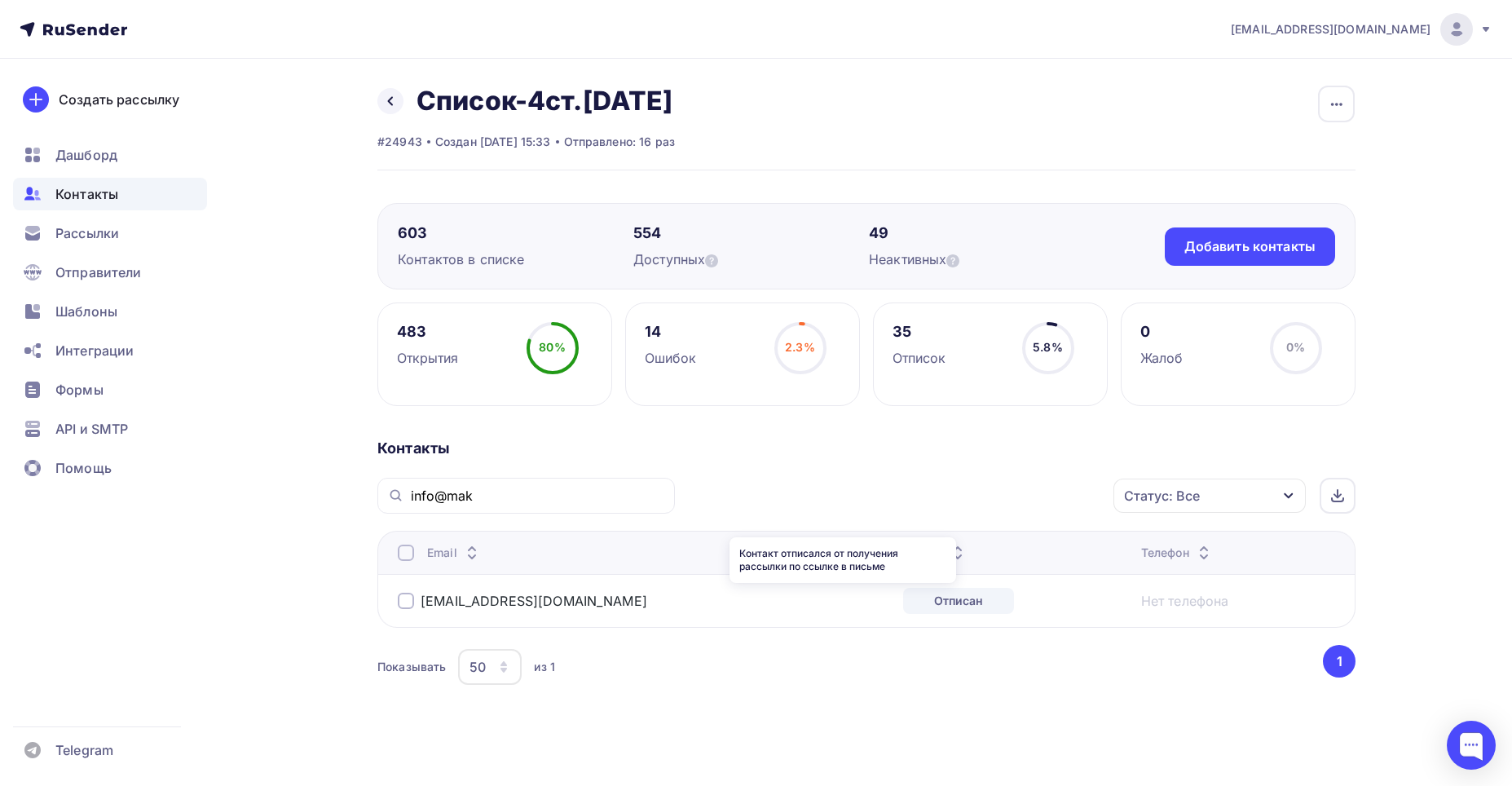
click at [837, 514] on tr "[EMAIL_ADDRESS][DOMAIN_NAME] Отписан Нет телефона" at bounding box center [866, 600] width 977 height 53
copy tr "[EMAIL_ADDRESS][DOMAIN_NAME] Отписан"
click at [837, 514] on div at bounding box center [1471, 745] width 49 height 49
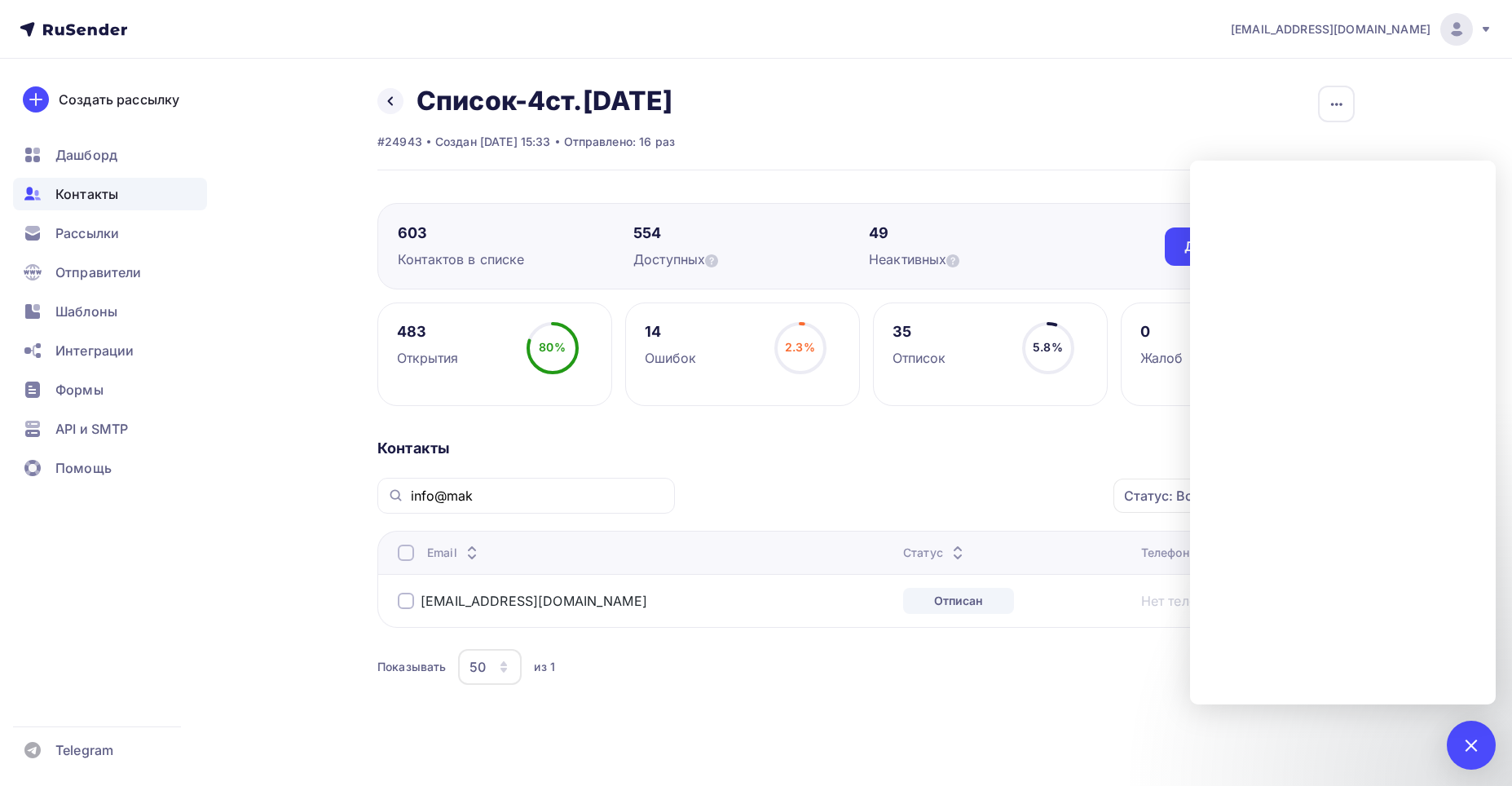
click at [837, 76] on div "Назад Список-4ст.[DATE] Переименовать список Скачать список Отписать адреса Нас…" at bounding box center [756, 426] width 1336 height 735
drag, startPoint x: 1455, startPoint y: 747, endPoint x: 1445, endPoint y: 707, distance: 41.2
click at [837, 514] on body "[EMAIL_ADDRESS][DOMAIN_NAME] Аккаунт Тарифы Выйти Создать рассылку [GEOGRAPHIC_…" at bounding box center [756, 393] width 1512 height 786
click at [837, 514] on div "1" at bounding box center [1471, 745] width 49 height 49
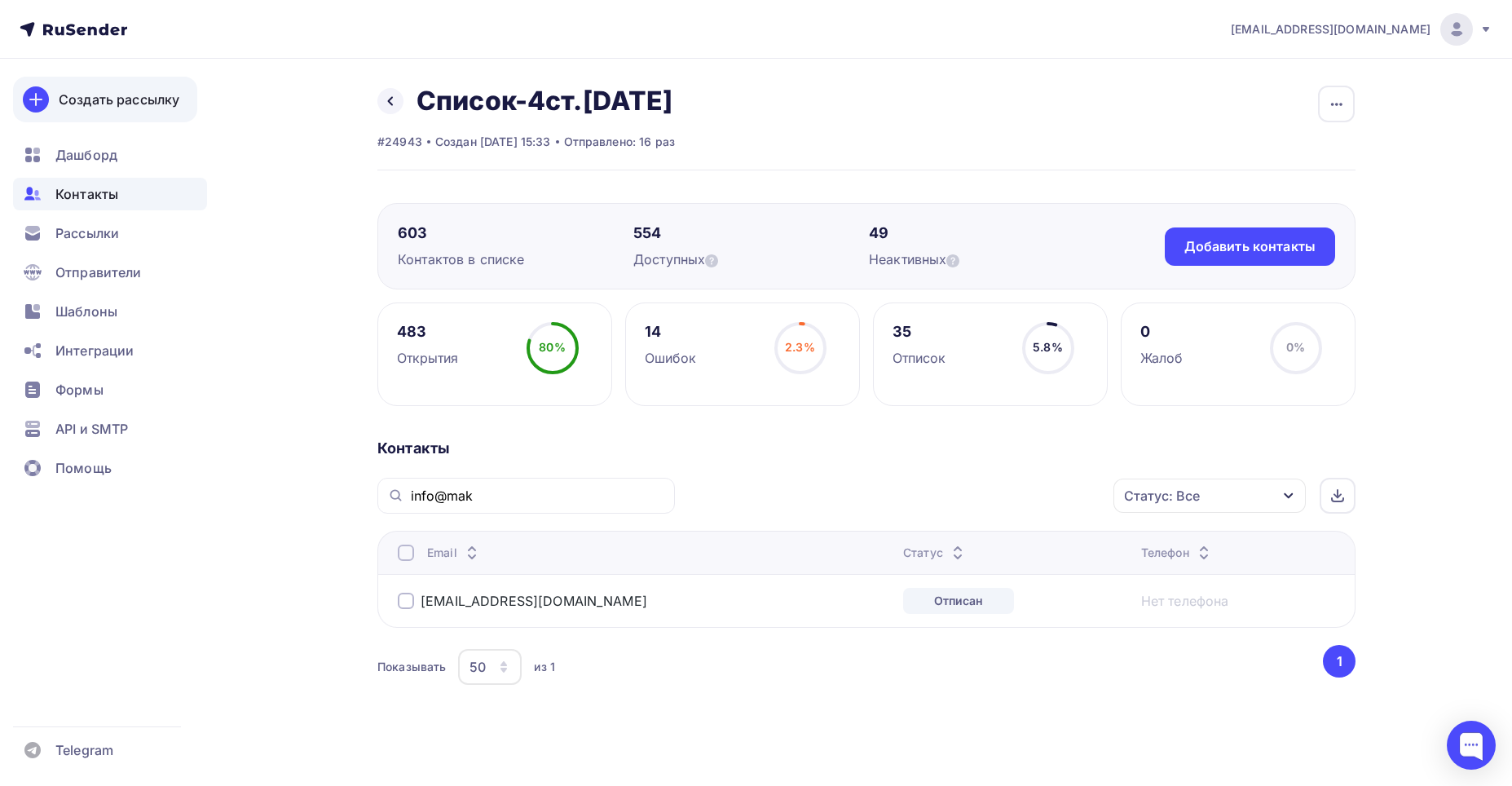
click at [151, 97] on div "Создать рассылку" at bounding box center [119, 99] width 121 height 20
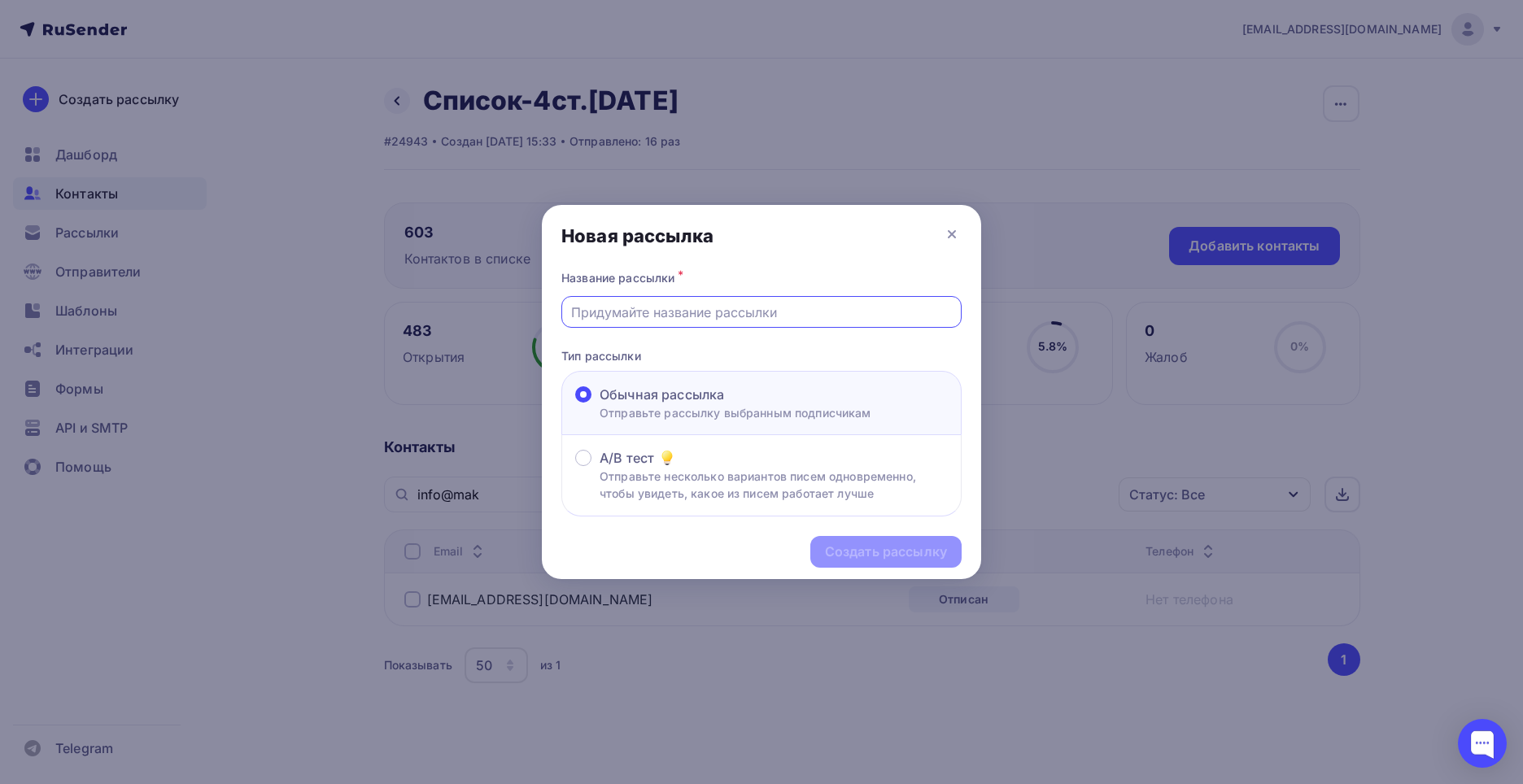
click at [591, 305] on input "text" at bounding box center [762, 313] width 381 height 20
click at [580, 314] on input "иНФОРМАЦИЯ" at bounding box center [762, 313] width 381 height 20
type input "ИНФОРМАЦИЯ"
click at [835, 513] on div "Создать рассылку" at bounding box center [886, 551] width 122 height 19
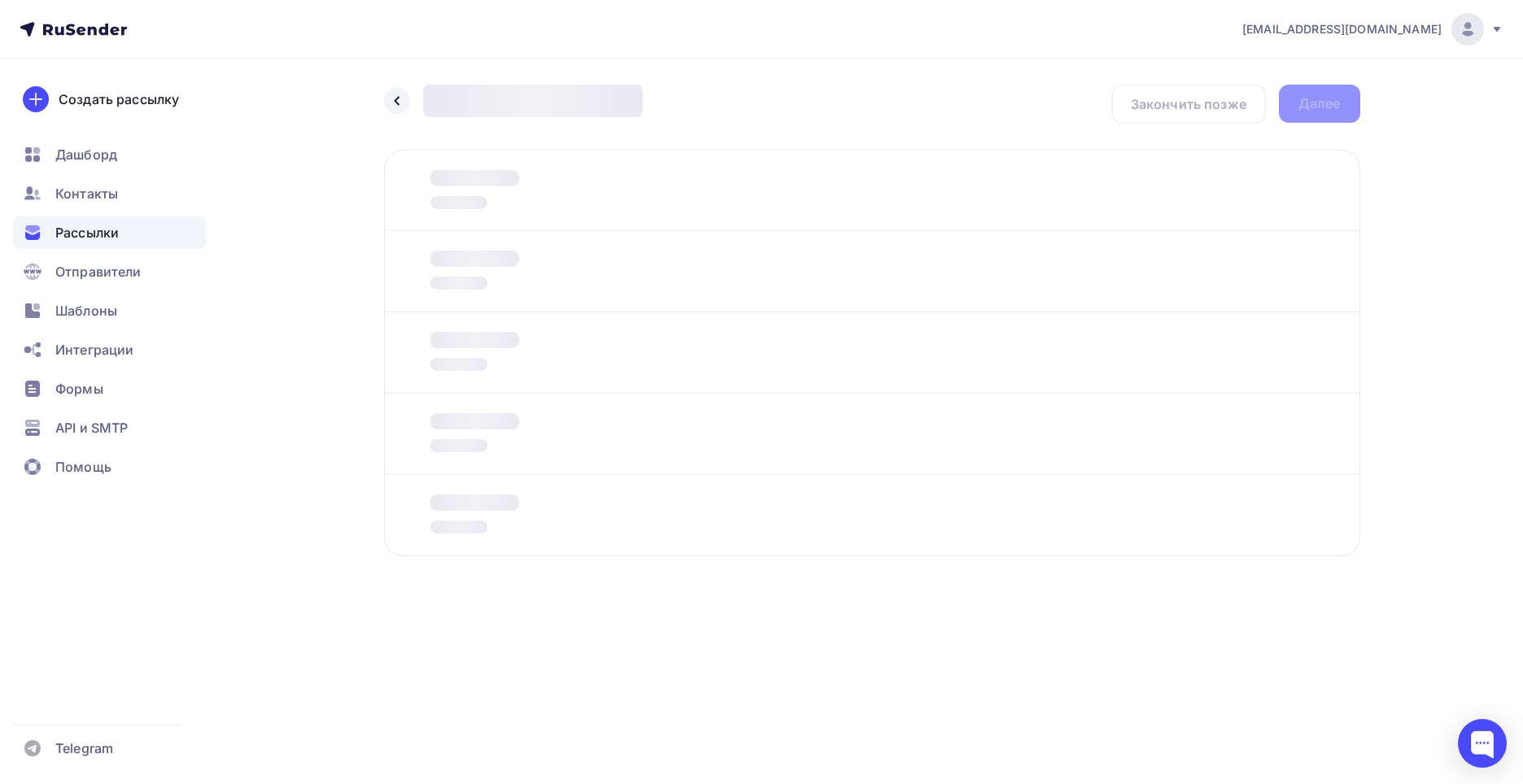
click at [482, 184] on div at bounding box center [474, 178] width 88 height 16
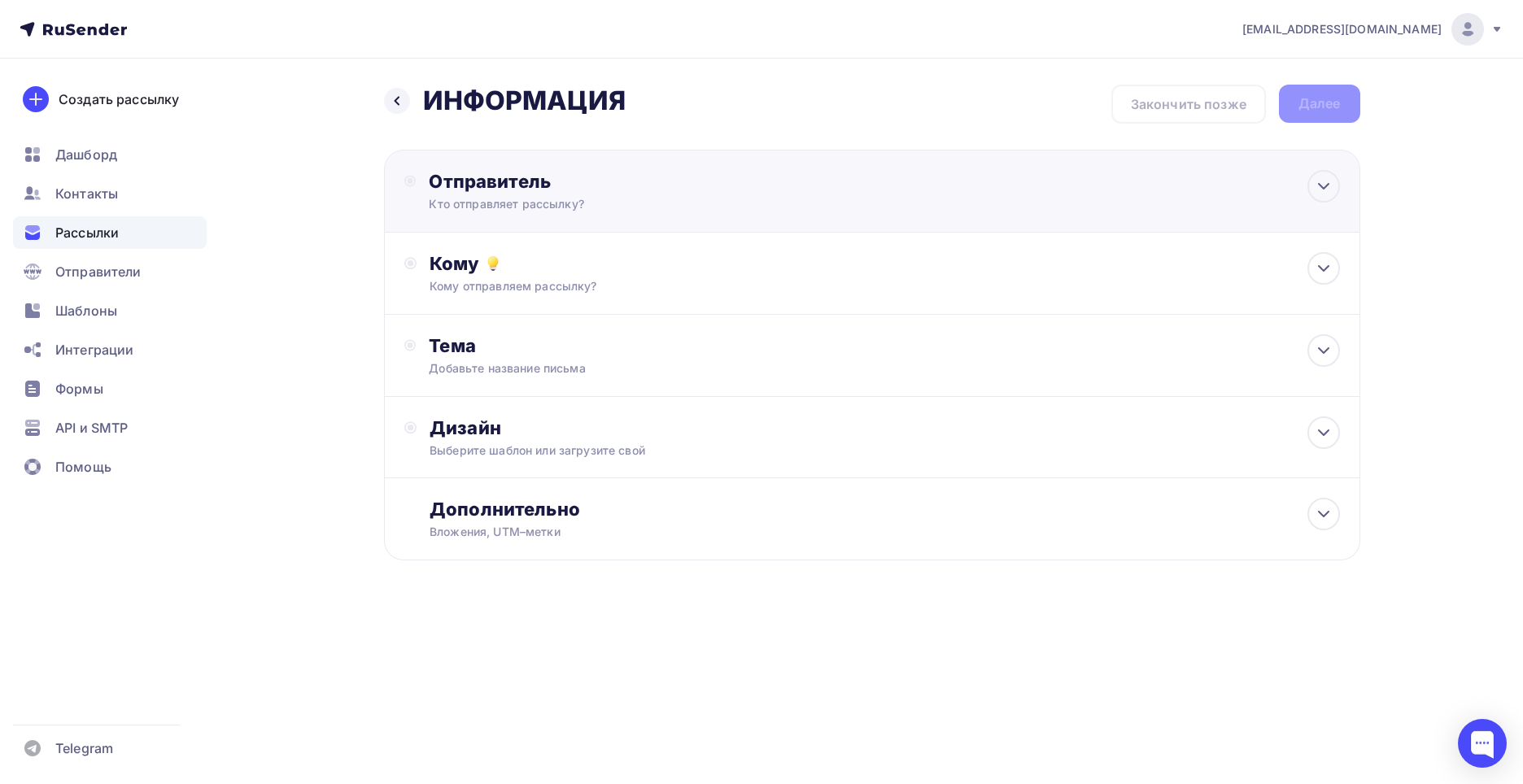
drag, startPoint x: 476, startPoint y: 188, endPoint x: 462, endPoint y: 190, distance: 14.1
click at [462, 190] on div "Отправитель" at bounding box center [604, 182] width 352 height 23
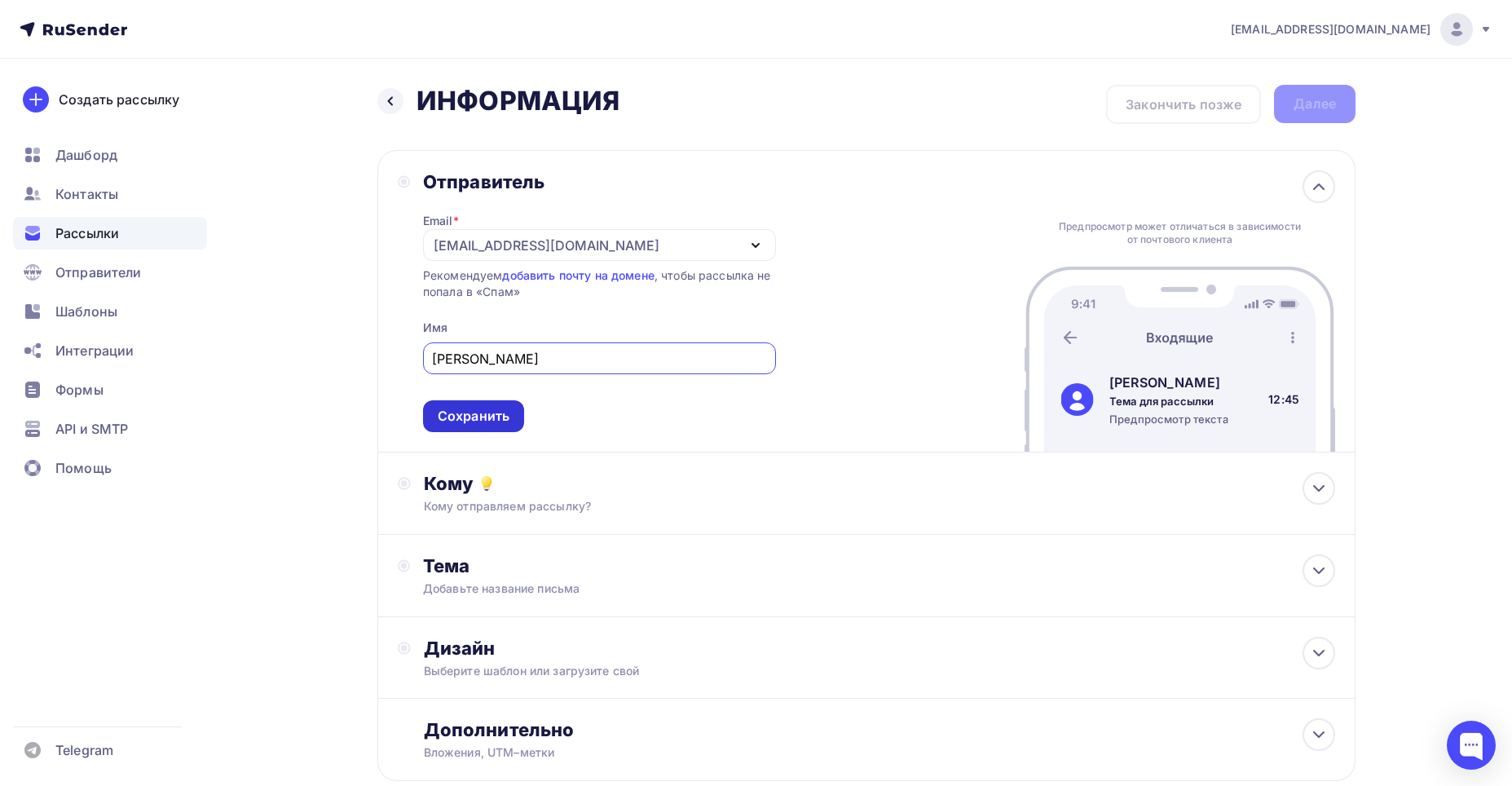
type input "[PERSON_NAME]"
click at [475, 417] on div "Сохранить" at bounding box center [473, 415] width 71 height 19
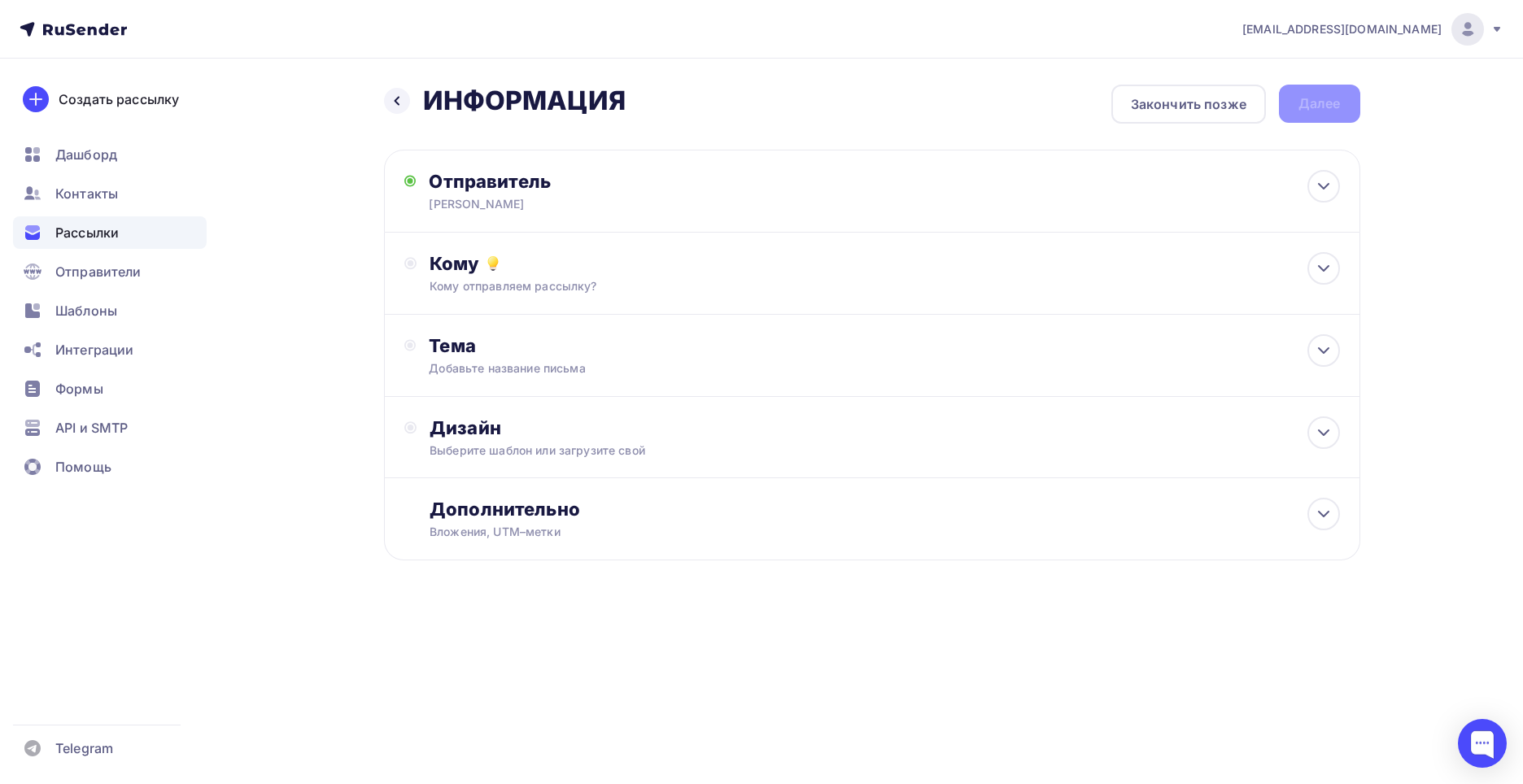
drag, startPoint x: 1132, startPoint y: 669, endPoint x: 1077, endPoint y: 627, distance: 69.2
click at [835, 513] on div "[EMAIL_ADDRESS][DOMAIN_NAME] Аккаунт Тарифы Выйти Создать рассылку [GEOGRAPHIC_…" at bounding box center [761, 392] width 1523 height 784
click at [504, 267] on div "Кому" at bounding box center [884, 264] width 909 height 23
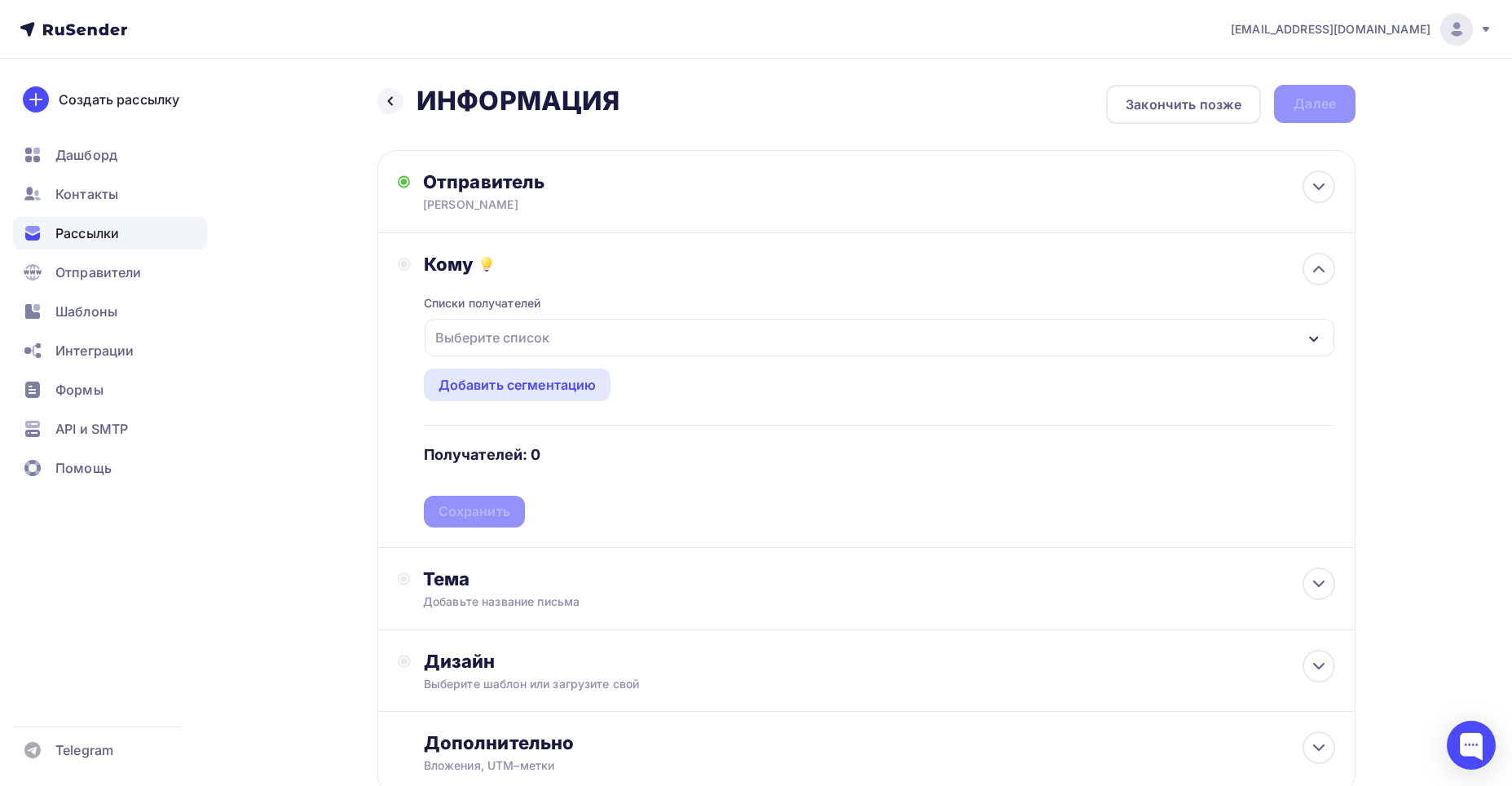
click at [837, 339] on icon "button" at bounding box center [1314, 339] width 9 height 5
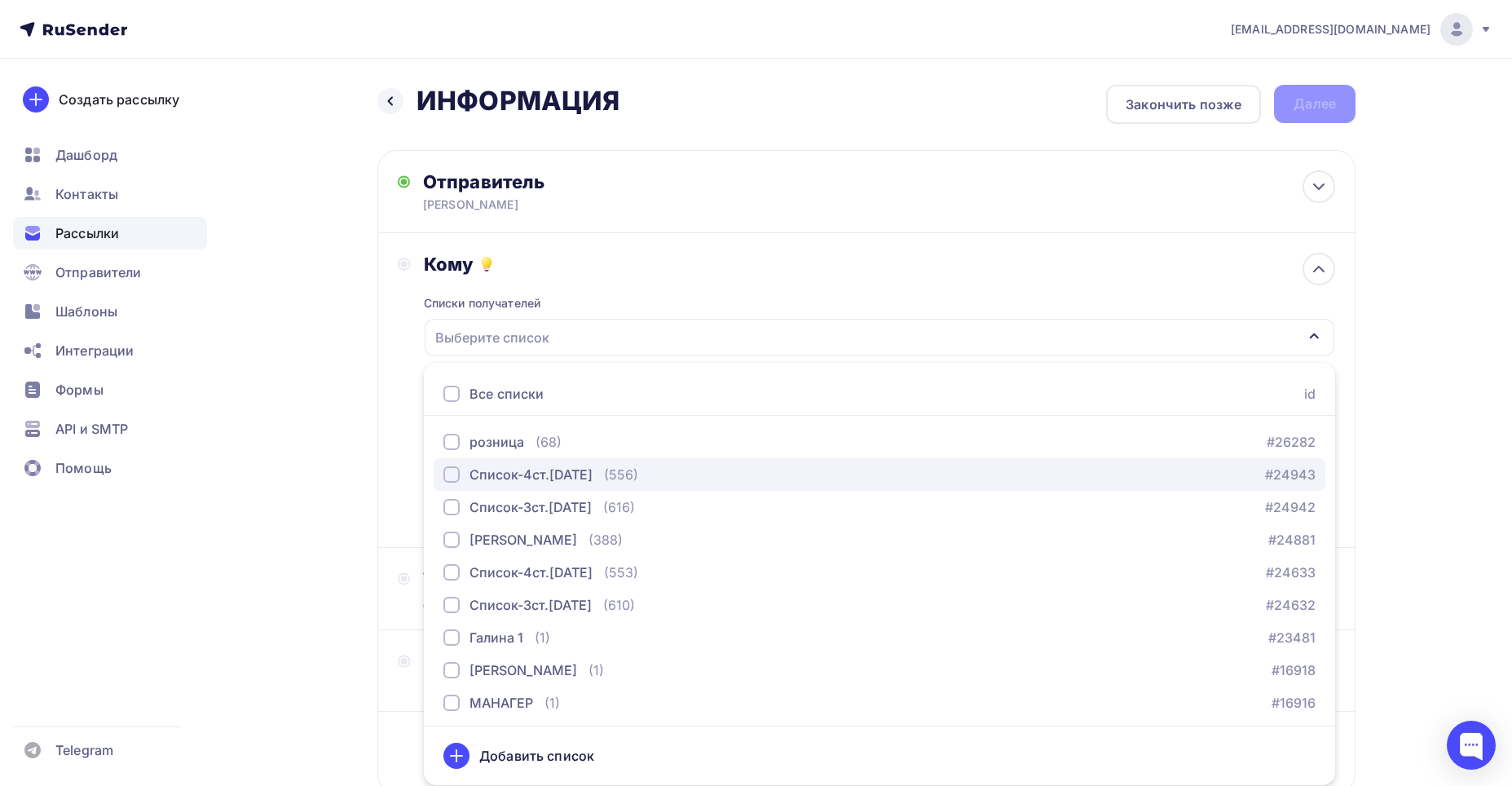
click at [453, 472] on div "button" at bounding box center [452, 474] width 16 height 16
click at [614, 339] on div "Список-4ст.[DATE]" at bounding box center [880, 338] width 910 height 38
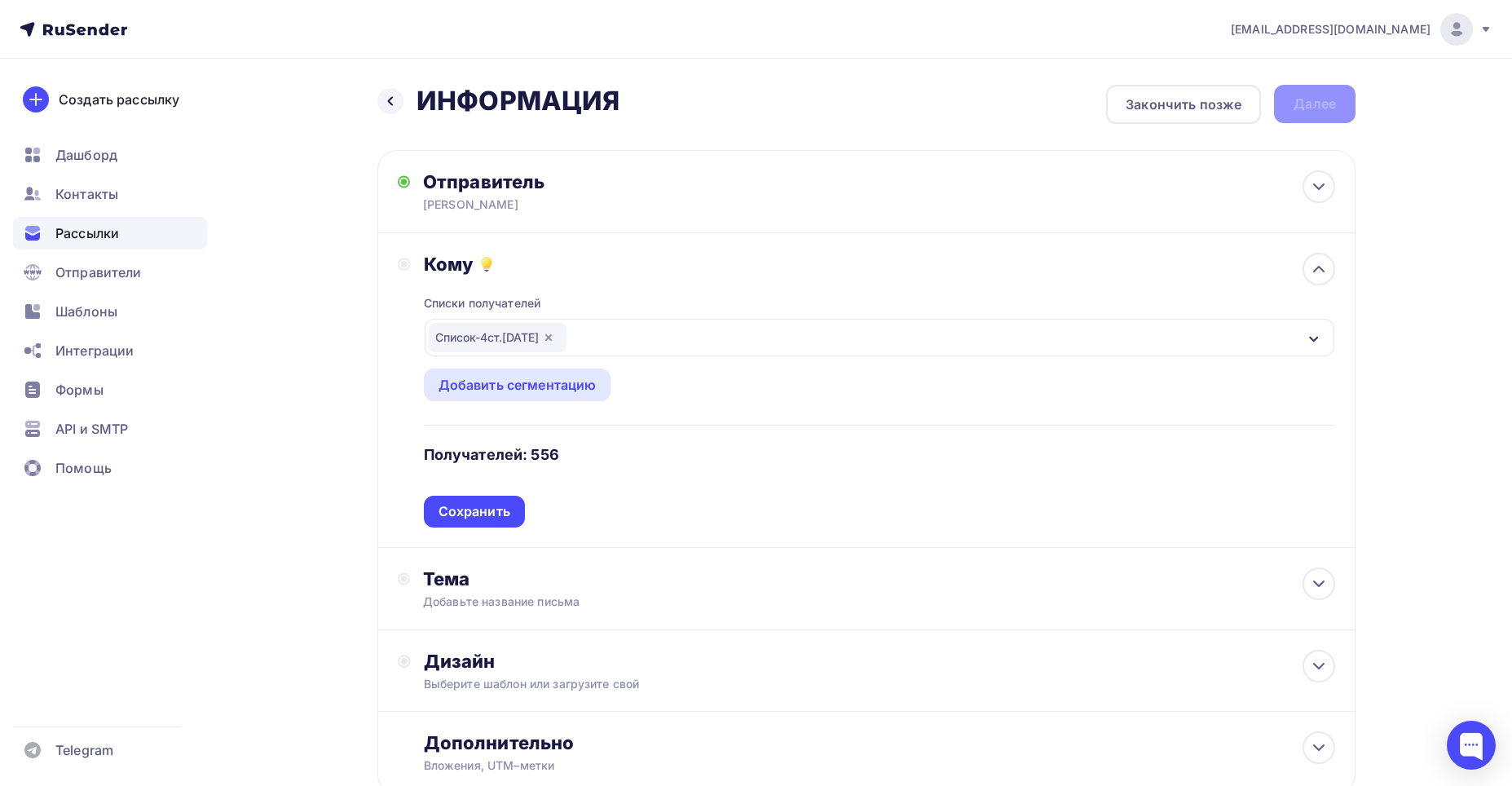
click at [478, 513] on div "Сохранить" at bounding box center [474, 511] width 71 height 19
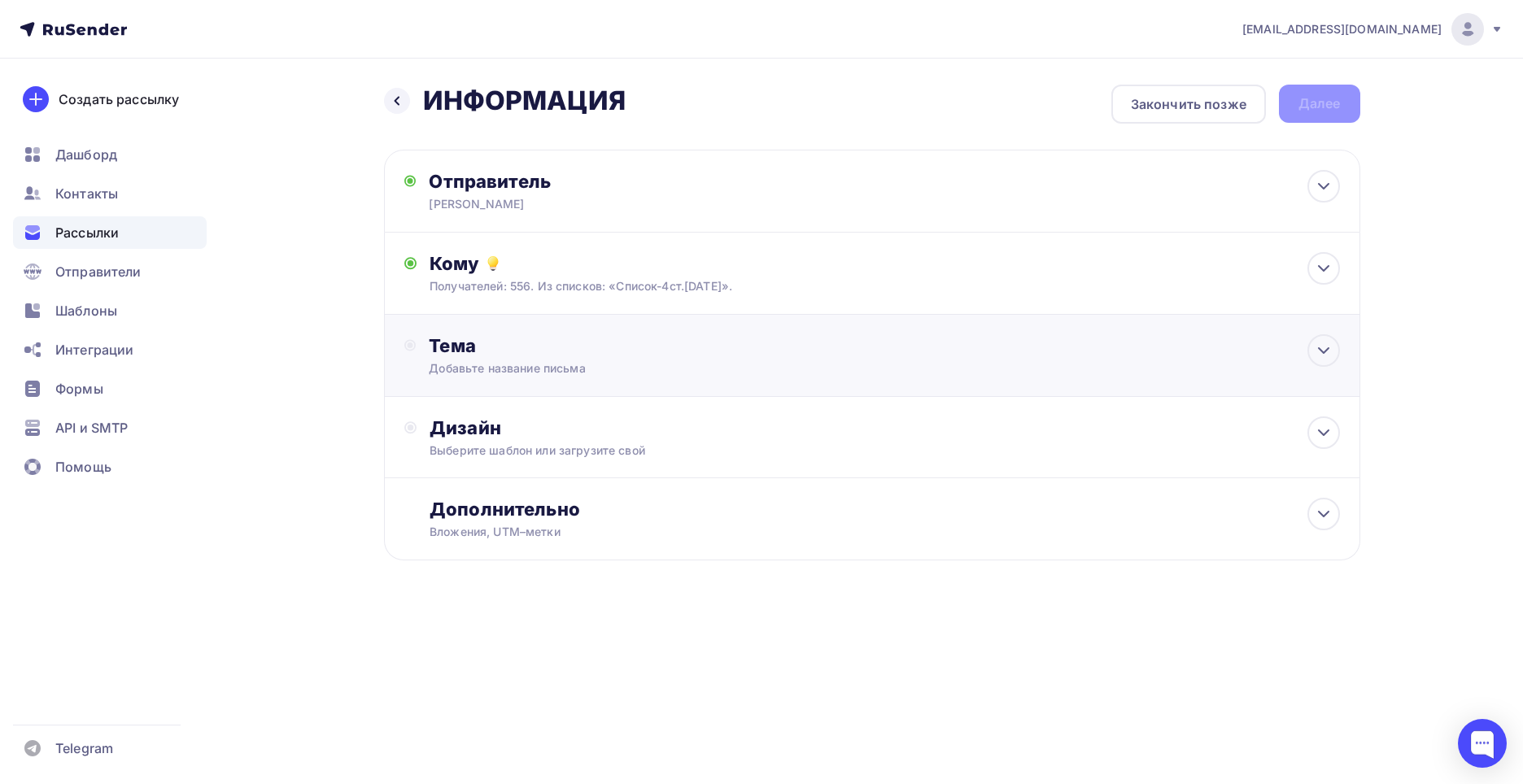
click at [462, 338] on div "Тема" at bounding box center [589, 346] width 322 height 23
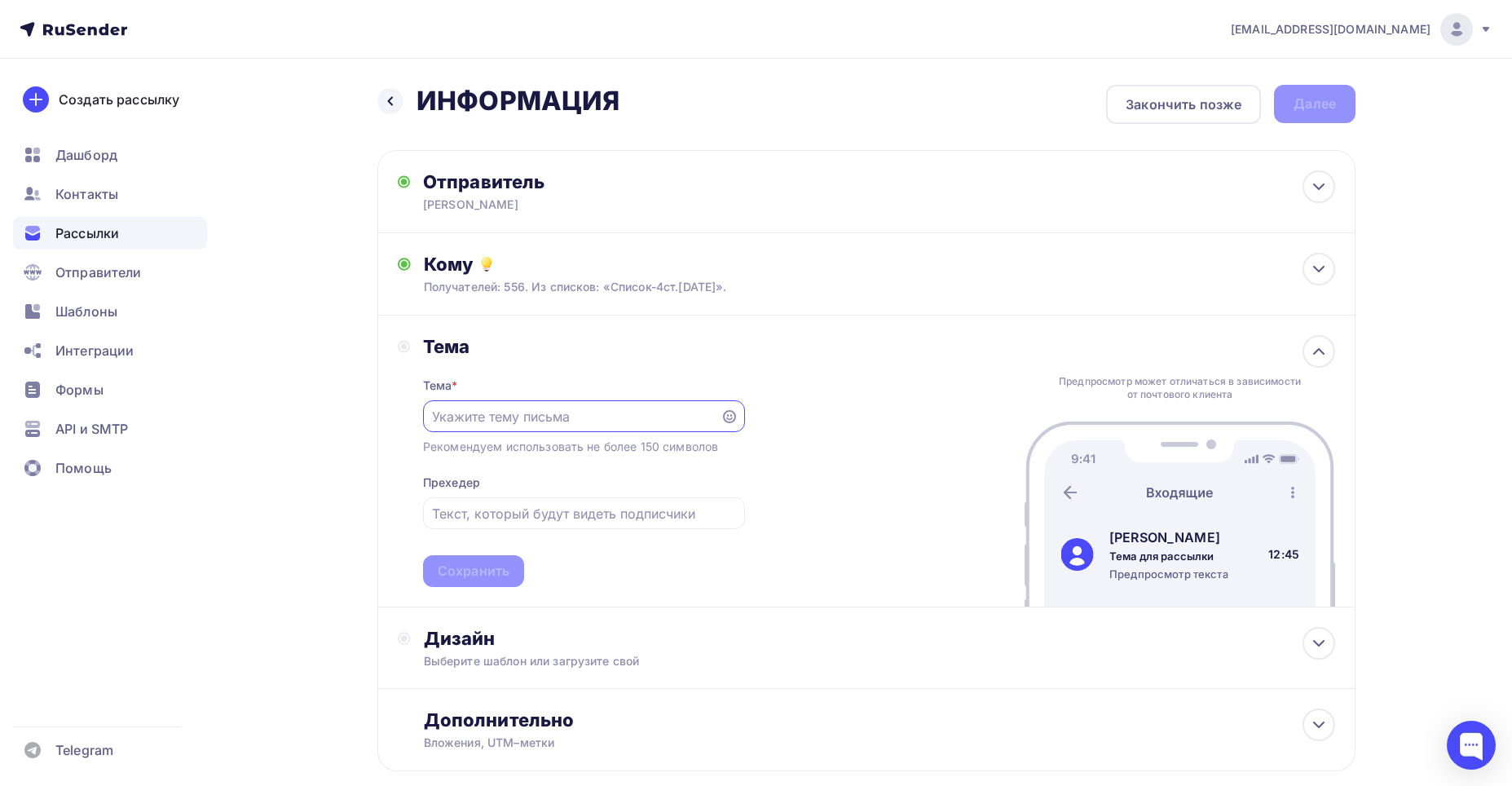
click at [455, 419] on input "text" at bounding box center [572, 416] width 279 height 20
type input "Информация по остаткам и ценам."
click at [467, 514] on div "Сохранить" at bounding box center [473, 571] width 71 height 19
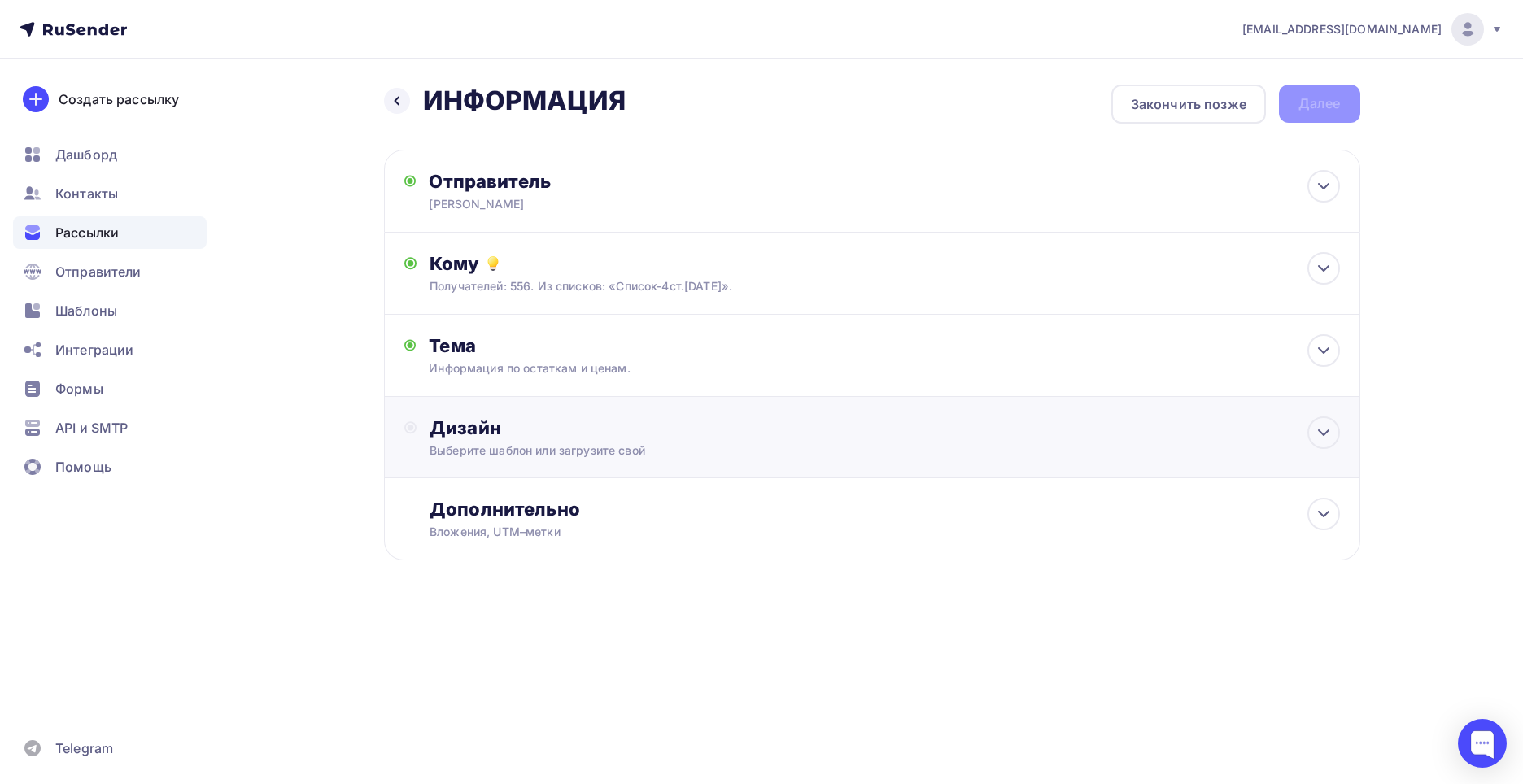
click at [463, 431] on div "Дизайн" at bounding box center [884, 428] width 909 height 23
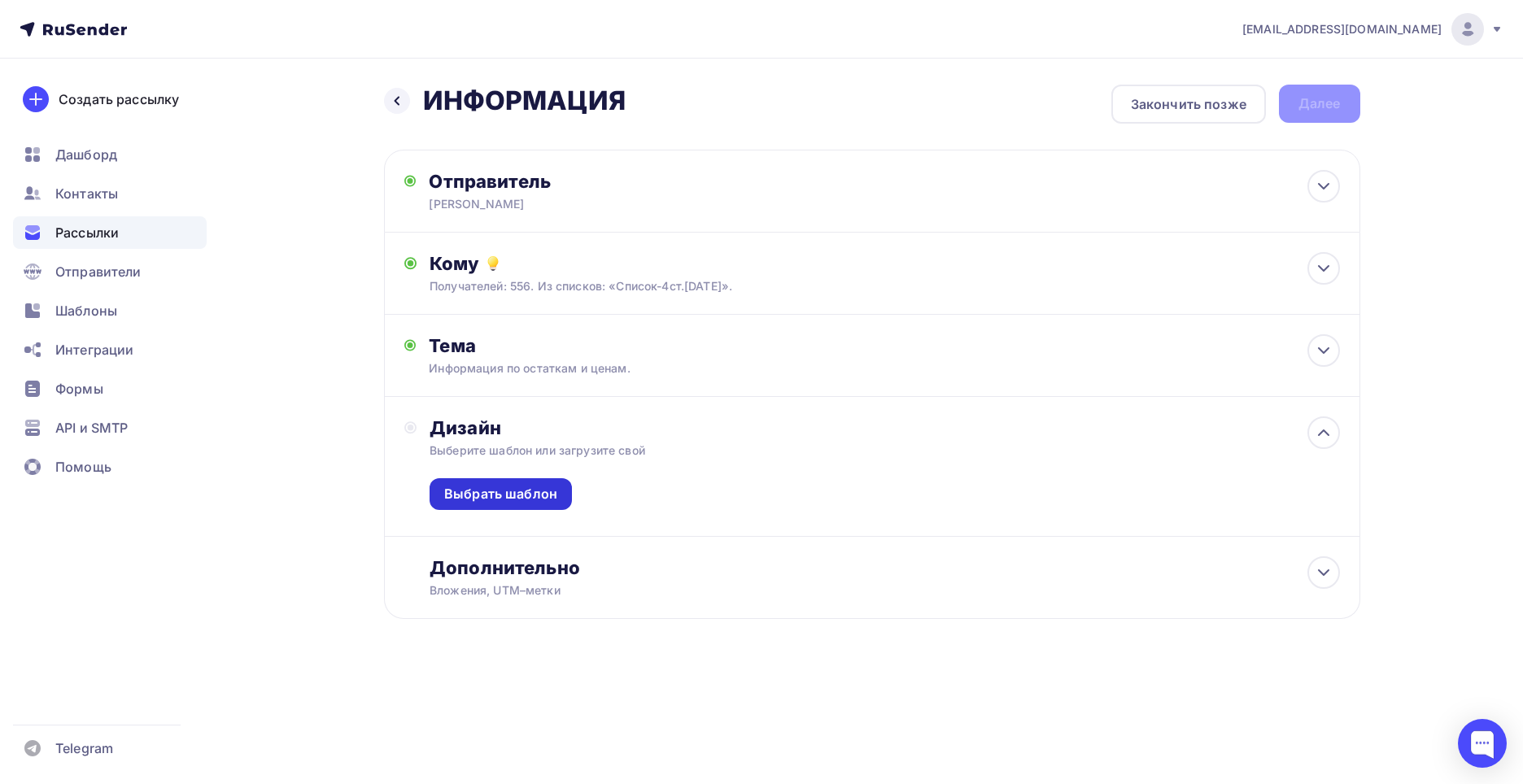
click at [522, 490] on div "Выбрать шаблон" at bounding box center [500, 494] width 113 height 19
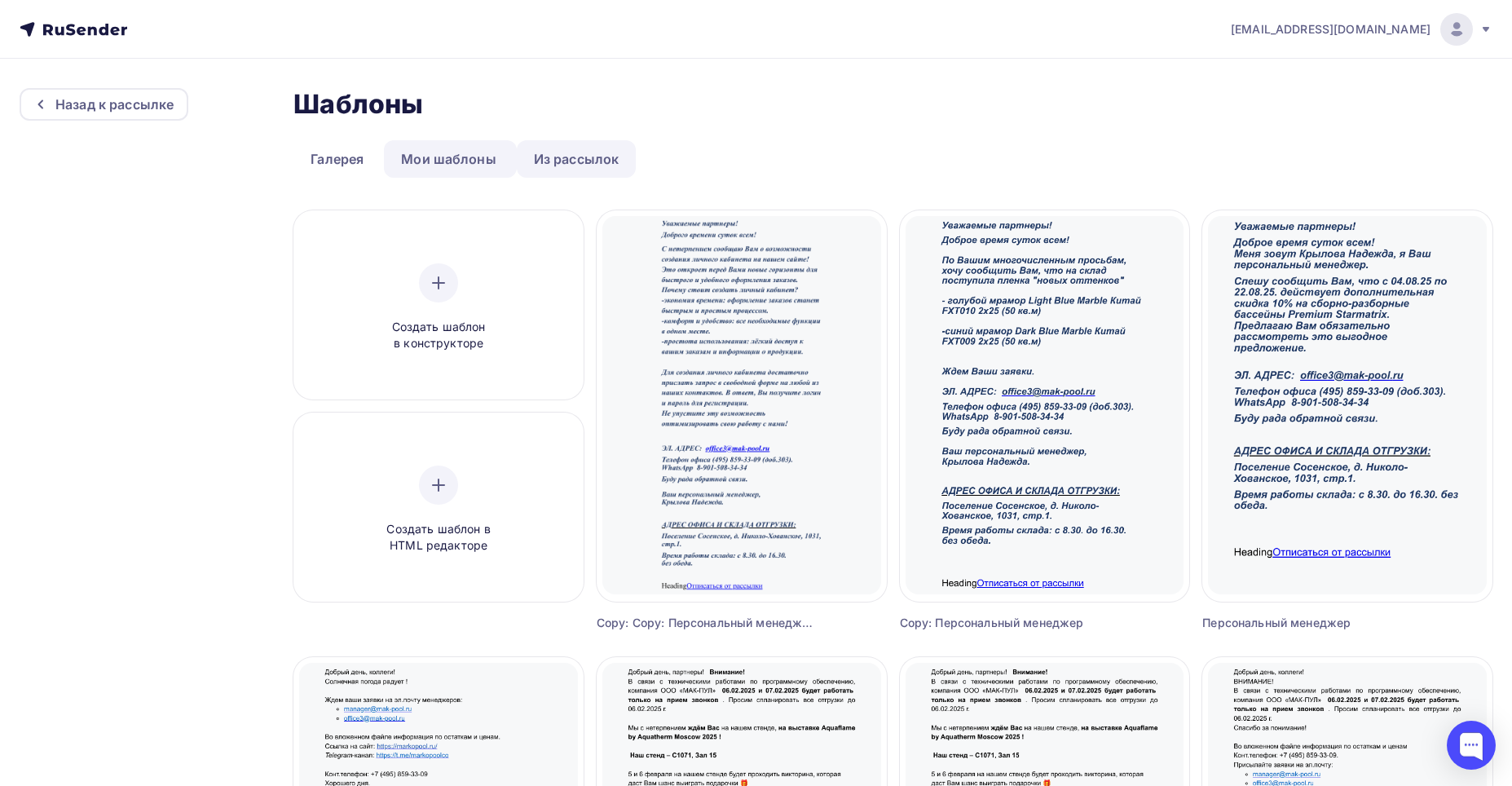
click at [564, 159] on link "Из рассылок" at bounding box center [577, 159] width 120 height 38
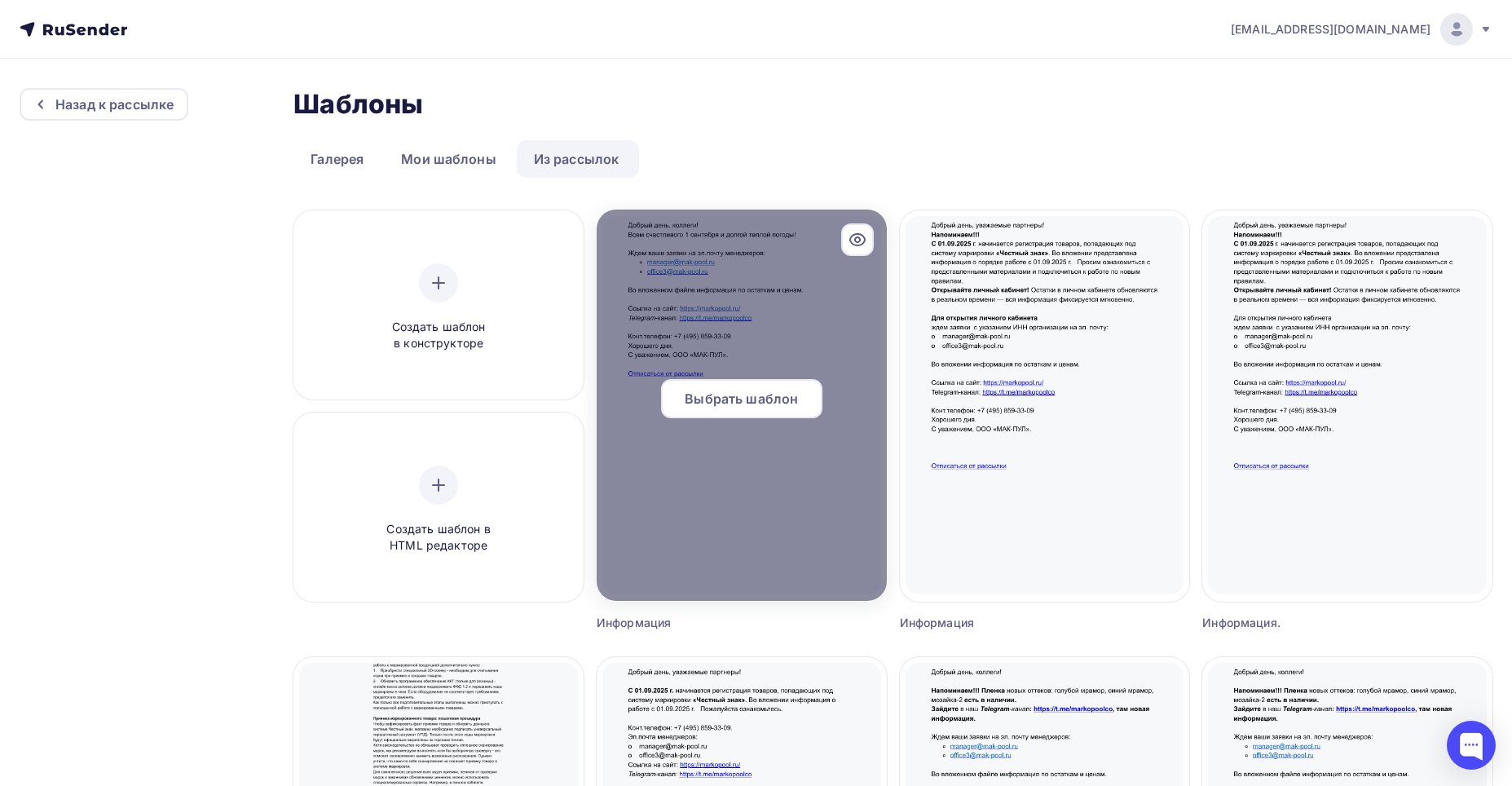
click at [744, 400] on span "Выбрать шаблон" at bounding box center [741, 398] width 113 height 20
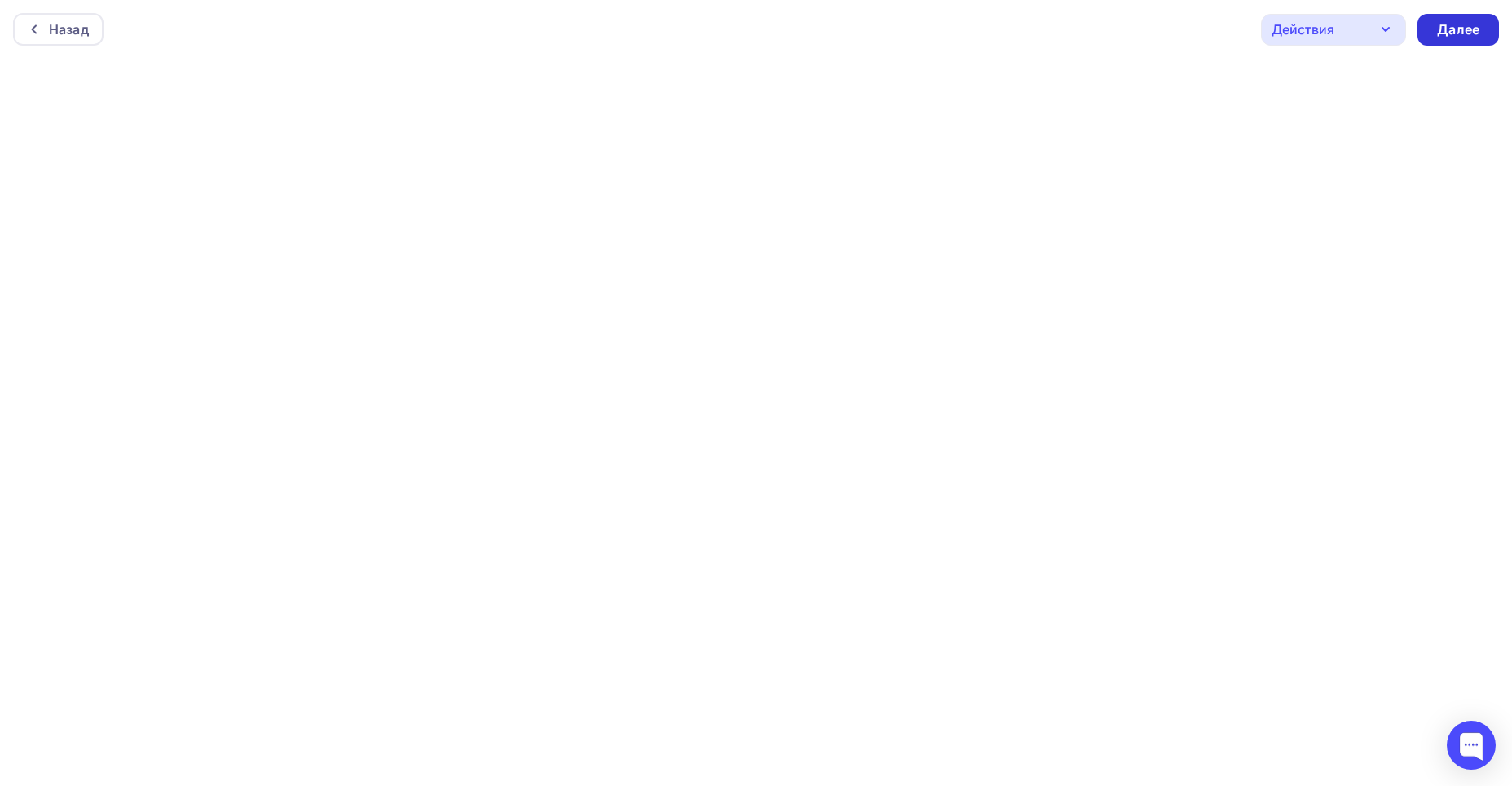
click at [837, 29] on div "Далее" at bounding box center [1458, 29] width 42 height 19
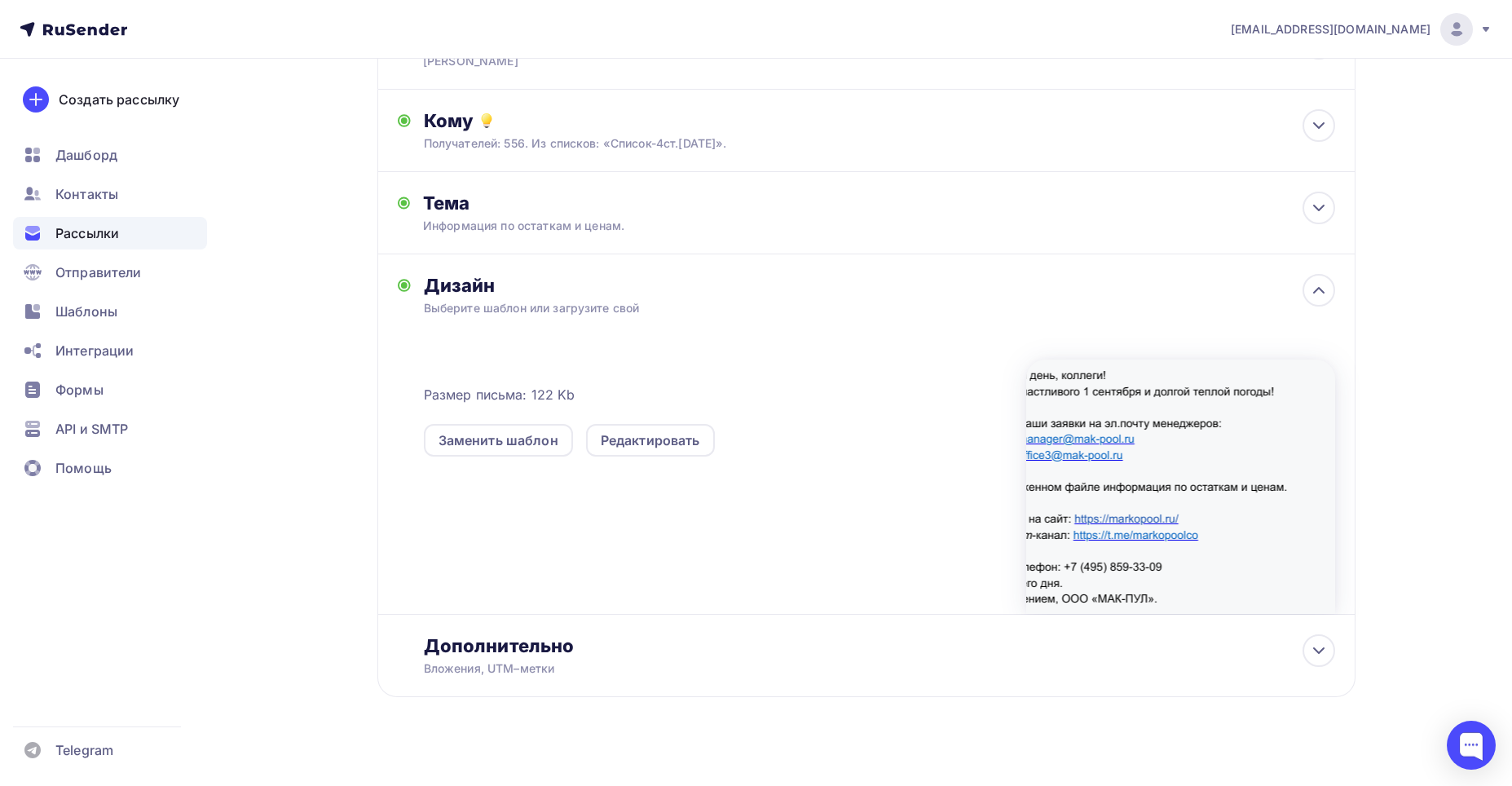
scroll to position [160, 0]
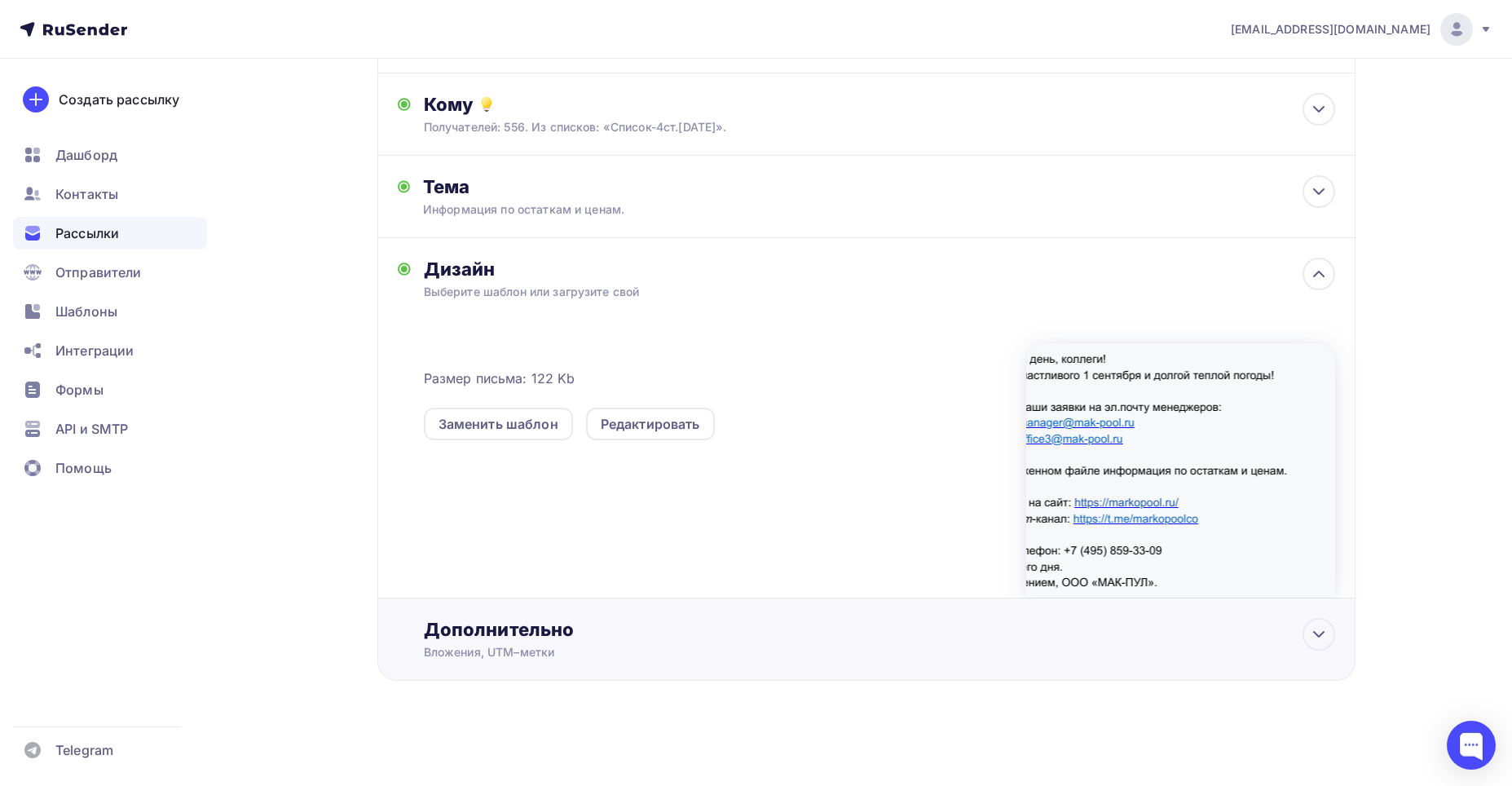
click at [489, 514] on div "Дополнительно" at bounding box center [880, 630] width 911 height 23
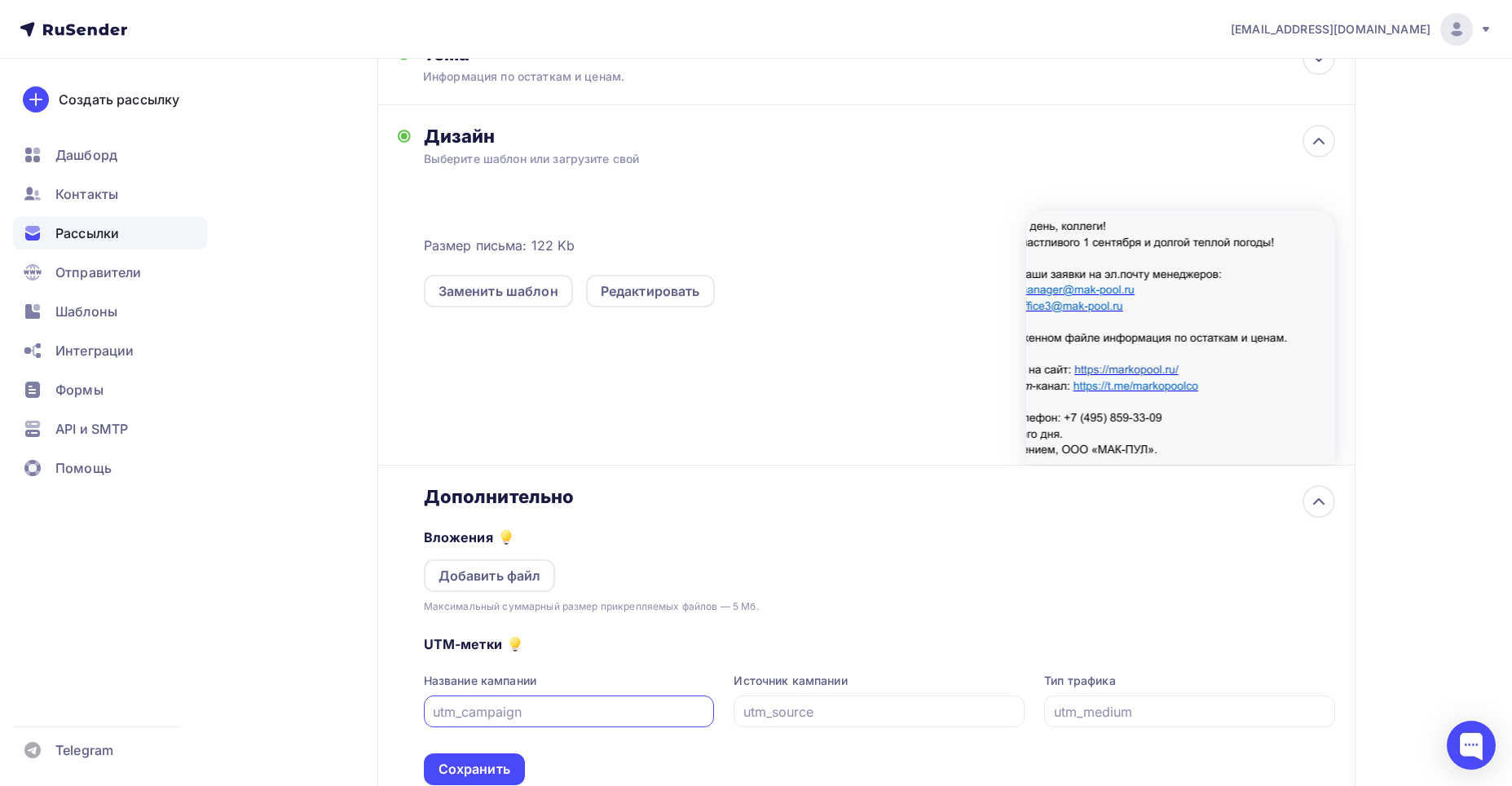
scroll to position [417, 0]
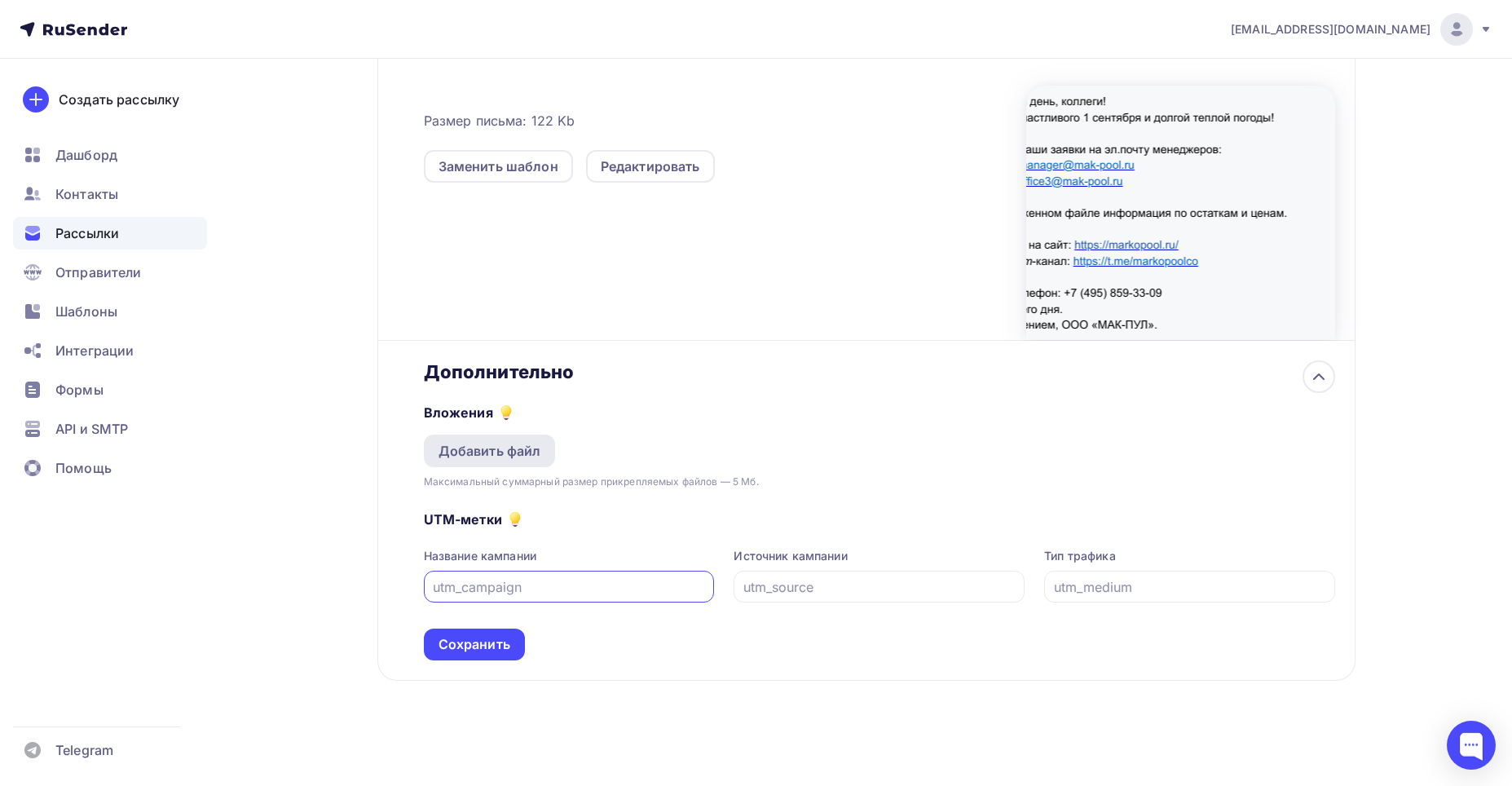
click at [488, 451] on div "Добавить файл" at bounding box center [489, 451] width 103 height 20
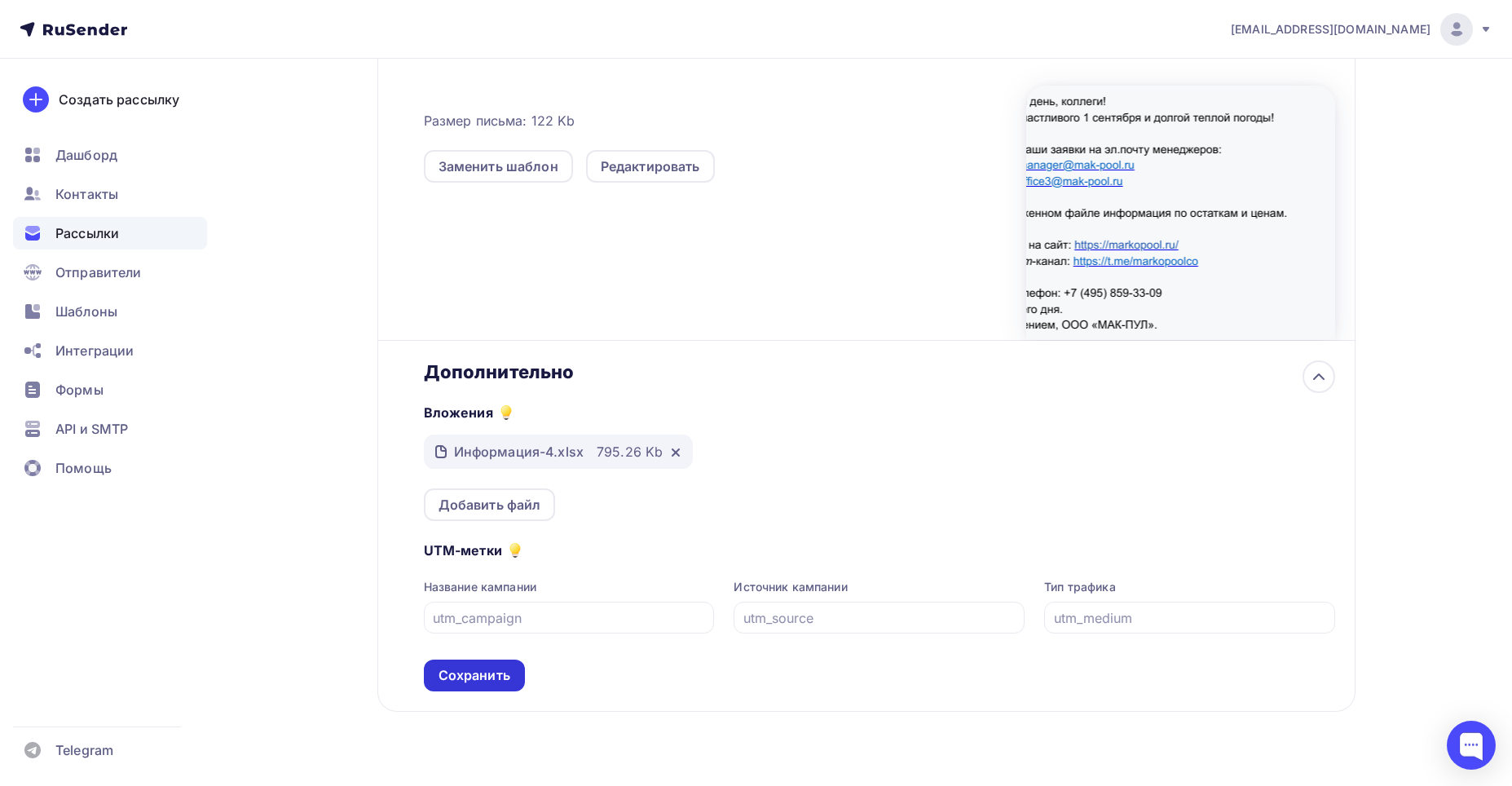
click at [450, 514] on div "Сохранить" at bounding box center [474, 675] width 71 height 19
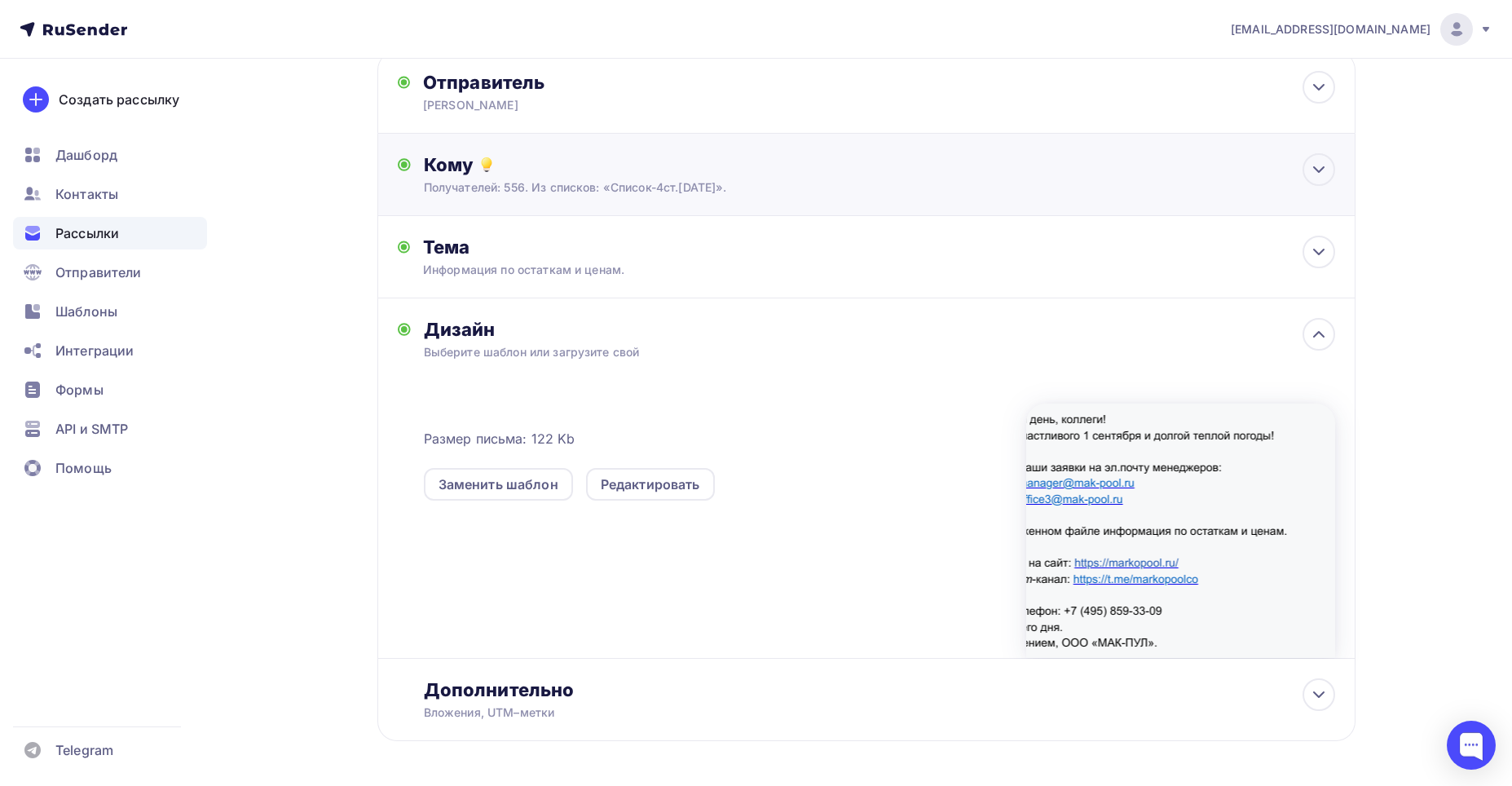
scroll to position [0, 0]
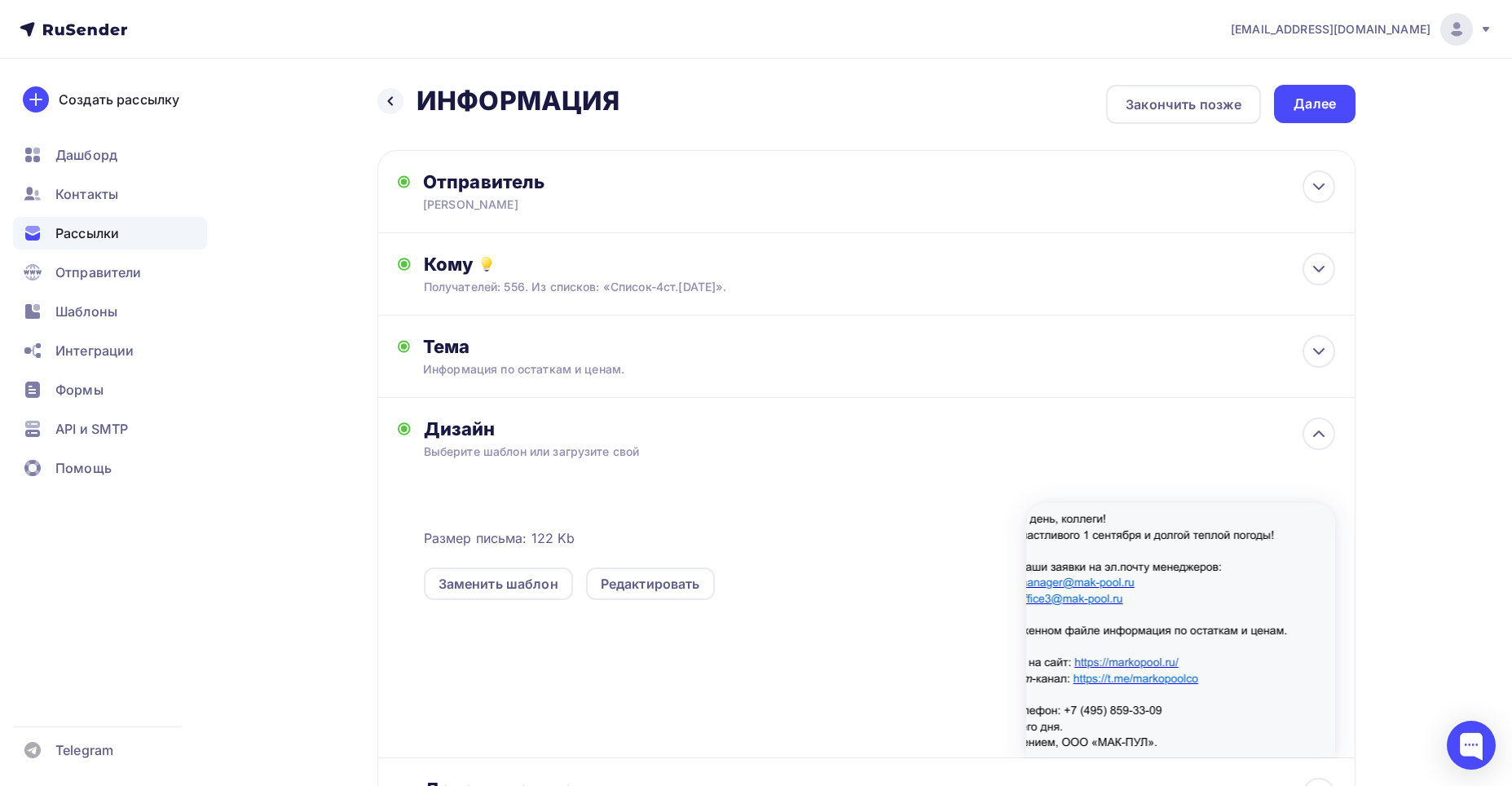
click at [837, 98] on div "Далее" at bounding box center [1315, 104] width 42 height 19
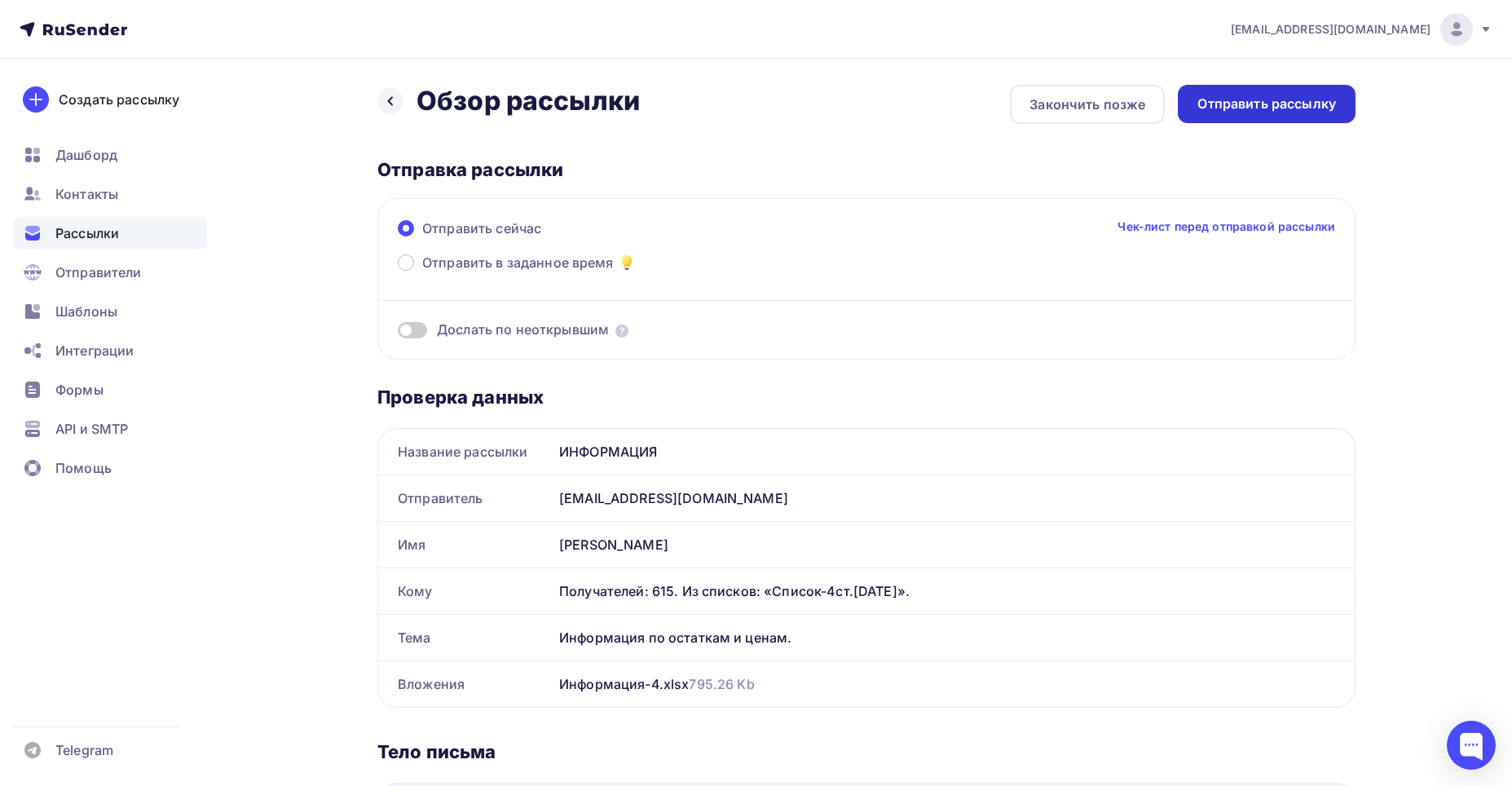
click at [837, 97] on div "Отправить рассылку" at bounding box center [1266, 104] width 138 height 19
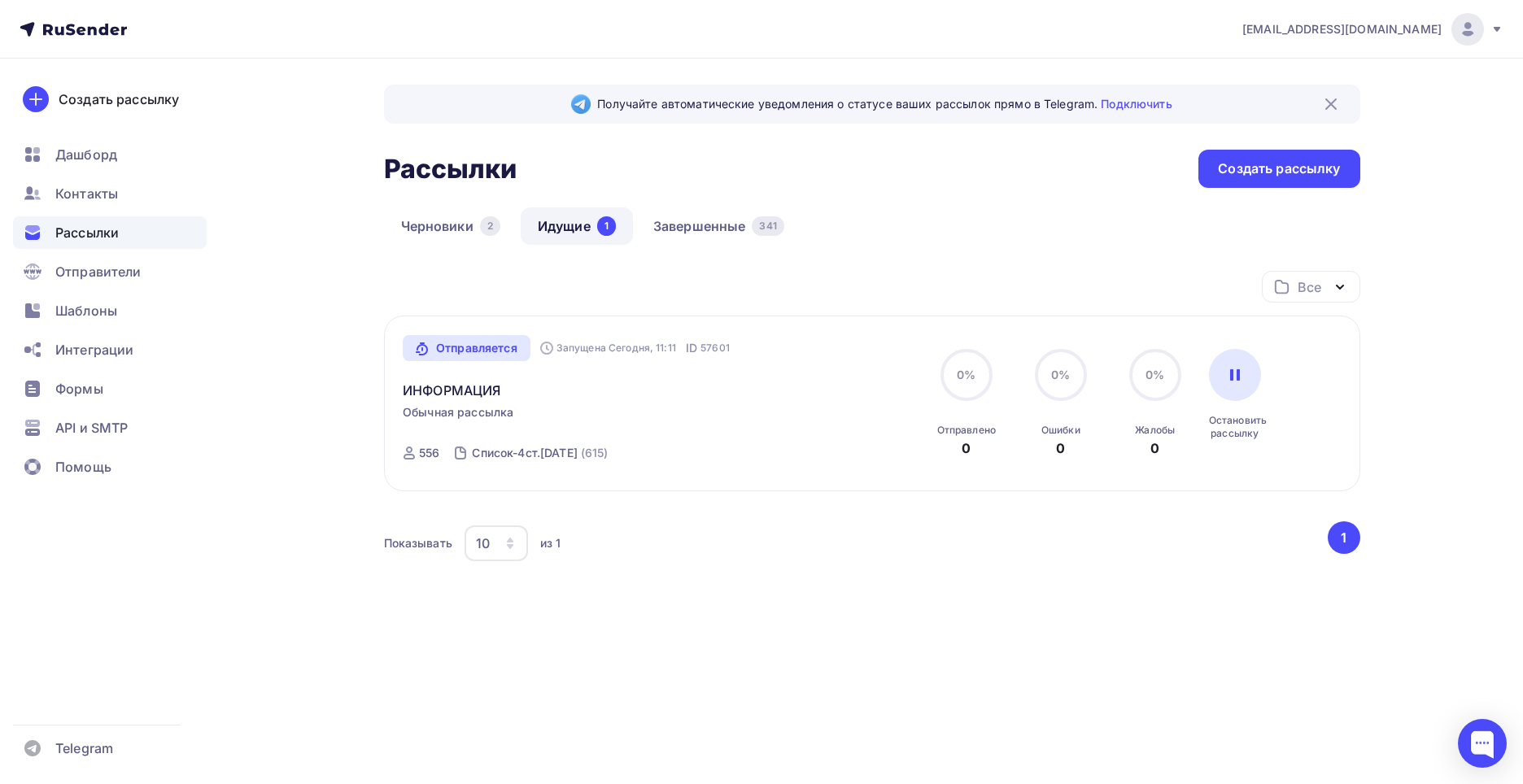
click at [325, 467] on div "Получайте автоматические уведомления о статусе ваших рассылок прямо в Telegram.…" at bounding box center [762, 393] width 1333 height 668
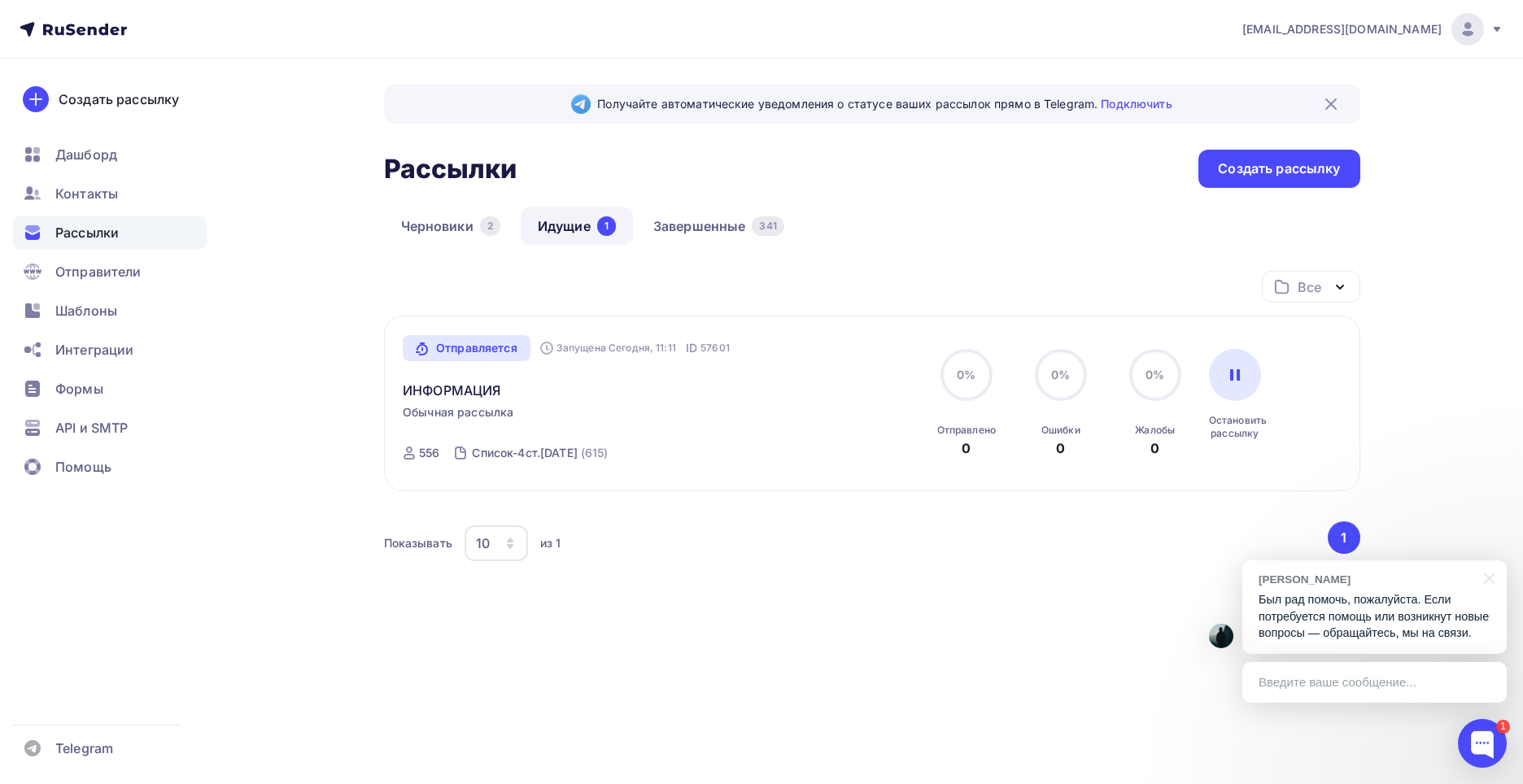
click at [100, 228] on span "Рассылки" at bounding box center [86, 233] width 63 height 20
click at [672, 222] on link "Завершенные 341" at bounding box center [718, 226] width 165 height 37
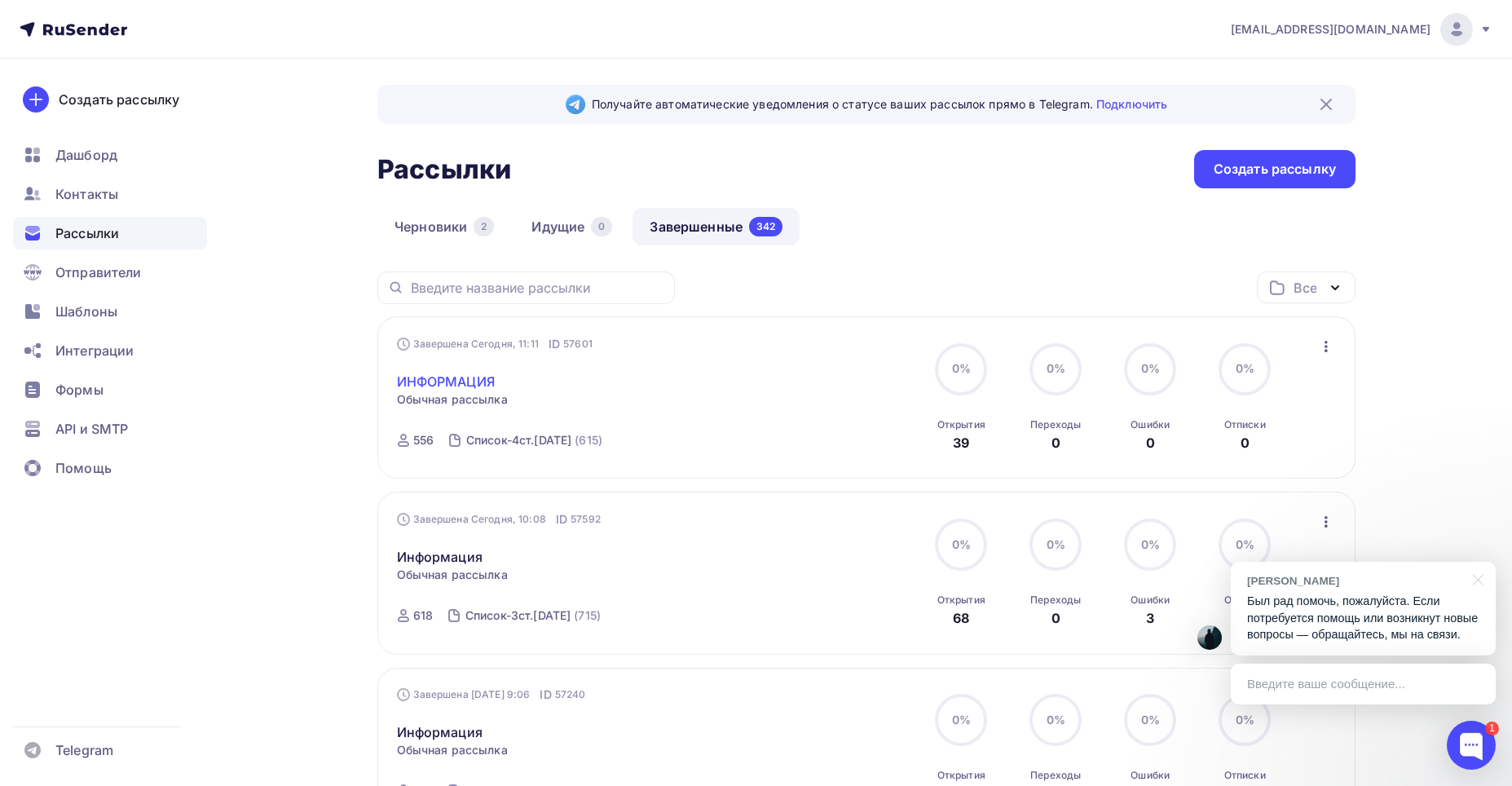
click at [462, 379] on link "ИНФОРМАЦИЯ" at bounding box center [446, 381] width 98 height 20
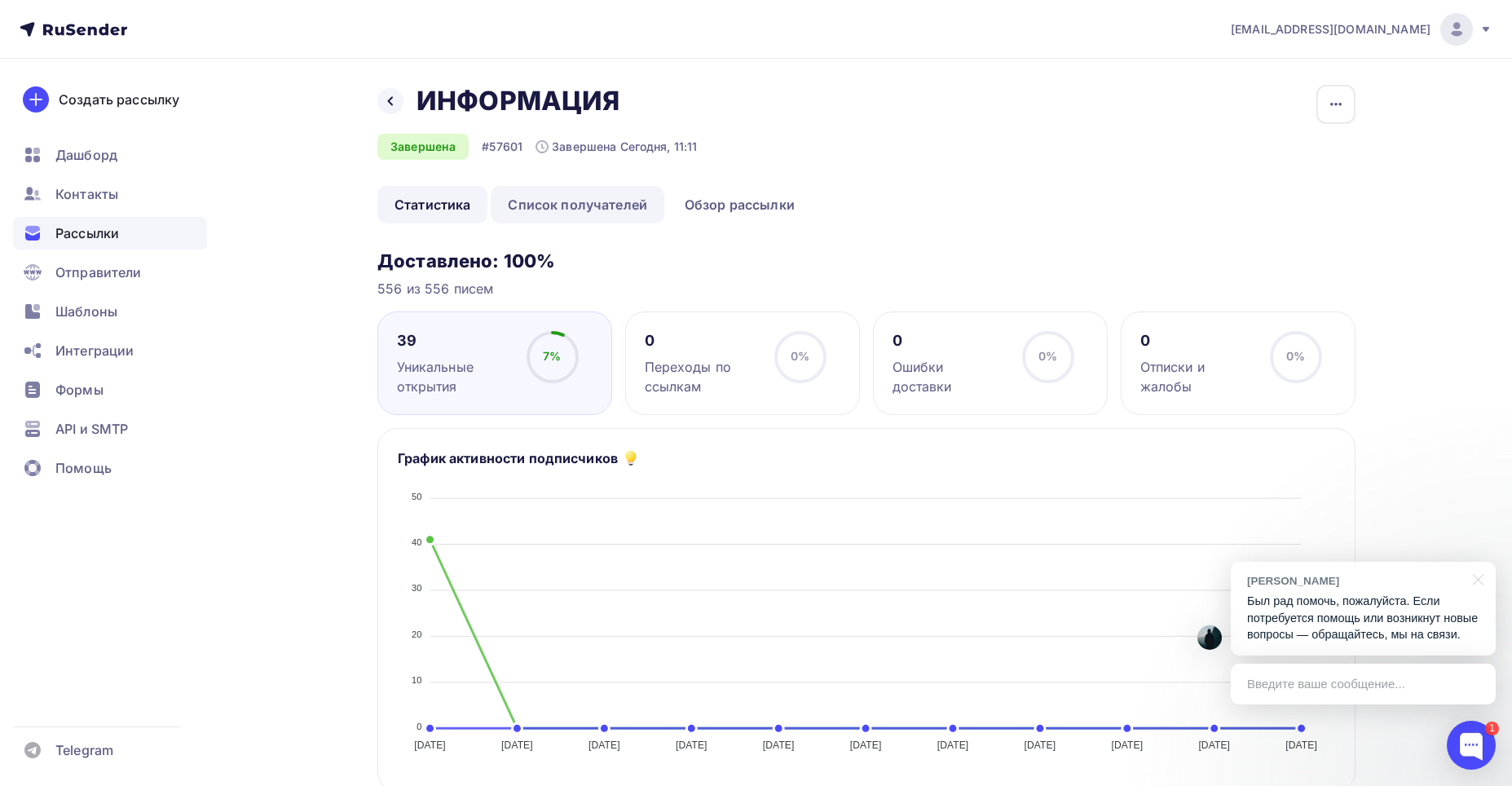
click at [577, 199] on link "Список получателей" at bounding box center [577, 205] width 173 height 38
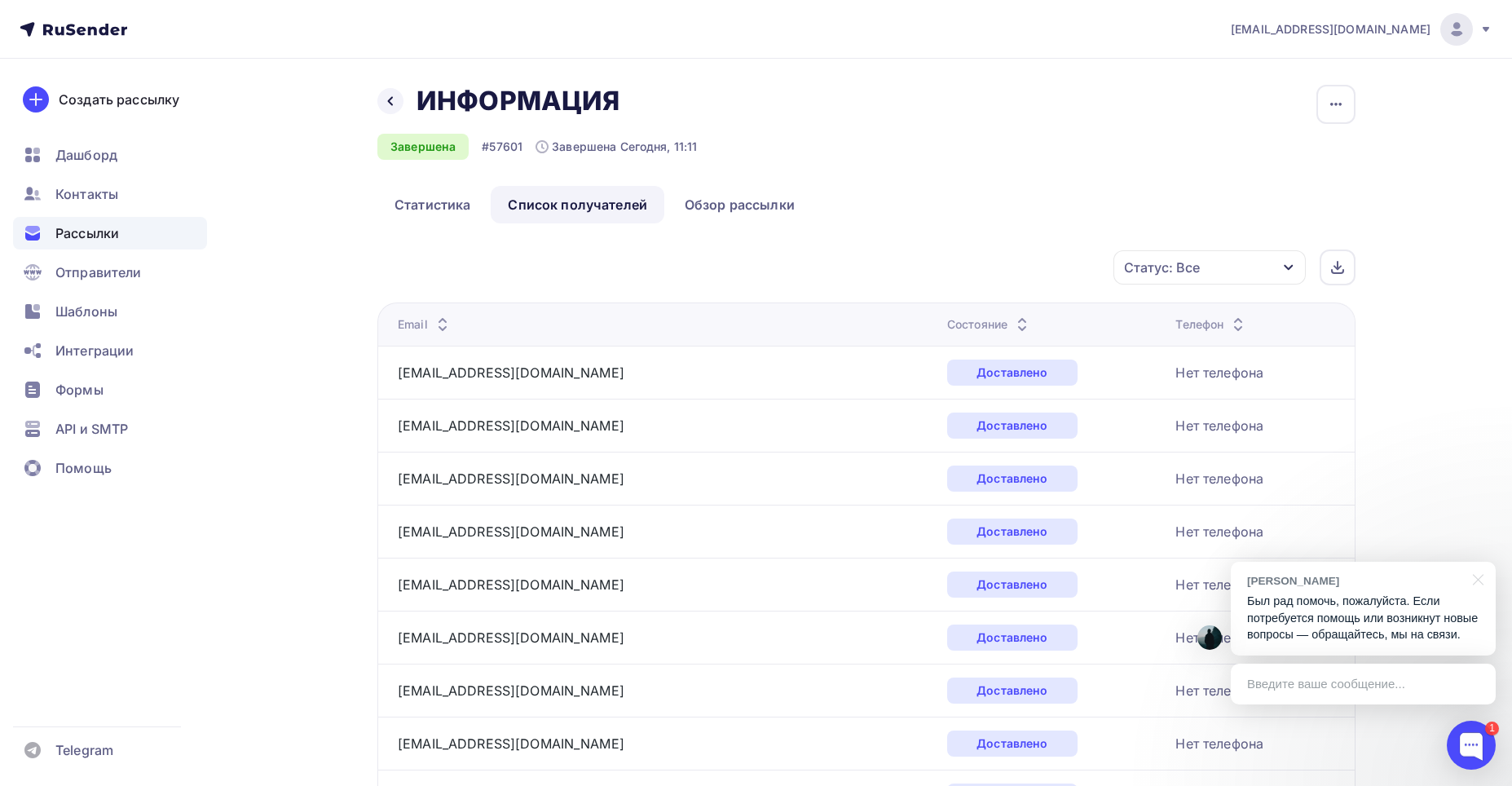
click at [439, 315] on icon at bounding box center [443, 321] width 20 height 20
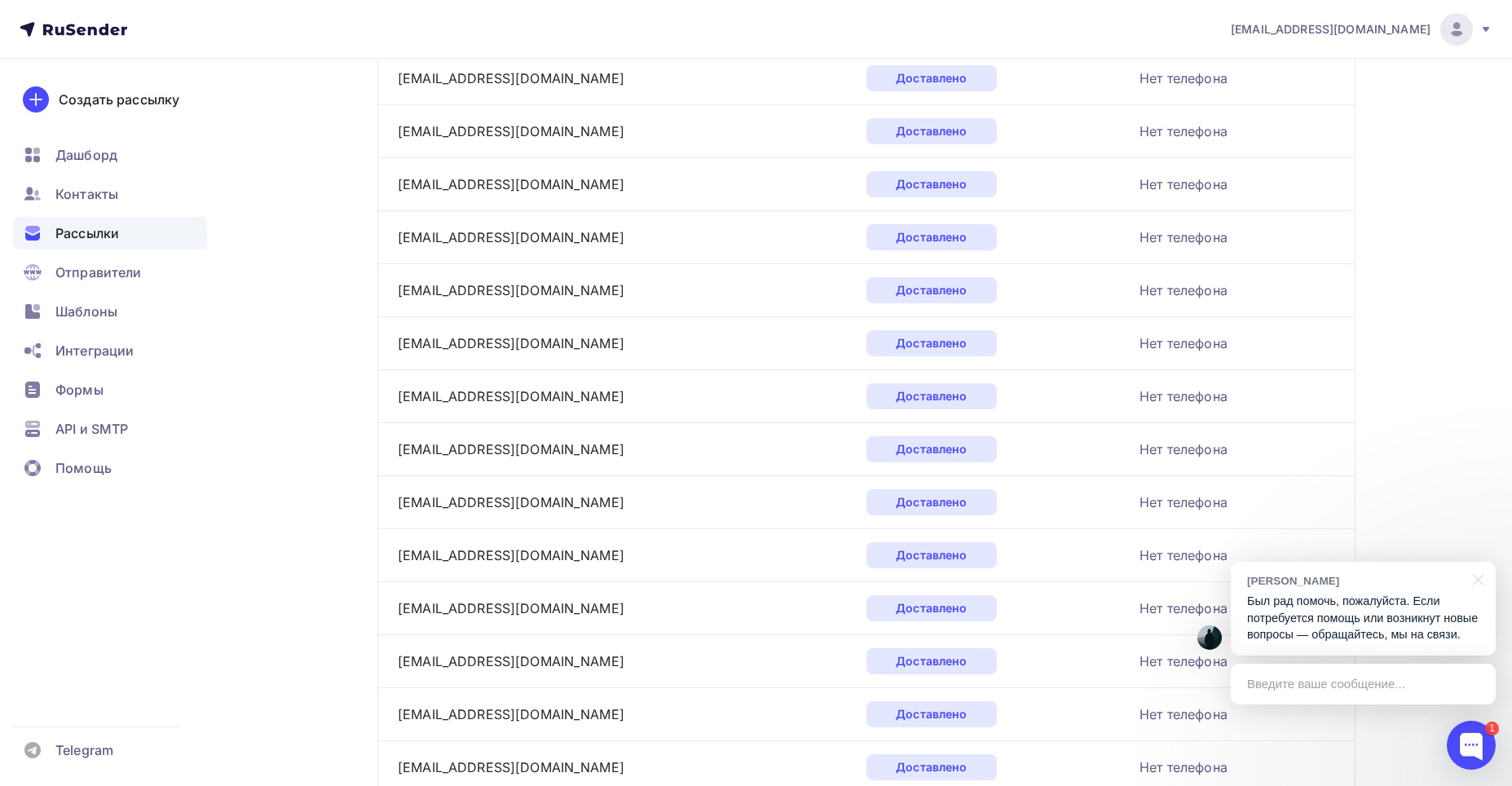
scroll to position [1957, 0]
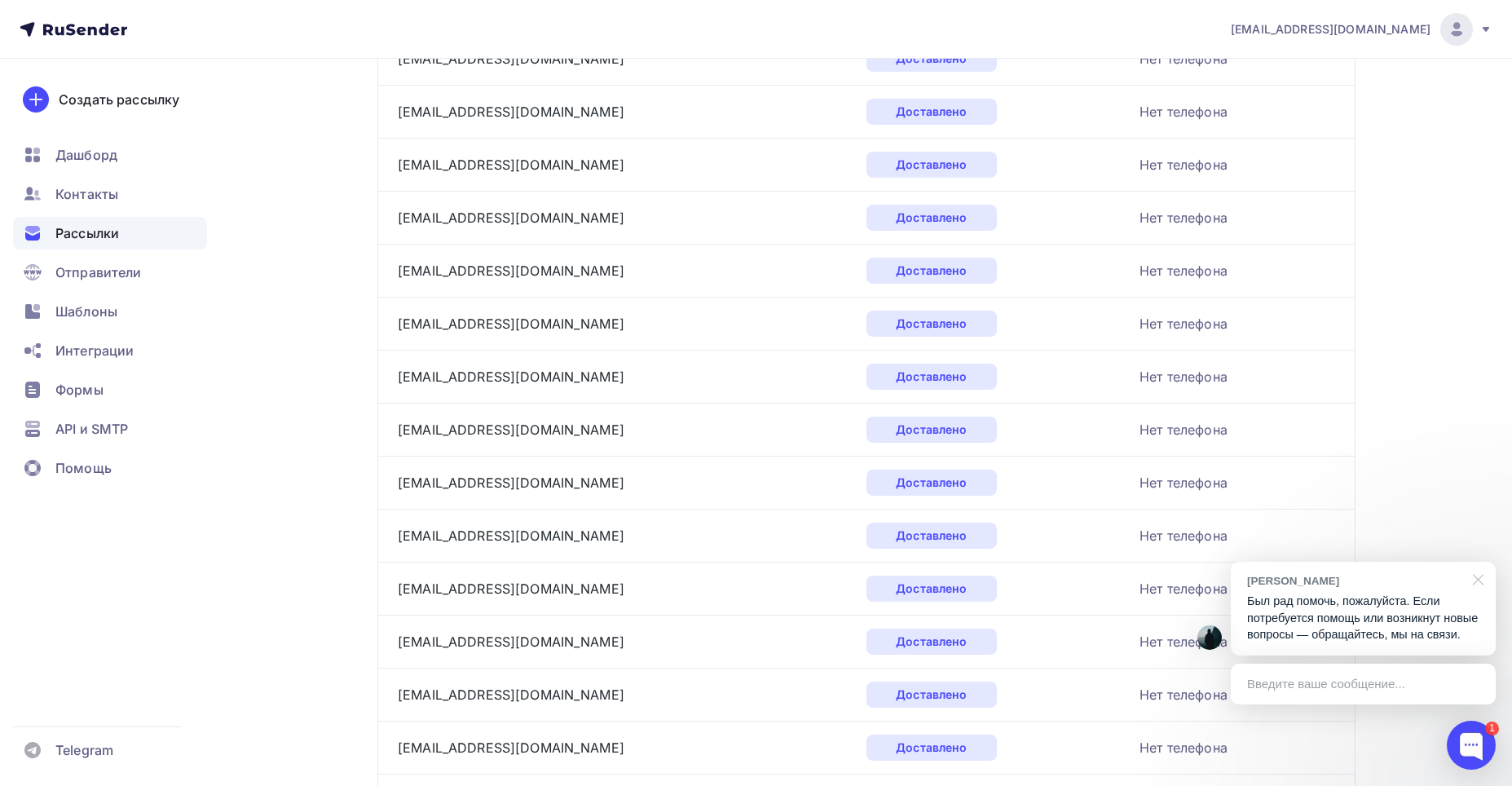
click at [837, 514] on div at bounding box center [1475, 578] width 41 height 33
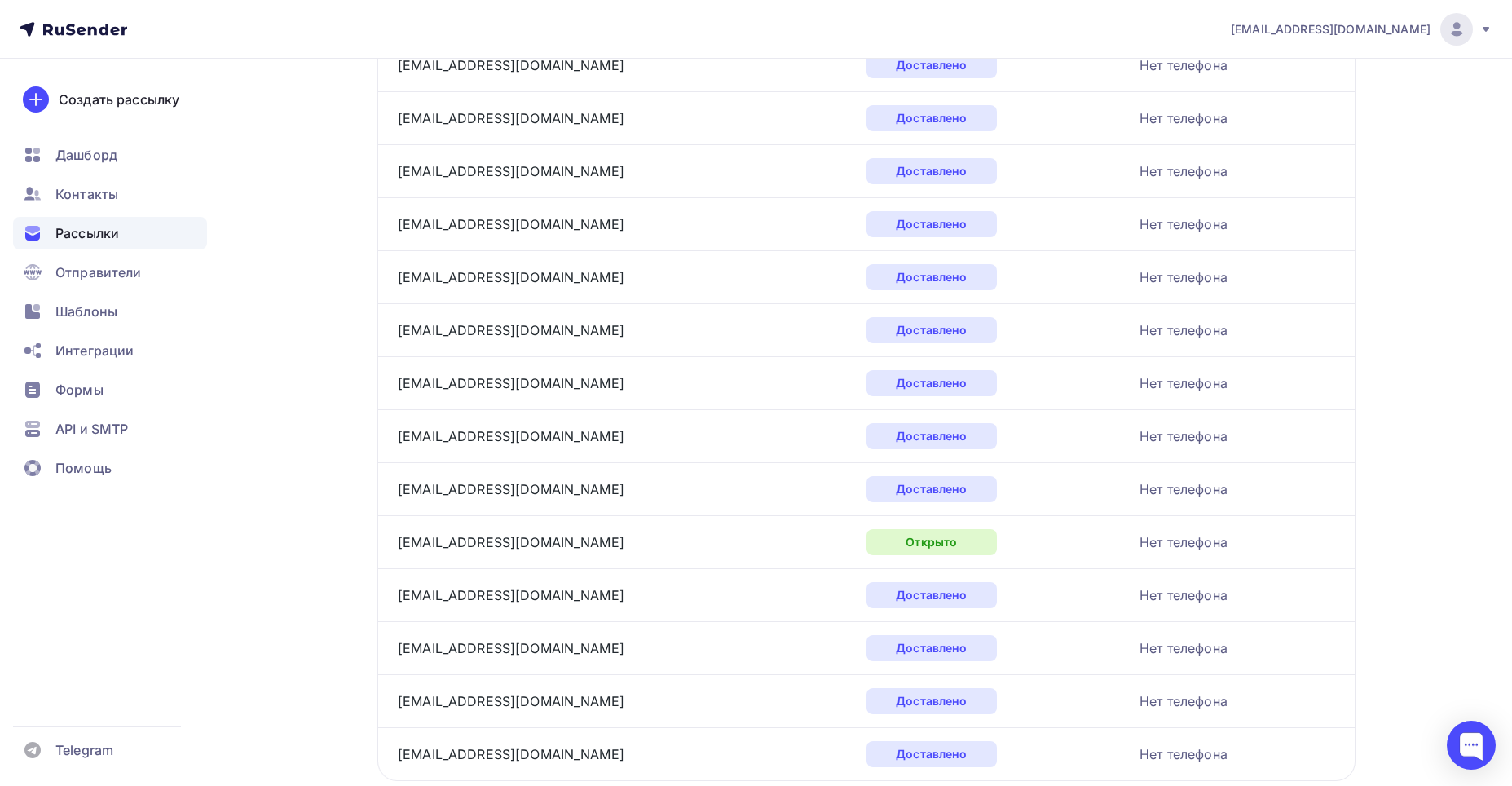
scroll to position [2337, 0]
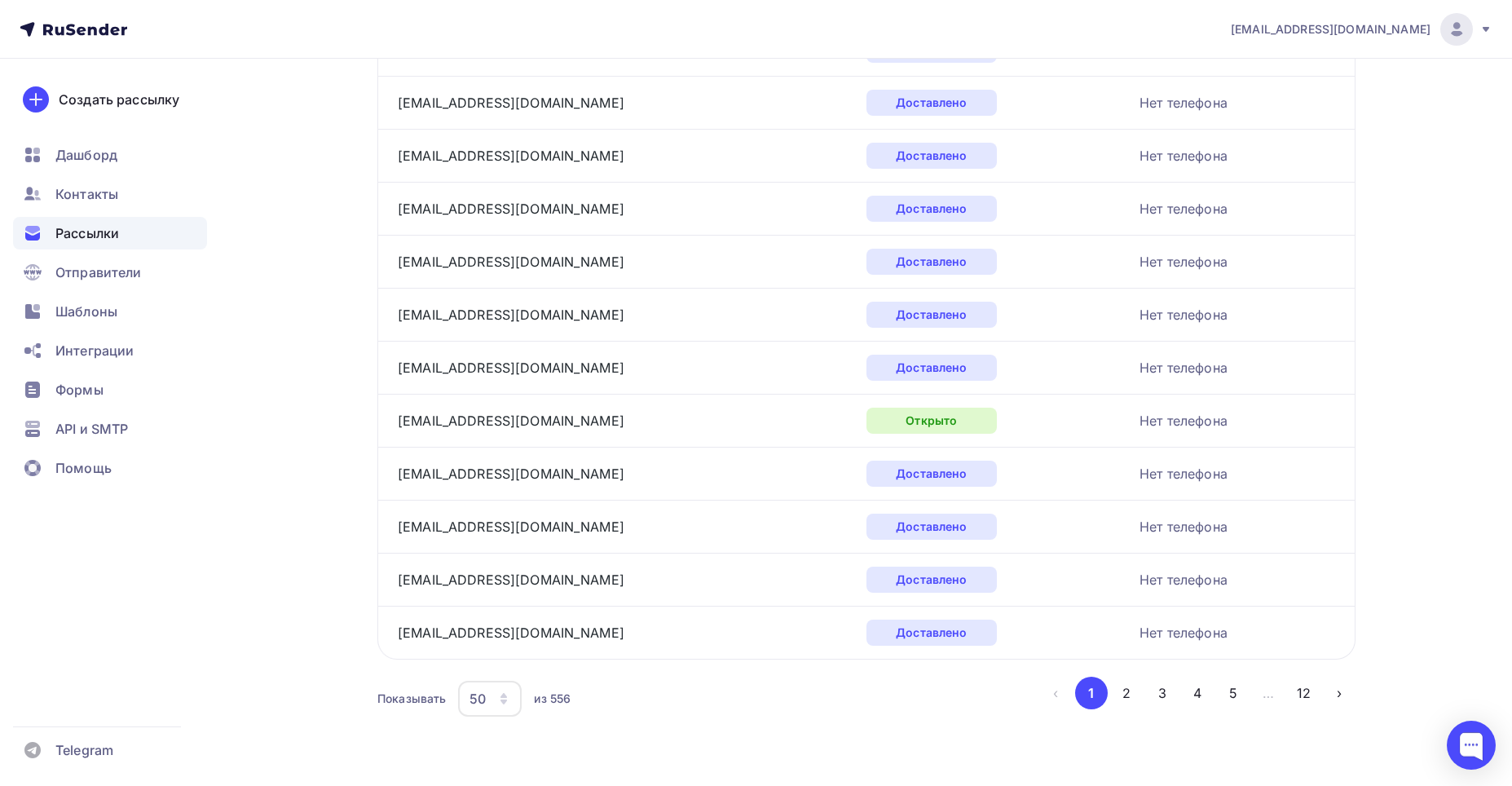
click at [837, 514] on button "5" at bounding box center [1233, 693] width 33 height 33
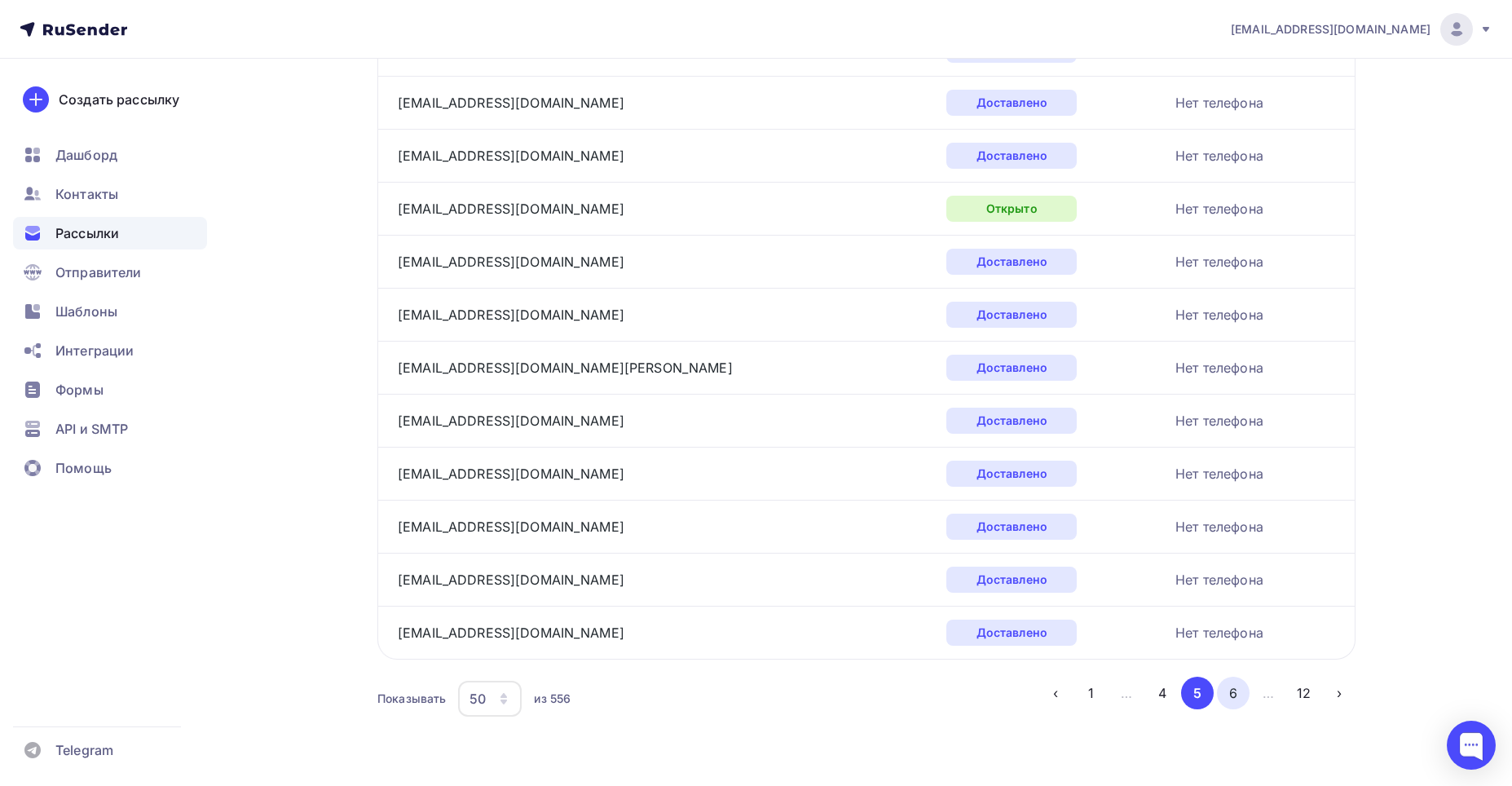
click at [837, 514] on button "6" at bounding box center [1233, 693] width 33 height 33
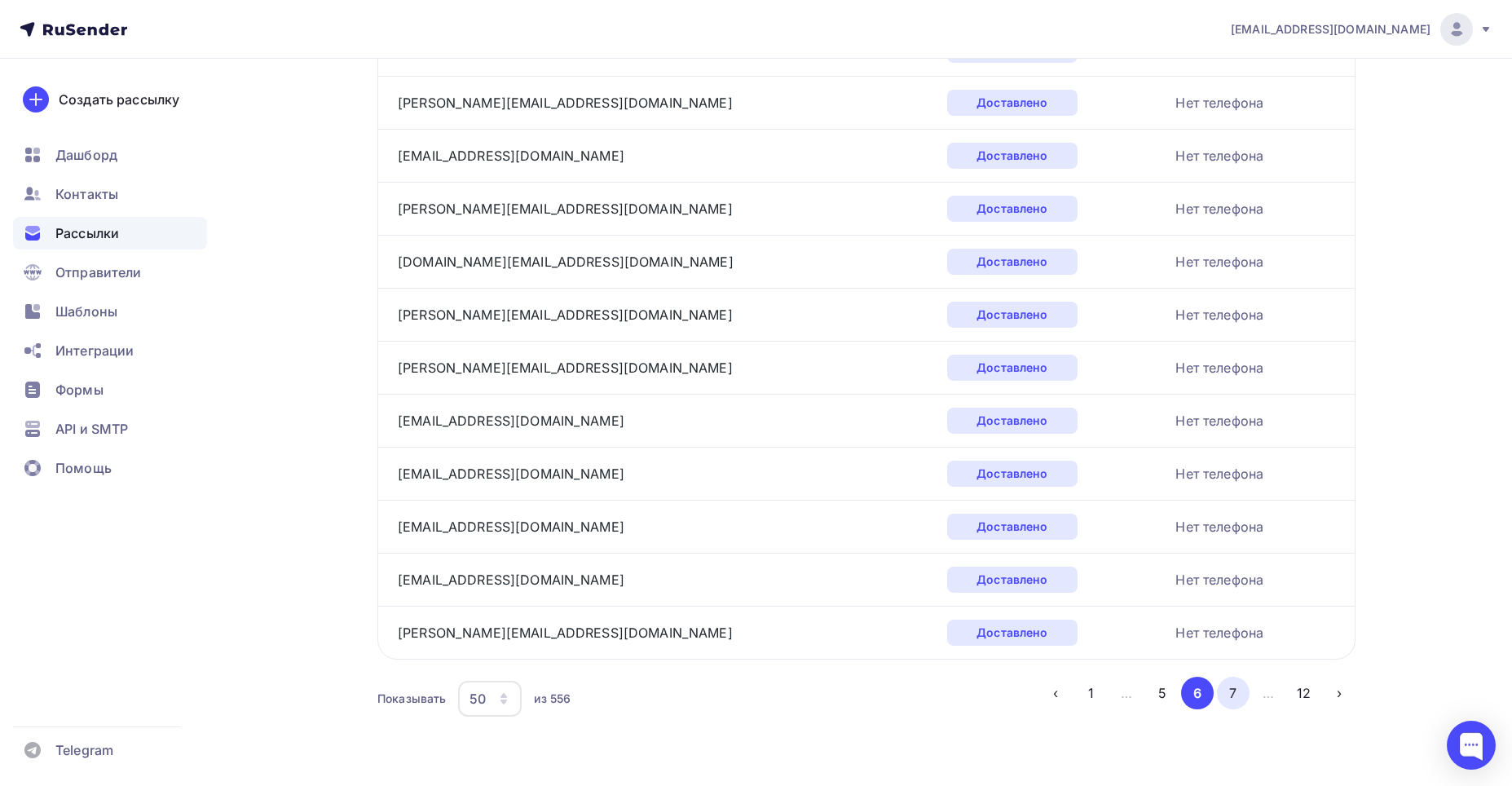
click at [837, 514] on button "7" at bounding box center [1233, 693] width 33 height 33
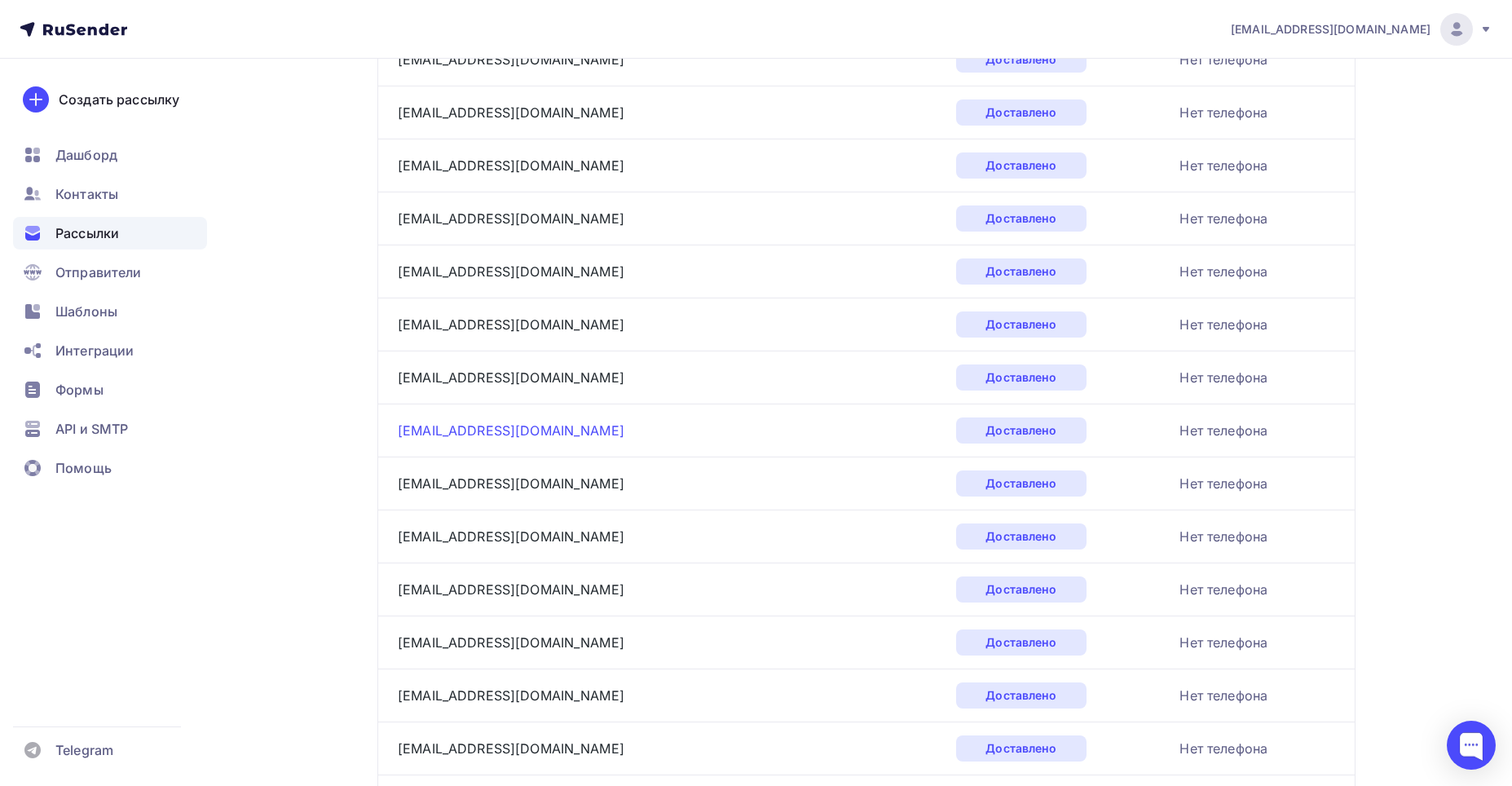
scroll to position [984, 0]
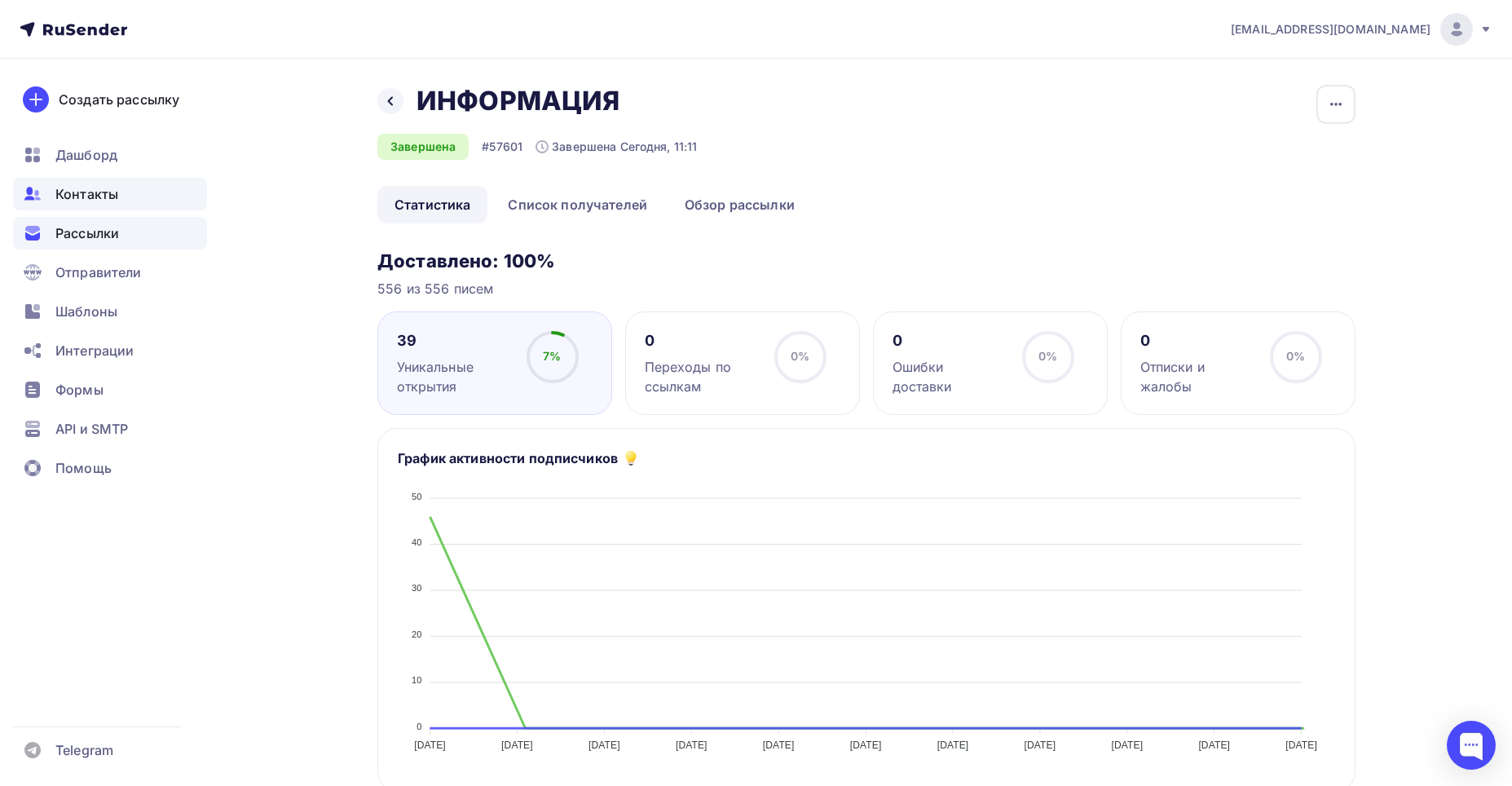
click at [88, 187] on span "Контакты" at bounding box center [87, 194] width 63 height 20
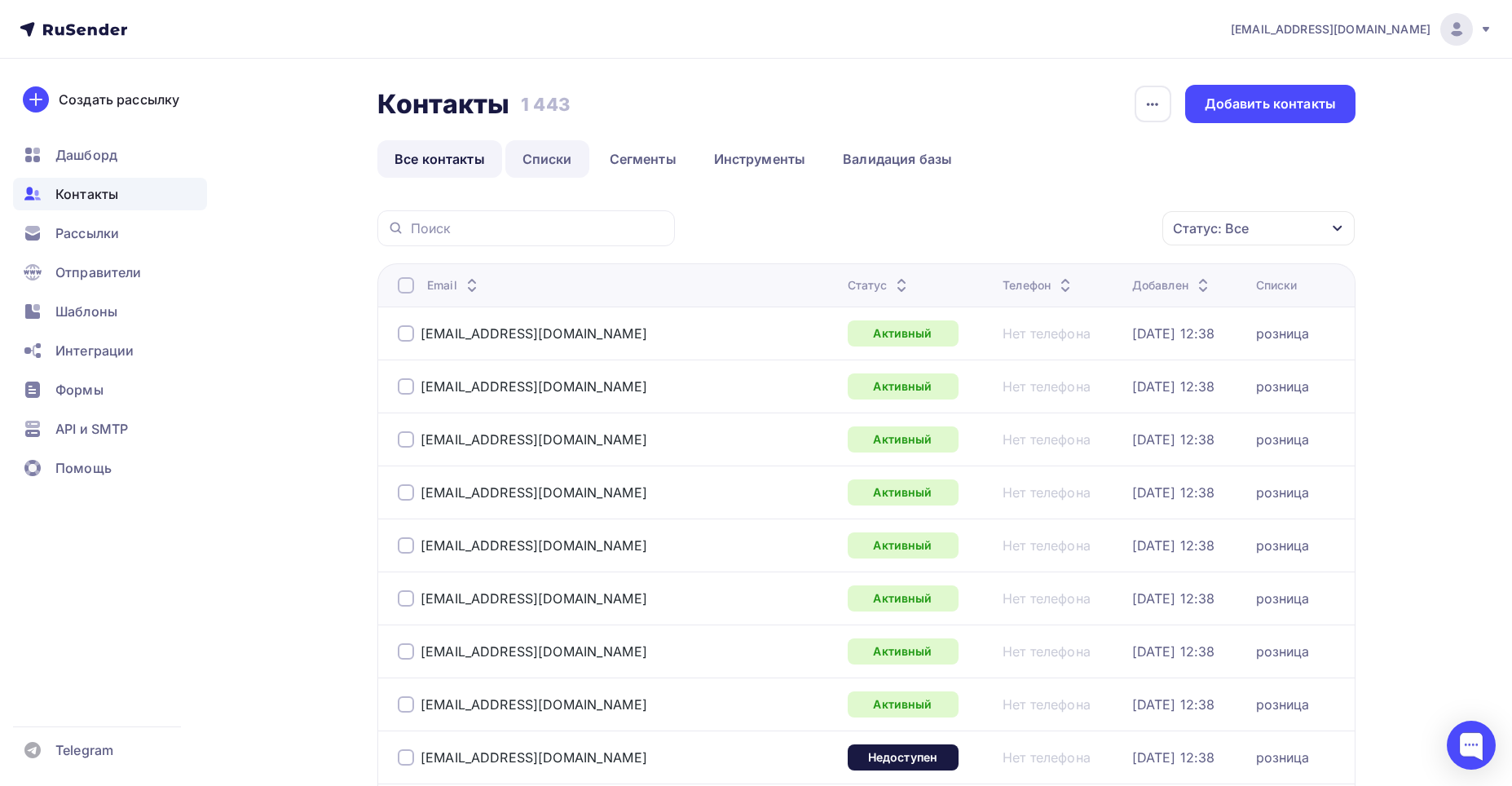
click at [542, 153] on link "Списки" at bounding box center [547, 159] width 84 height 38
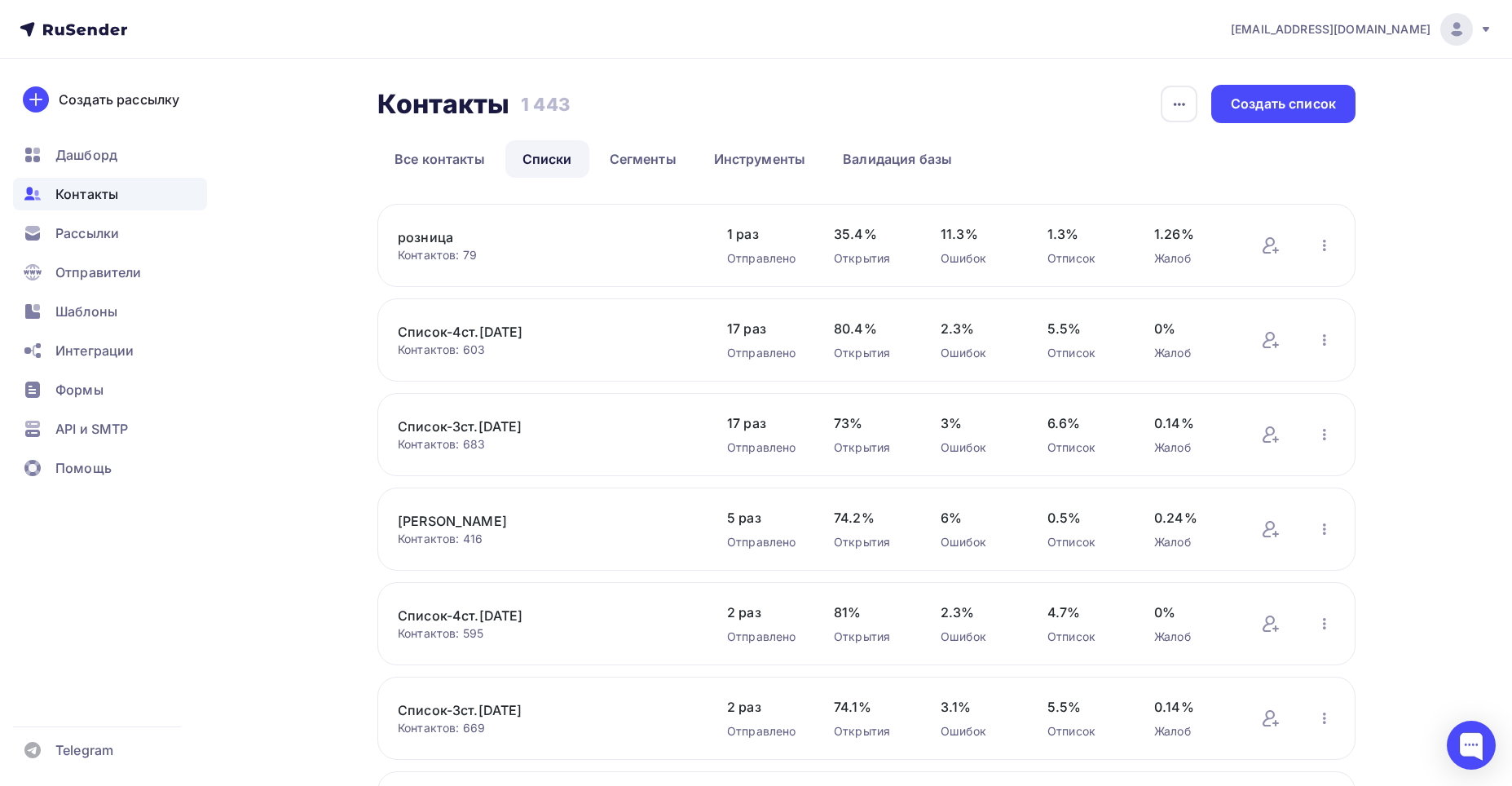
click at [447, 336] on link "Список-4ст.[DATE]" at bounding box center [536, 332] width 277 height 20
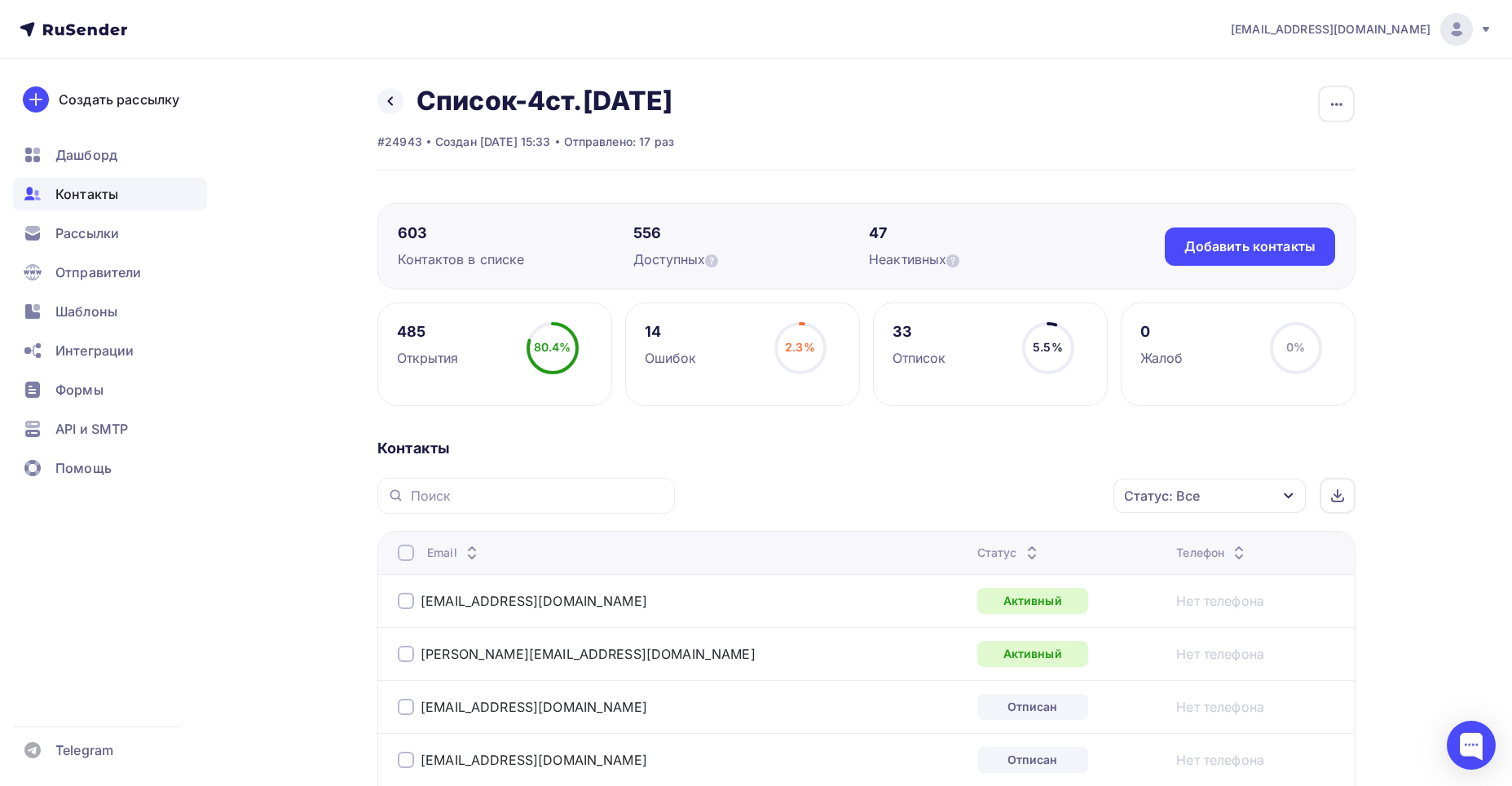
click at [433, 490] on input "text" at bounding box center [538, 496] width 255 height 18
paste input "[EMAIL_ADDRESS][DOMAIN_NAME]"
type input "[EMAIL_ADDRESS][DOMAIN_NAME]"
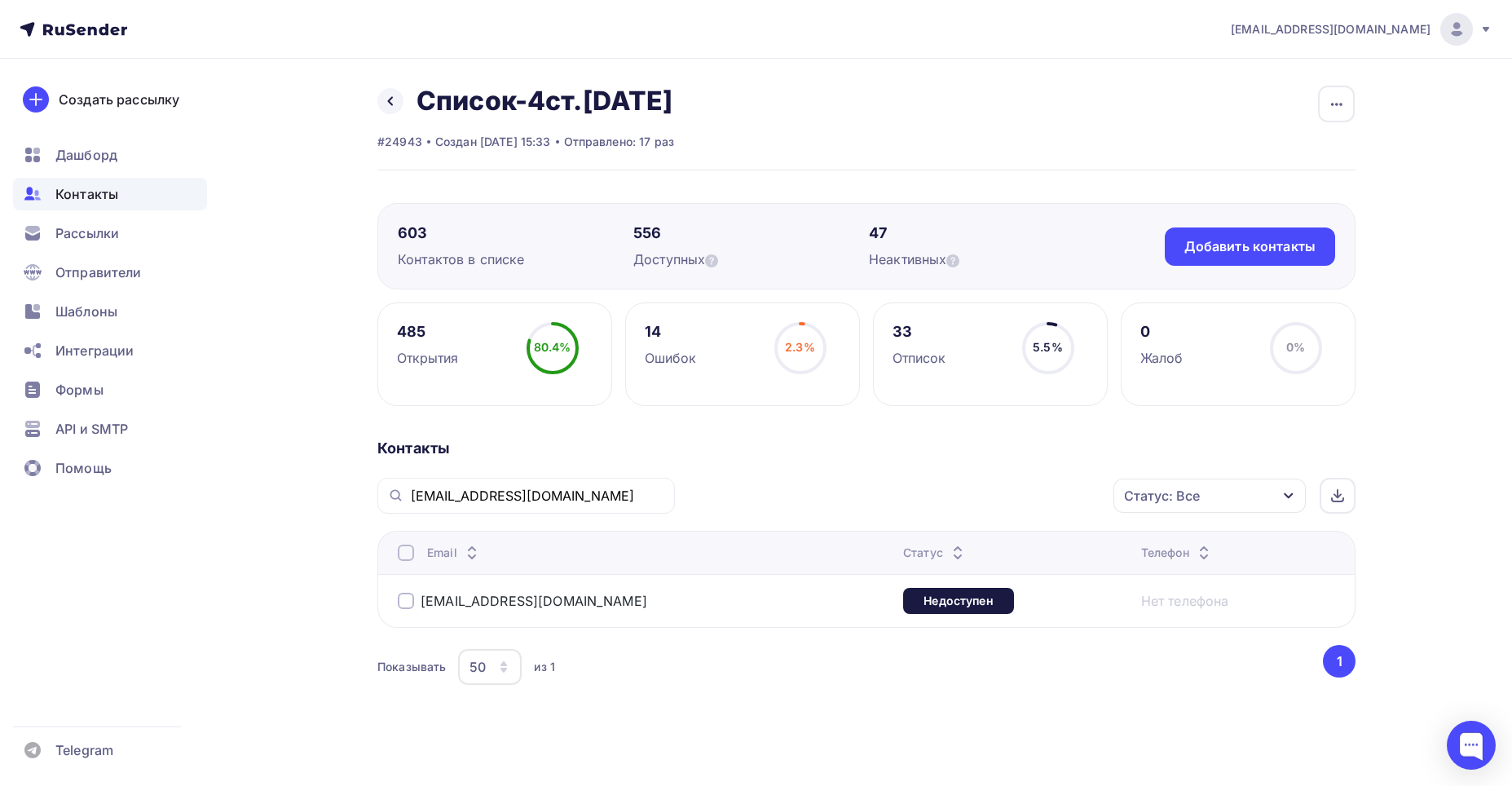
click at [88, 194] on span "Контакты" at bounding box center [87, 194] width 63 height 20
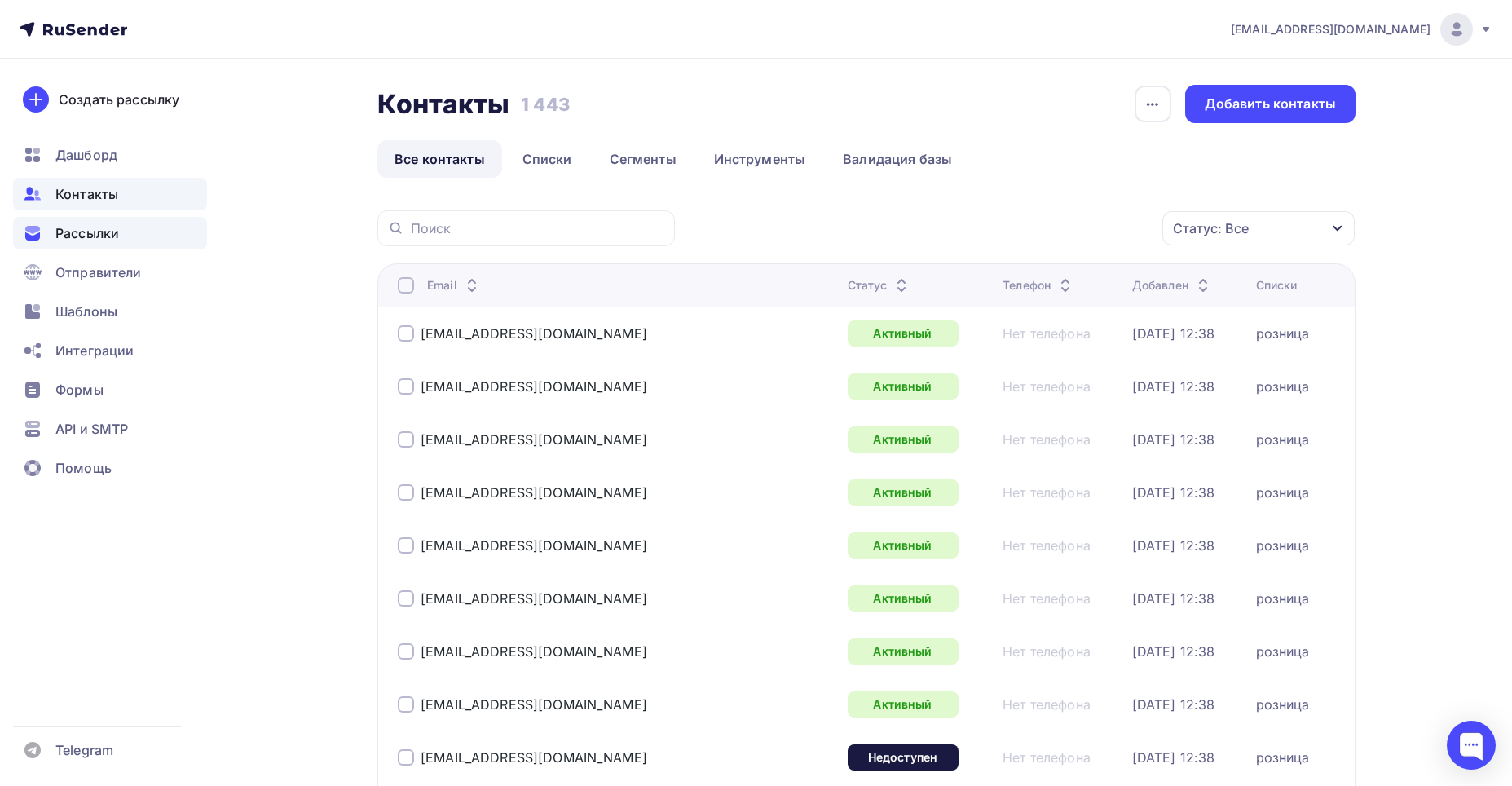
click at [78, 230] on span "Рассылки" at bounding box center [87, 233] width 63 height 20
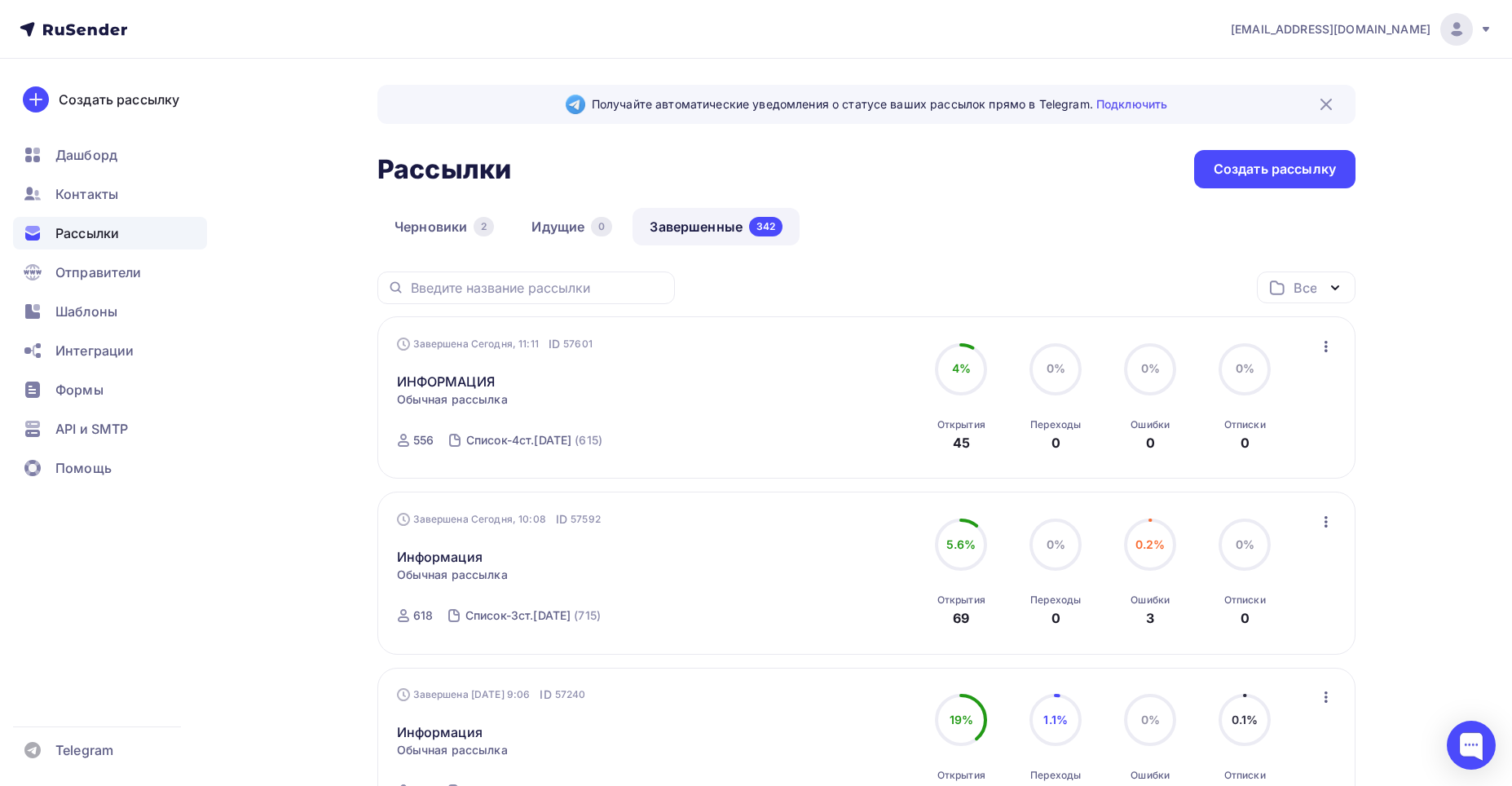
click at [710, 220] on link "Завершенные 342" at bounding box center [715, 227] width 167 height 38
click at [436, 381] on link "ИНФОРМАЦИЯ" at bounding box center [446, 381] width 98 height 20
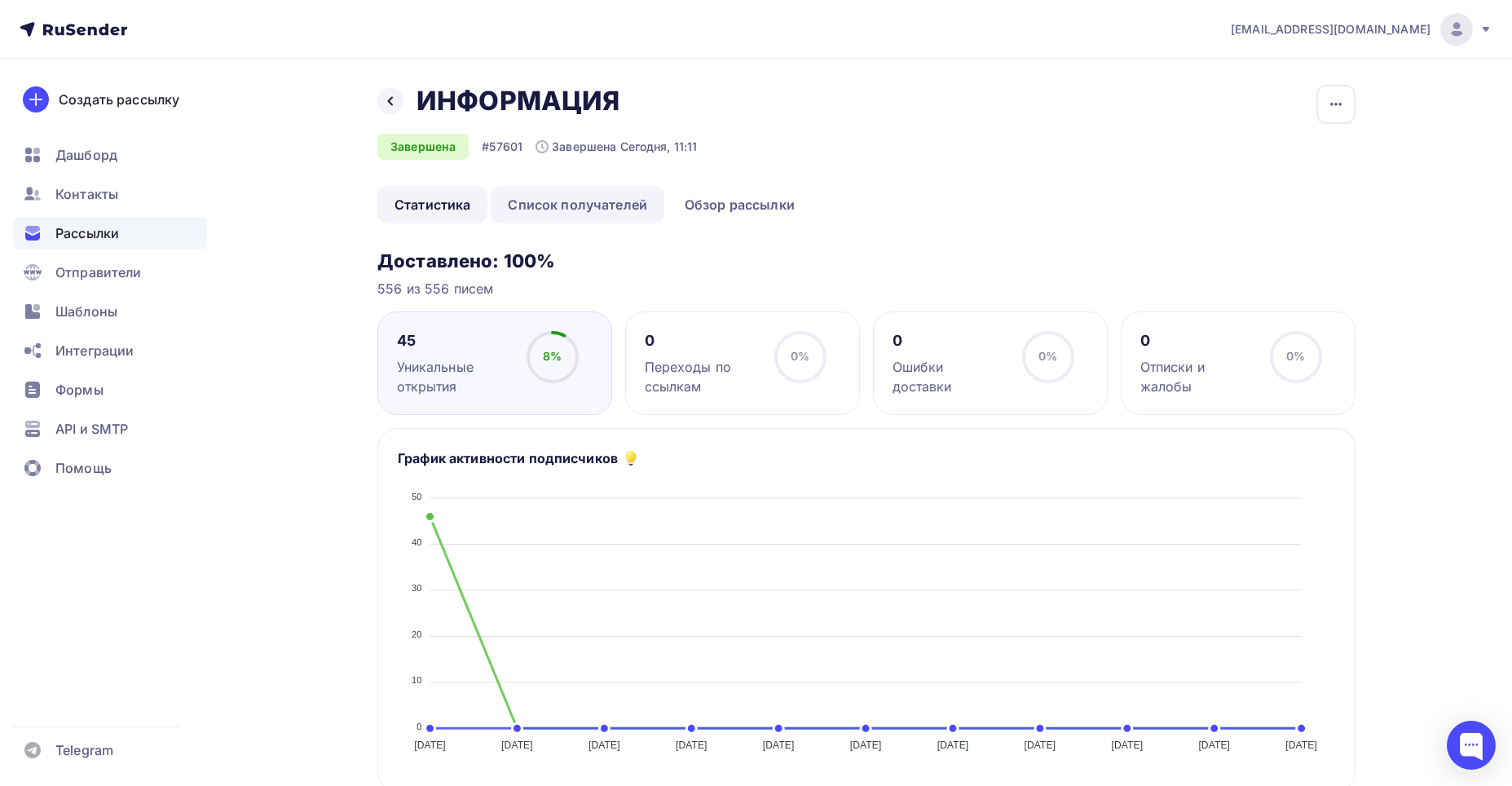
click at [567, 203] on link "Список получателей" at bounding box center [577, 205] width 173 height 38
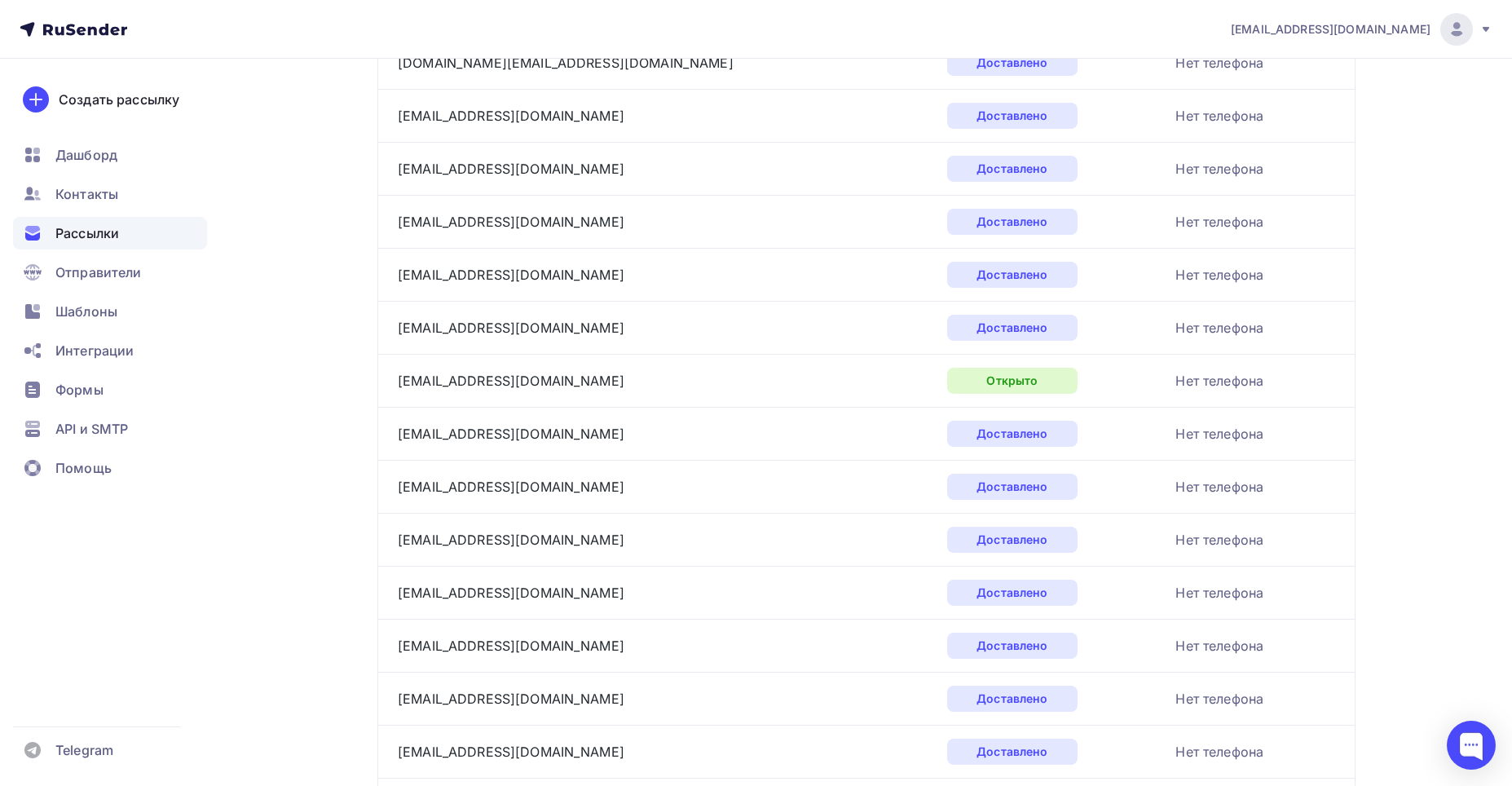
scroll to position [2337, 0]
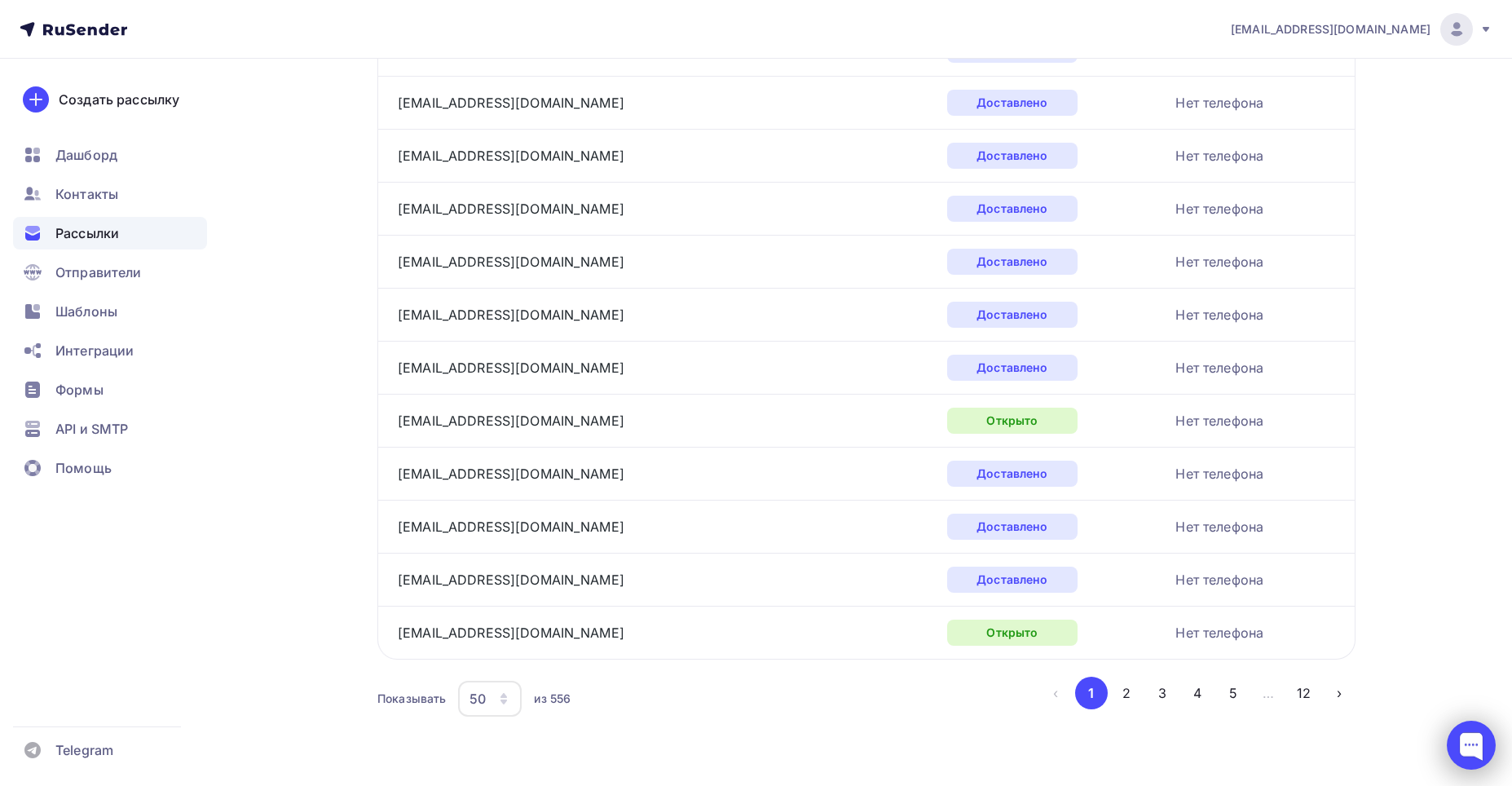
click at [837, 514] on div at bounding box center [1471, 745] width 49 height 49
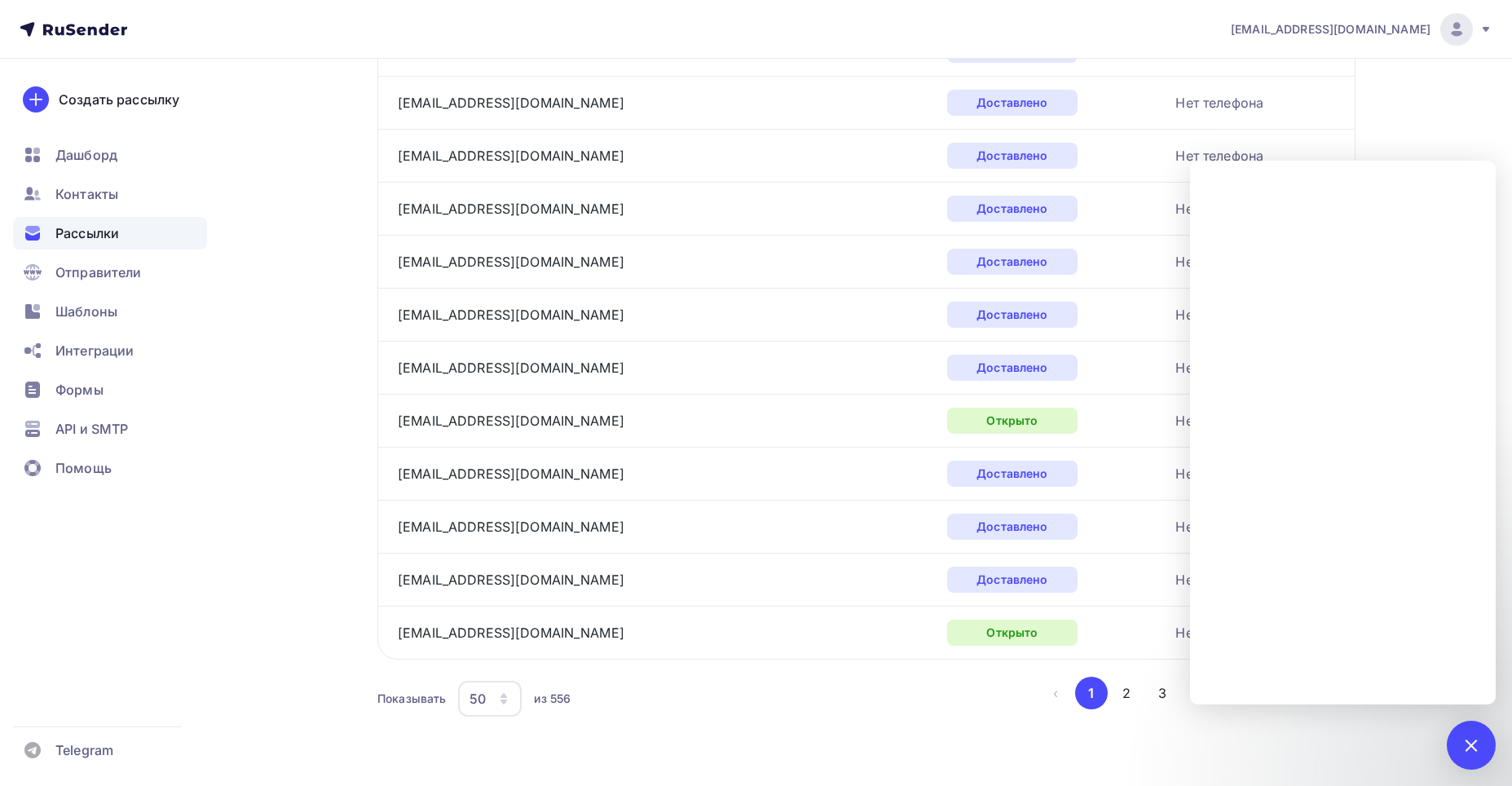
click at [837, 514] on div "Показывать 50 10 20 50 100 из 556" at bounding box center [708, 698] width 662 height 38
drag, startPoint x: 1014, startPoint y: 697, endPoint x: 1005, endPoint y: 702, distance: 10.3
click at [837, 514] on div "Показывать 50 10 20 50 100 из 556" at bounding box center [708, 698] width 662 height 38
drag, startPoint x: 1475, startPoint y: 113, endPoint x: 1470, endPoint y: 137, distance: 24.5
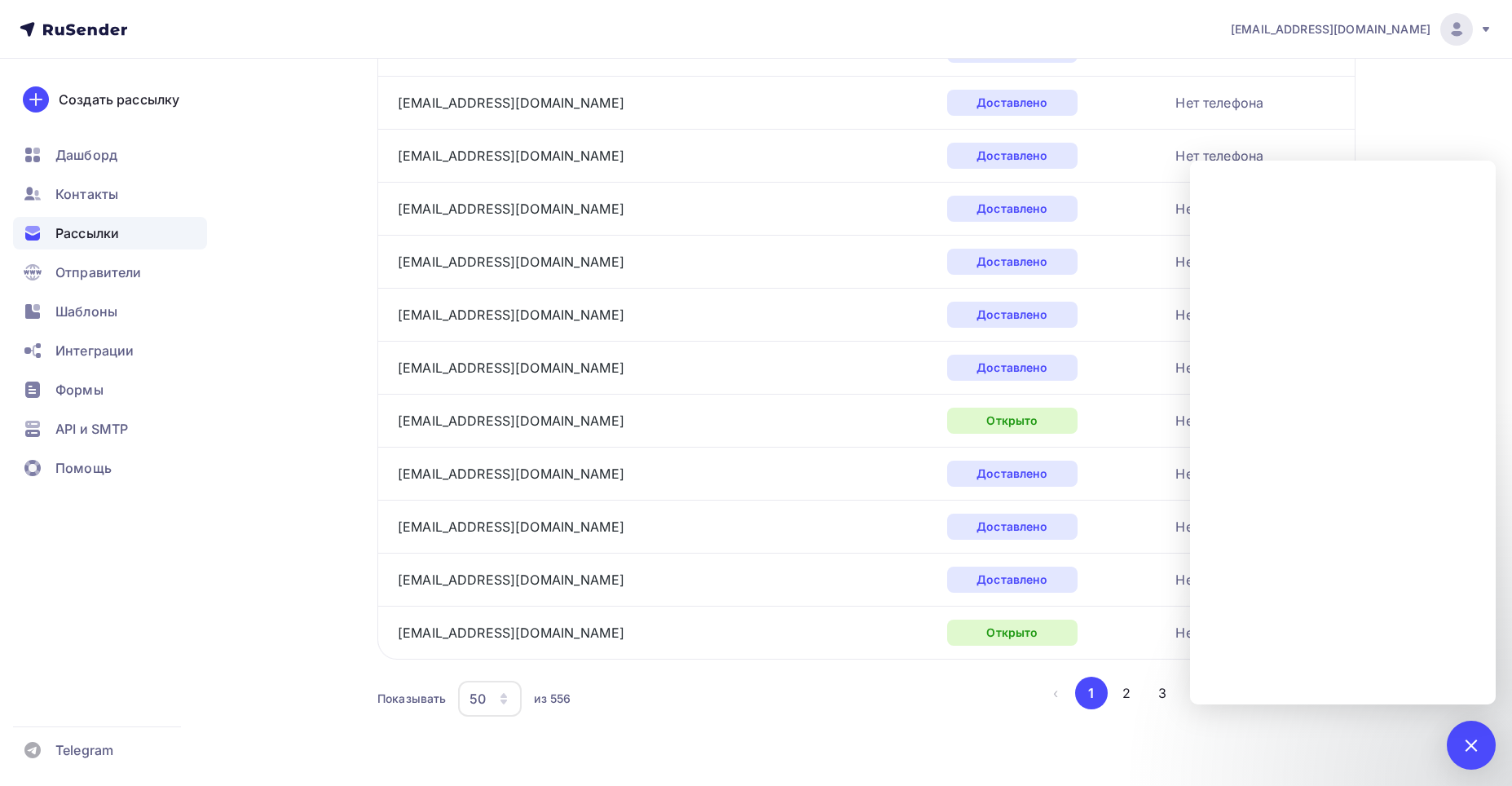
click at [837, 514] on div at bounding box center [1471, 744] width 22 height 22
